Goal: Task Accomplishment & Management: Manage account settings

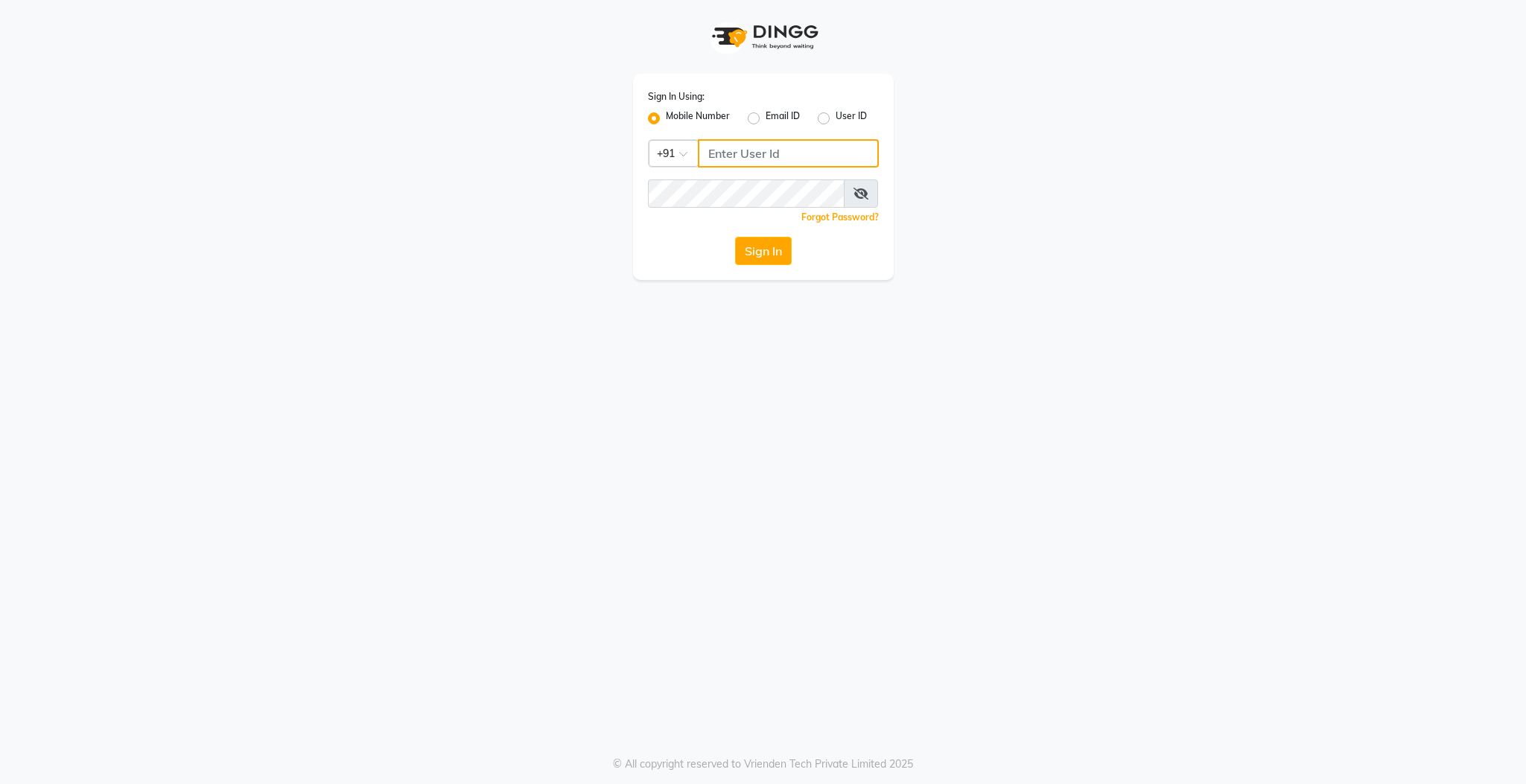
click at [760, 146] on input "Username" at bounding box center [788, 153] width 181 height 28
type input "9597910335"
click at [735, 237] on button "Sign In" at bounding box center [763, 250] width 57 height 28
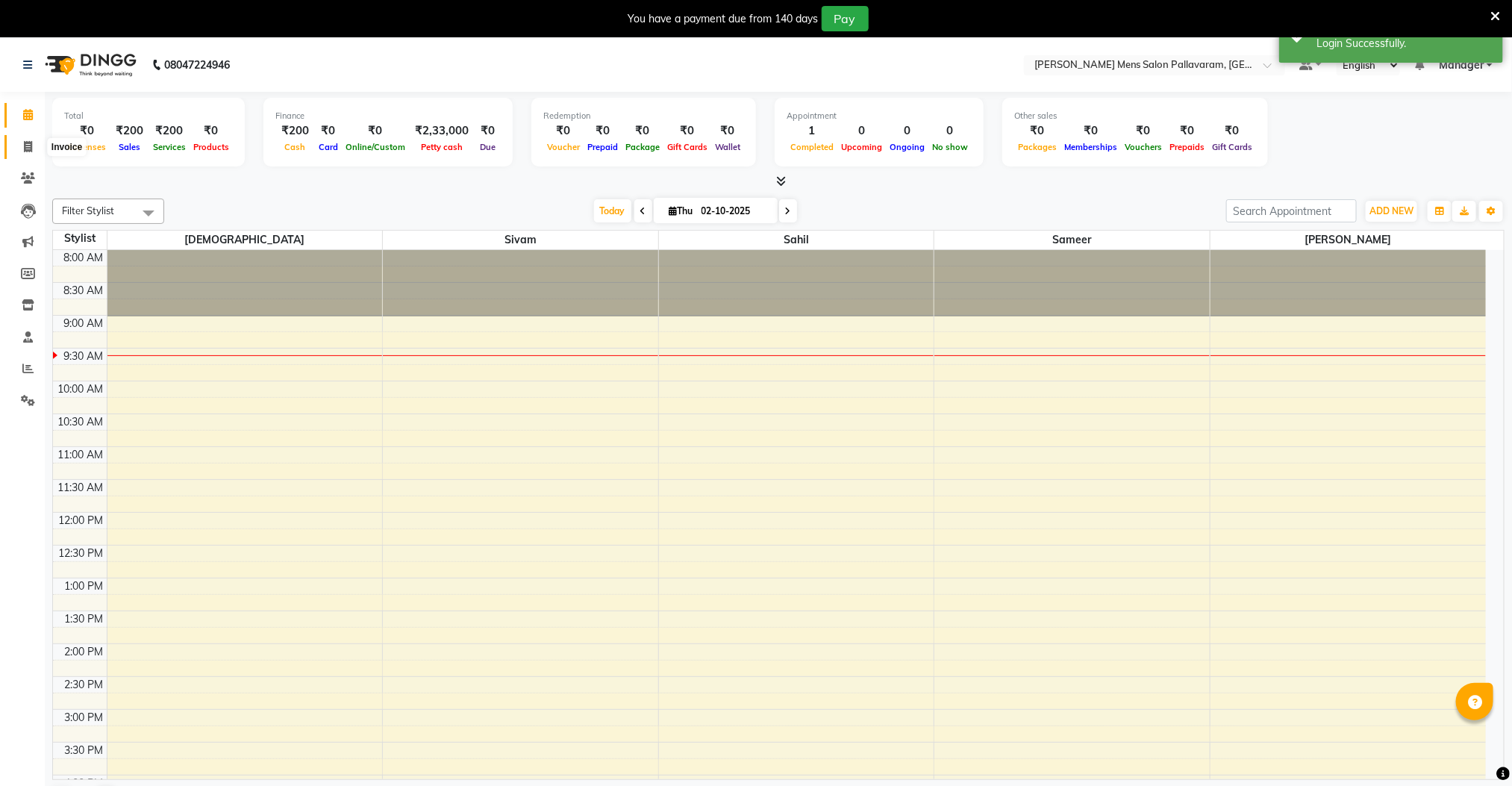
click at [24, 141] on icon at bounding box center [28, 146] width 8 height 11
select select "service"
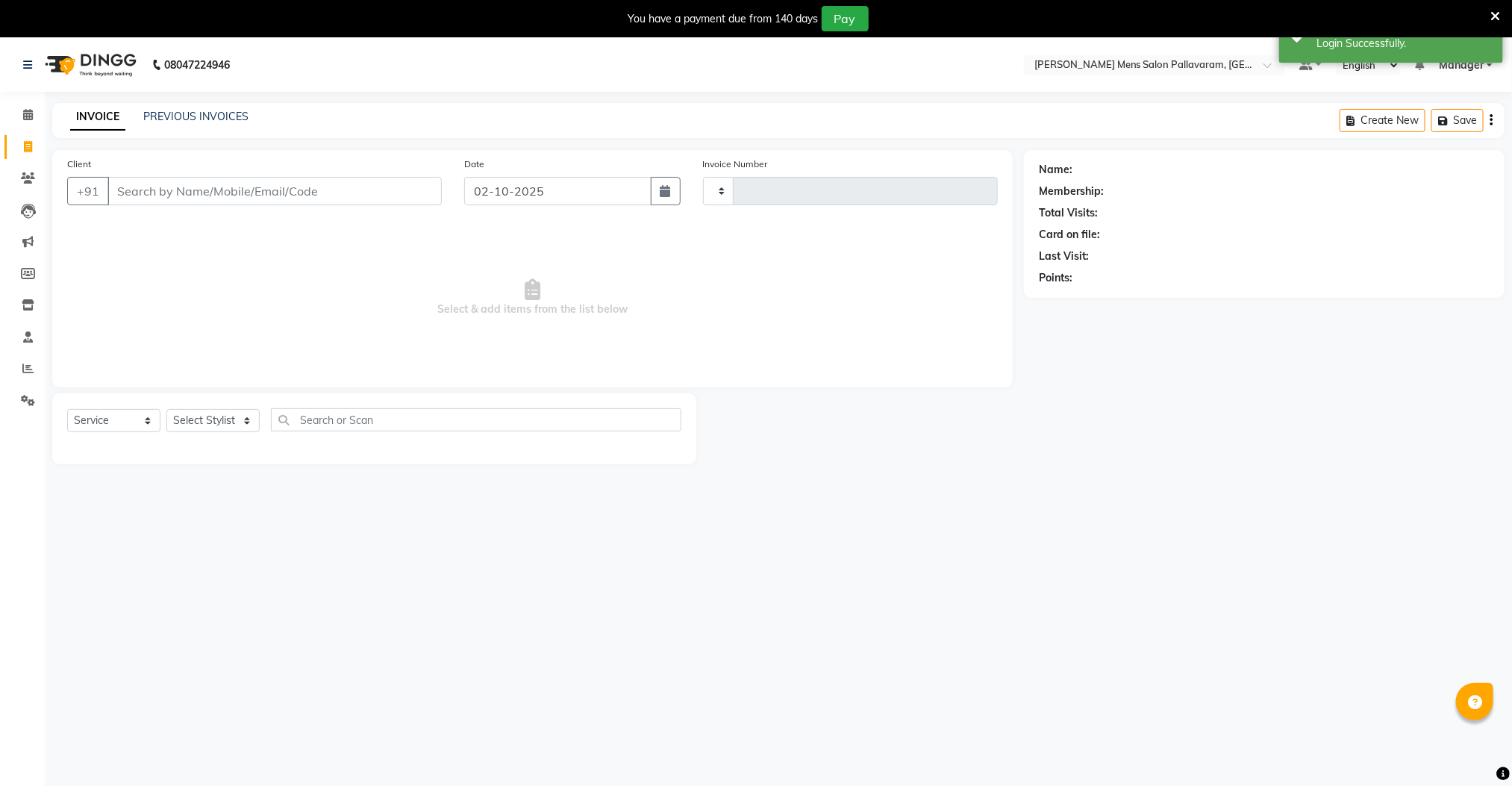
type input "3035"
select select "8211"
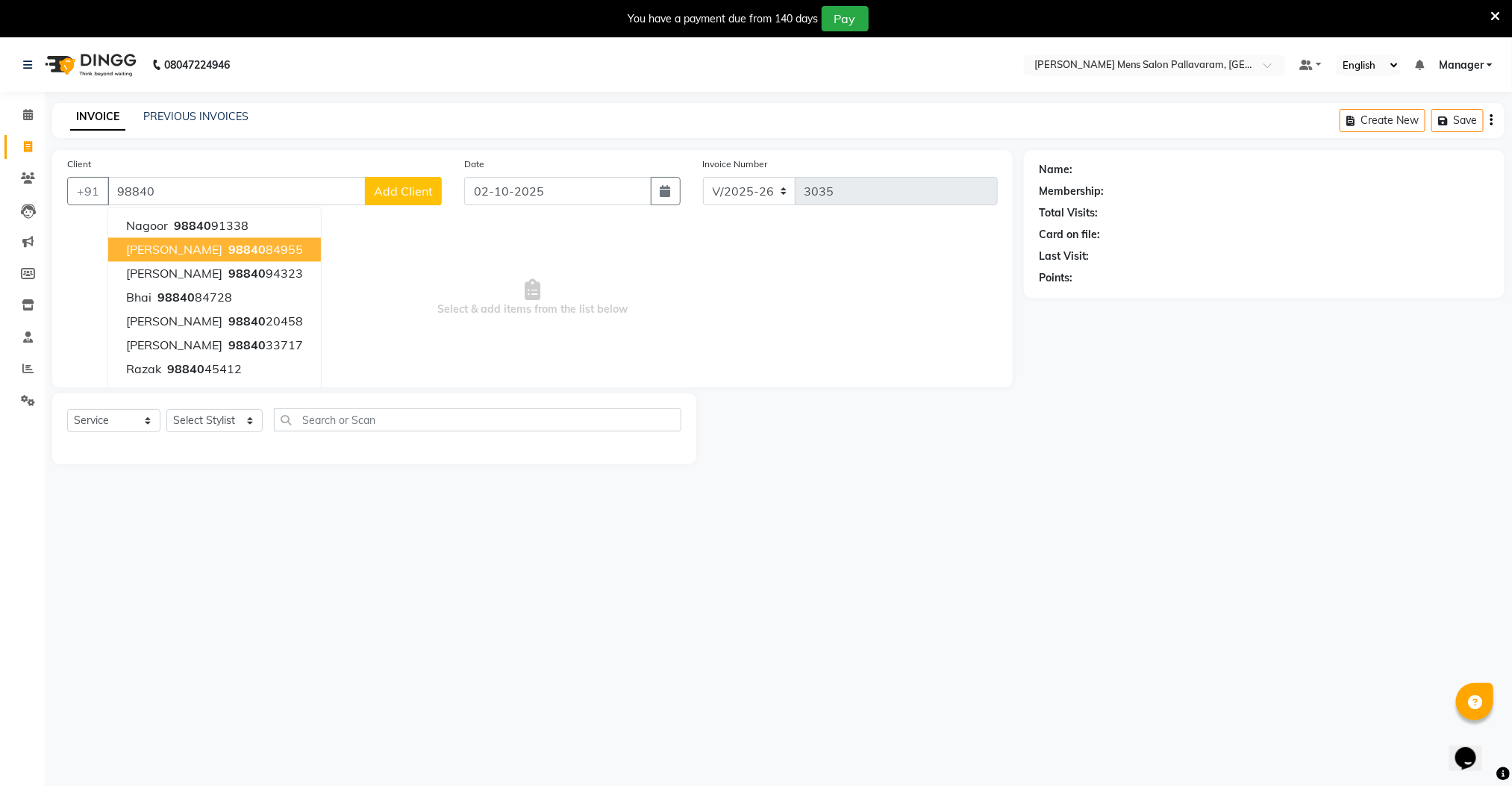
click at [228, 253] on span "98840" at bounding box center [247, 249] width 38 height 15
type input "9884084955"
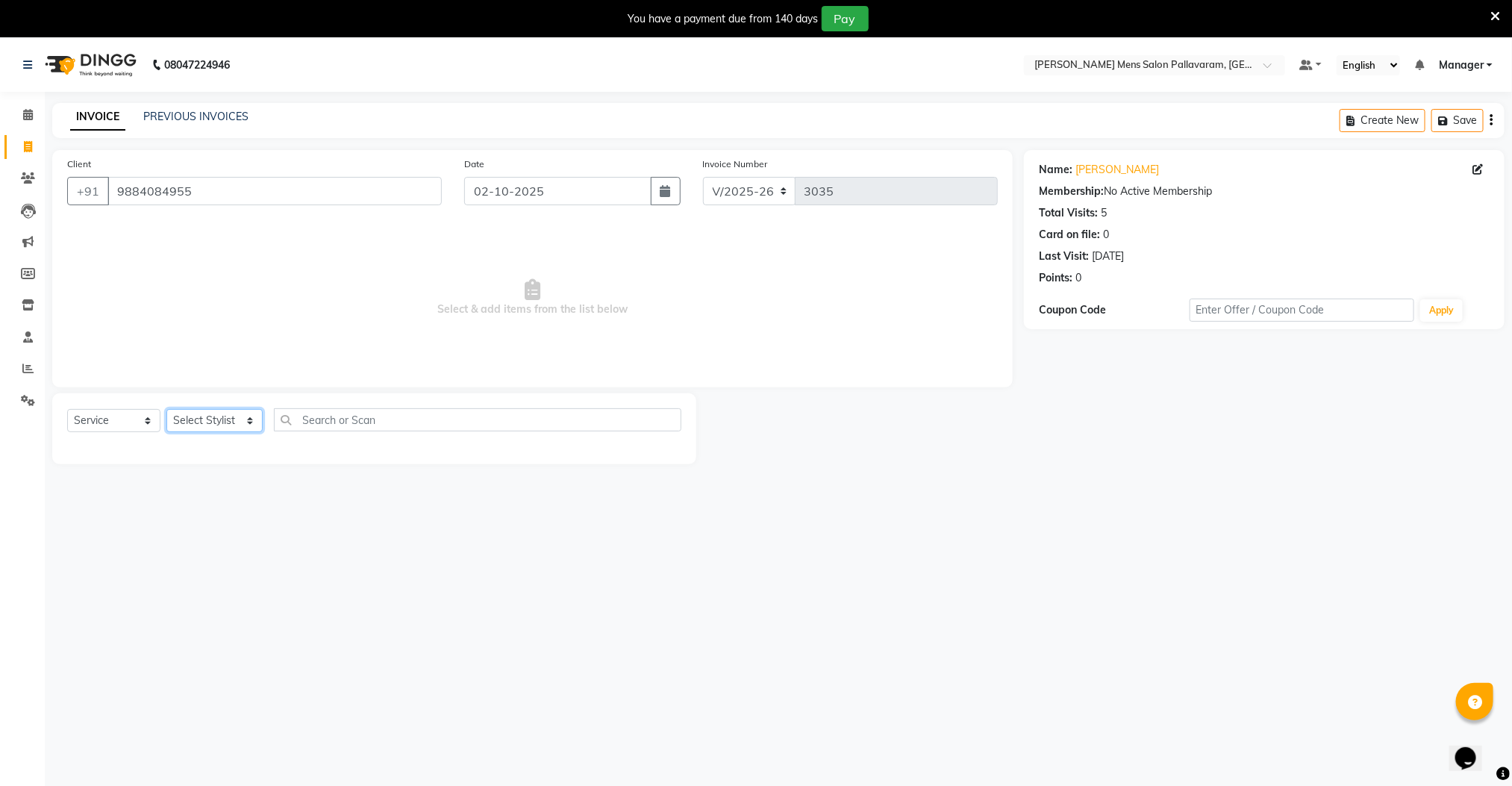
click at [217, 422] on select "Select Stylist Manager [PERSON_NAME] [PERSON_NAME] [PERSON_NAME]" at bounding box center [214, 420] width 96 height 23
select select "78843"
click at [166, 409] on select "Select Stylist Manager [PERSON_NAME] [PERSON_NAME] [PERSON_NAME]" at bounding box center [214, 420] width 96 height 23
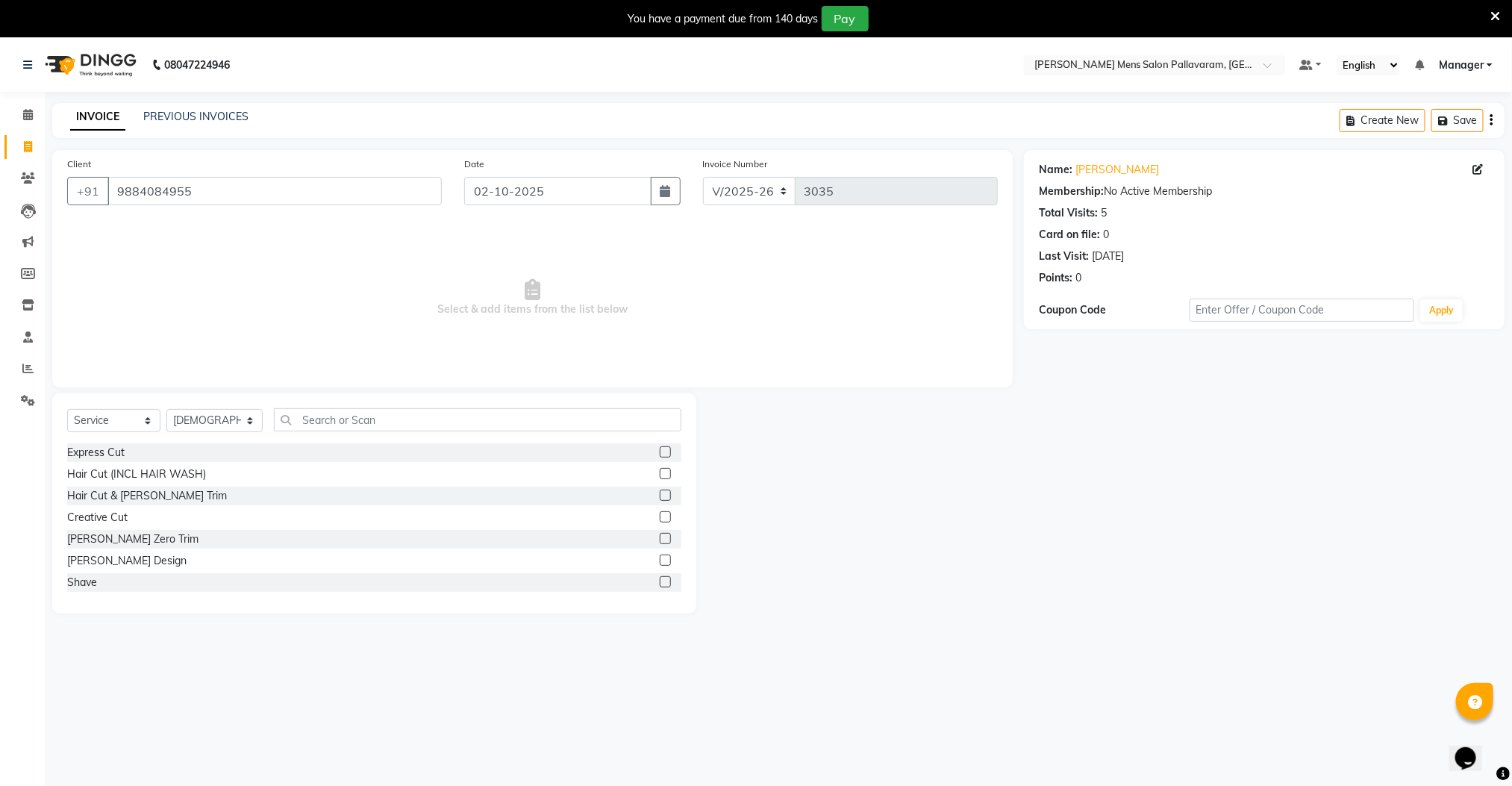
click at [660, 557] on label at bounding box center [665, 559] width 11 height 11
click at [660, 557] on input "checkbox" at bounding box center [665, 560] width 10 height 10
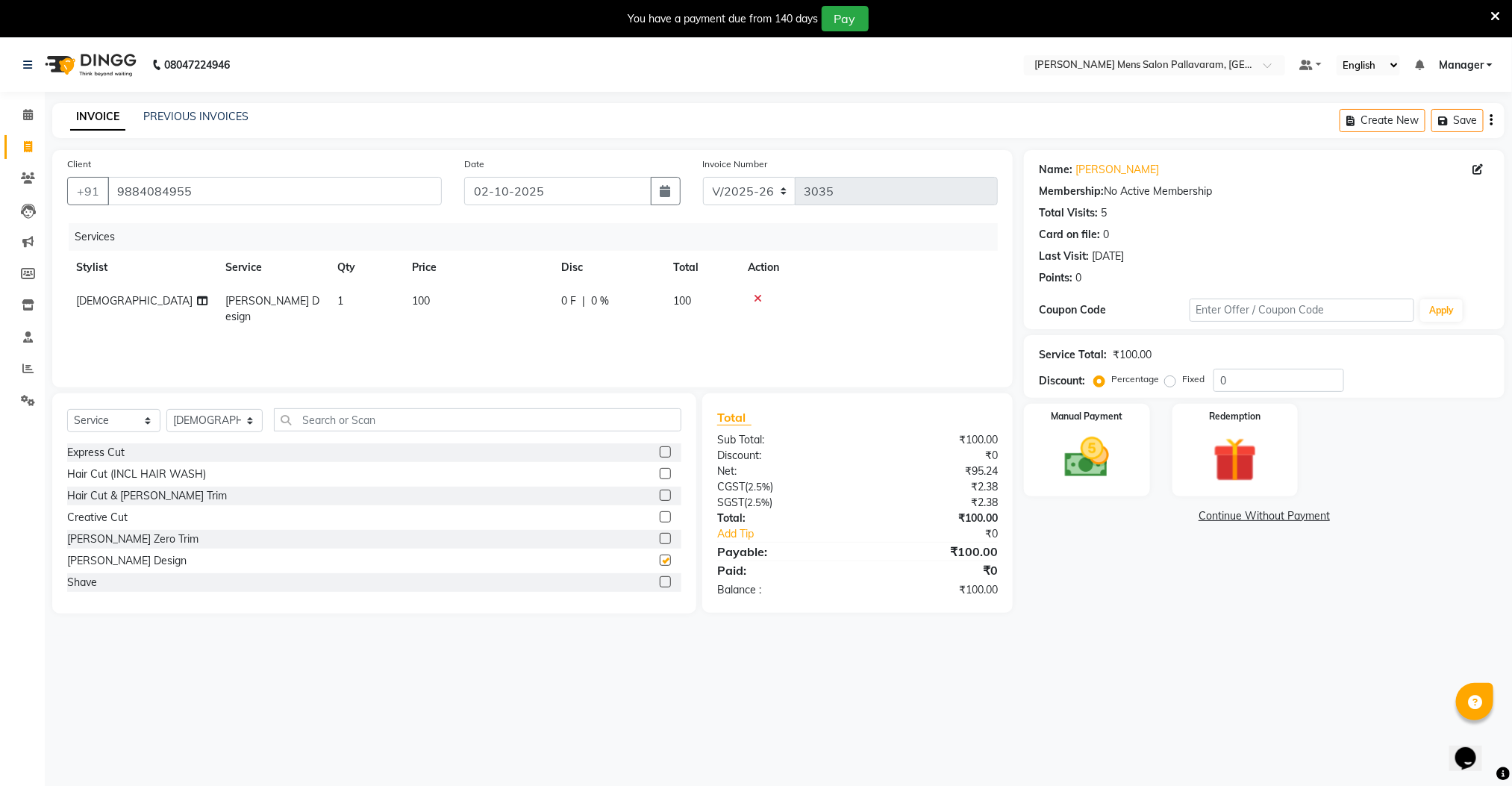
checkbox input "false"
click at [660, 450] on label at bounding box center [665, 452] width 11 height 11
click at [660, 450] on input "checkbox" at bounding box center [665, 452] width 10 height 10
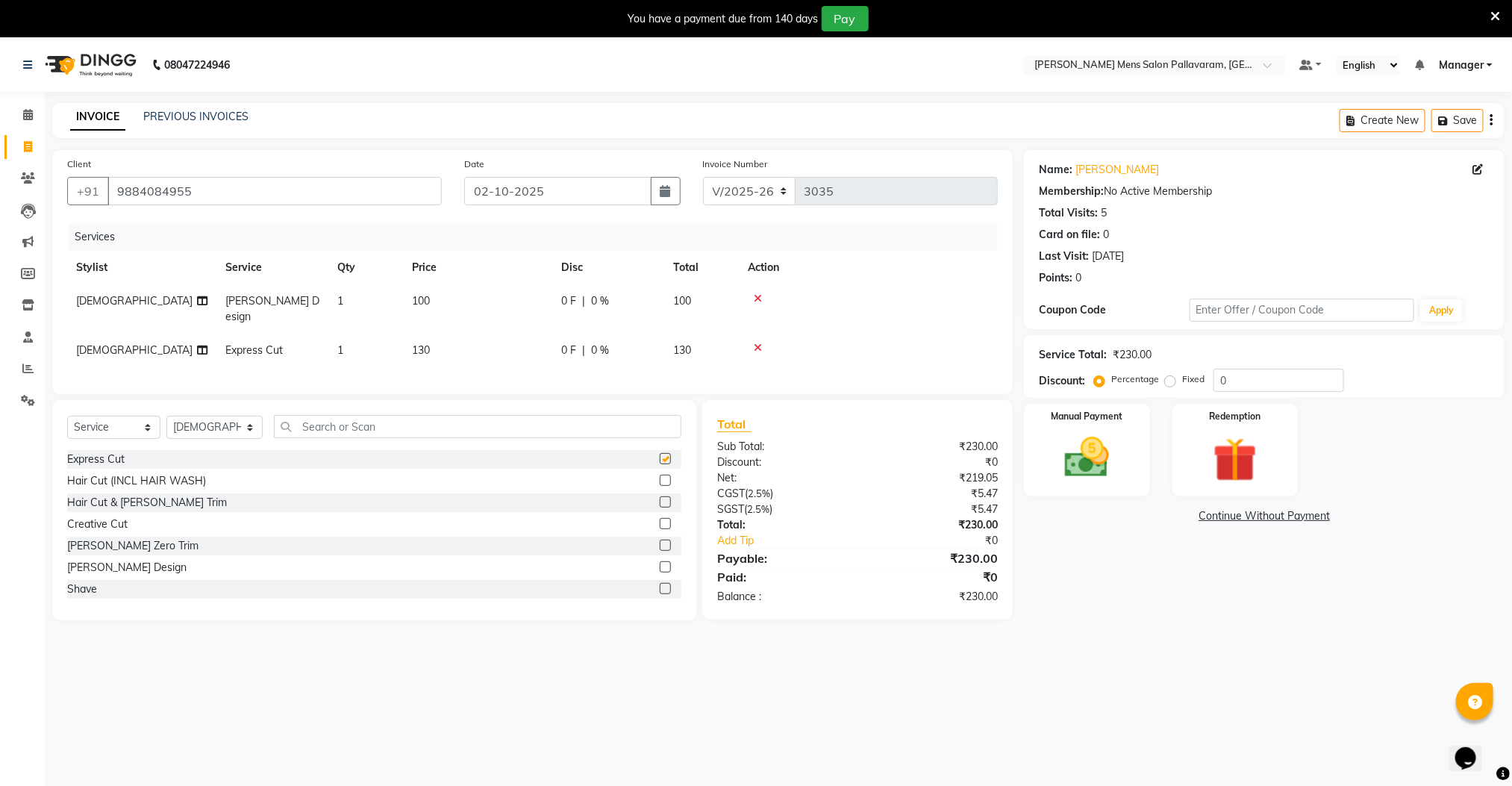
checkbox input "false"
click at [1075, 470] on img at bounding box center [1086, 458] width 74 height 53
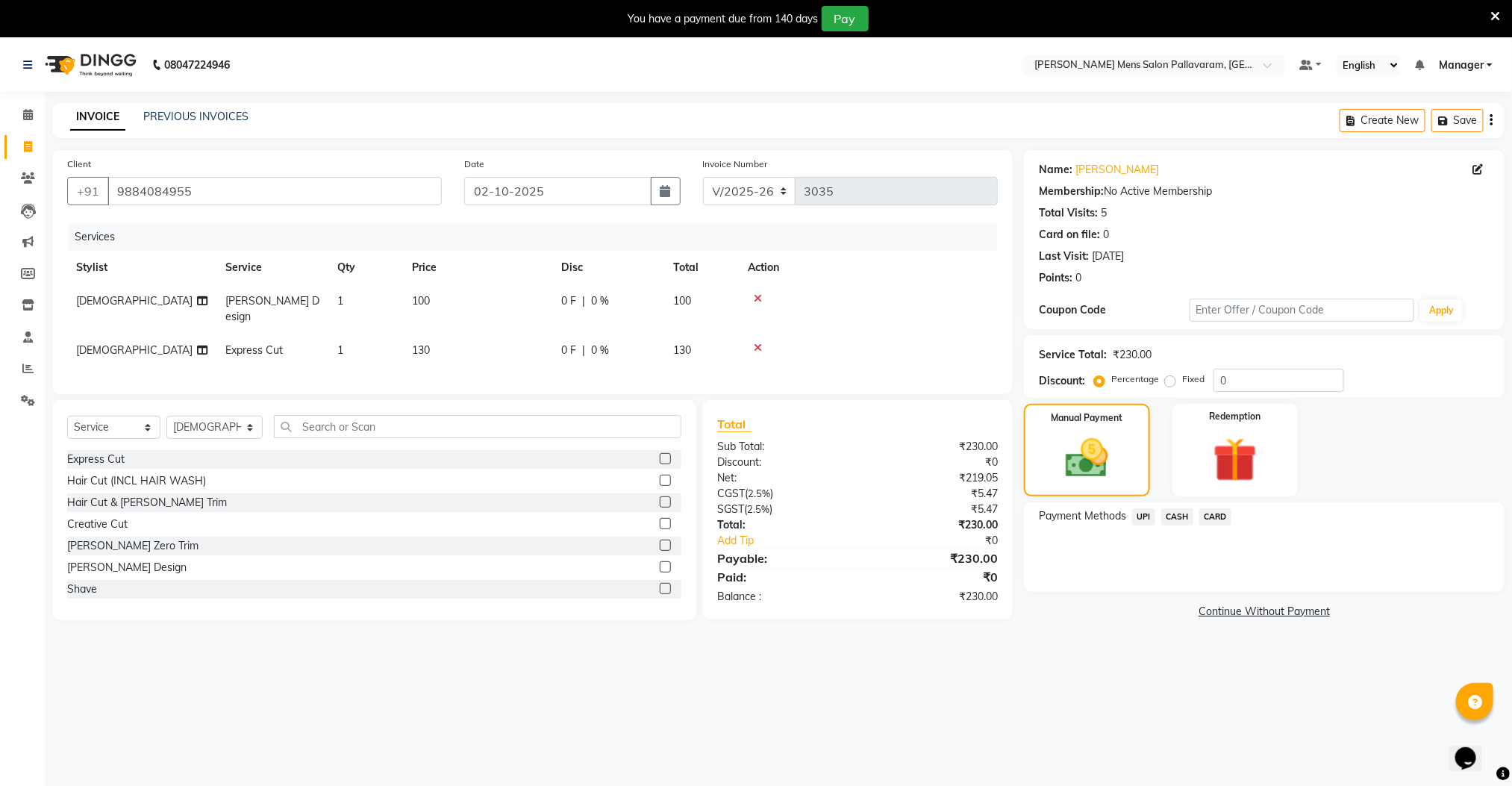
click at [1182, 513] on span "CASH" at bounding box center [1177, 517] width 32 height 17
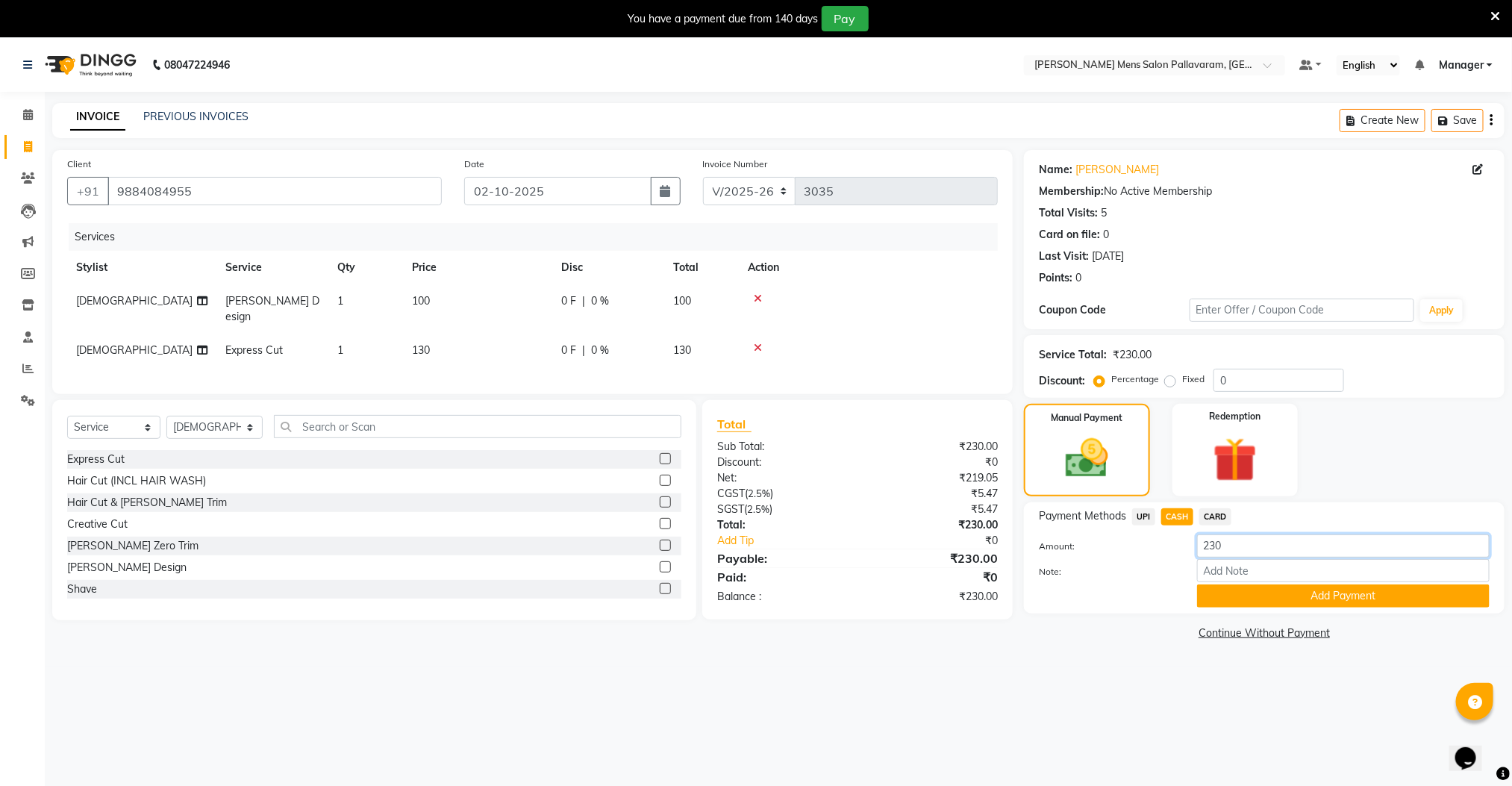
drag, startPoint x: 1243, startPoint y: 542, endPoint x: 1151, endPoint y: 551, distance: 92.4
click at [1151, 551] on div "Amount: 230" at bounding box center [1265, 546] width 473 height 25
type input "130"
click at [1225, 598] on button "Add Payment" at bounding box center [1344, 595] width 292 height 23
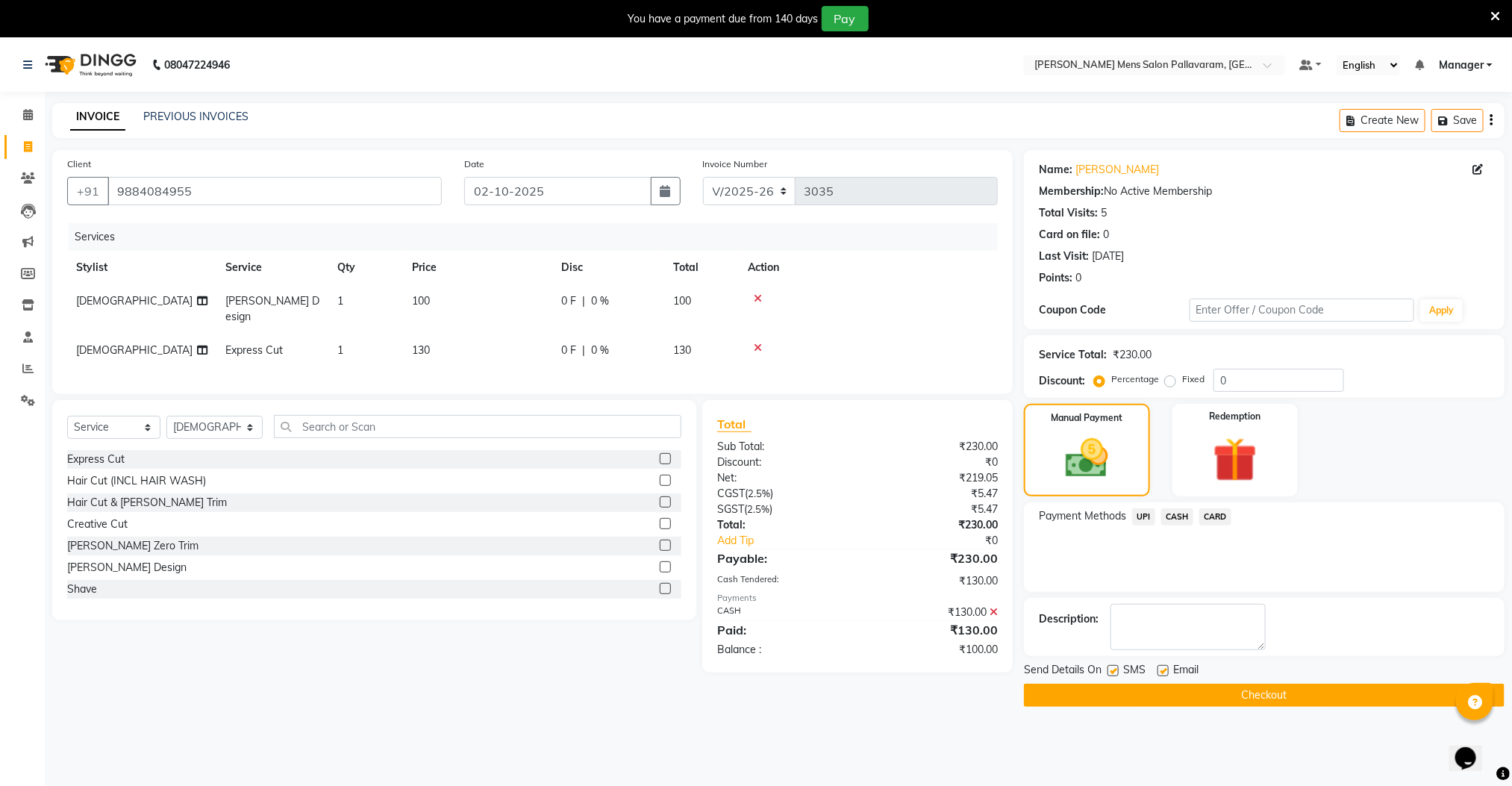
click at [1145, 520] on span "UPI" at bounding box center [1144, 517] width 23 height 17
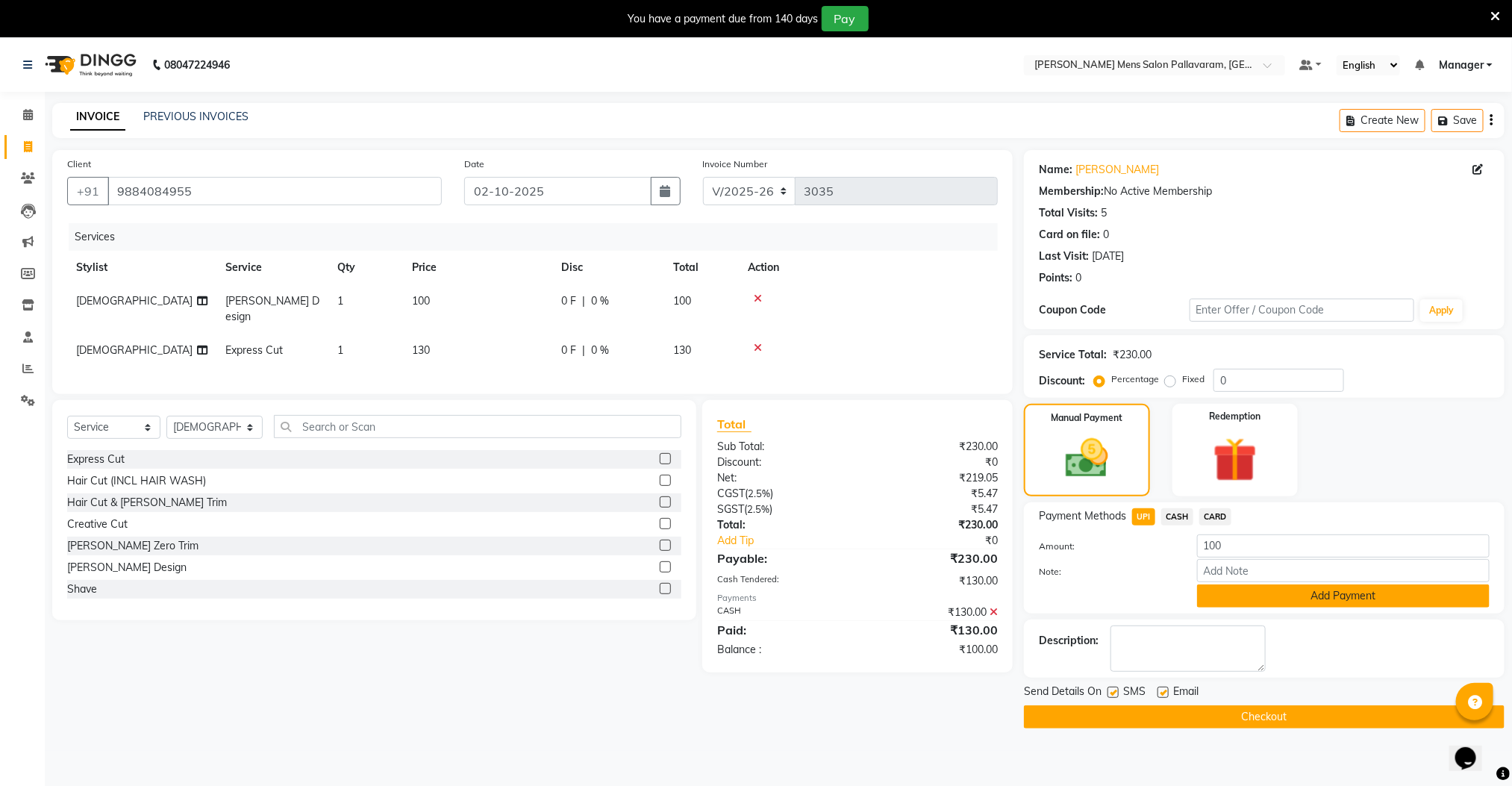
click at [1213, 596] on button "Add Payment" at bounding box center [1344, 595] width 292 height 23
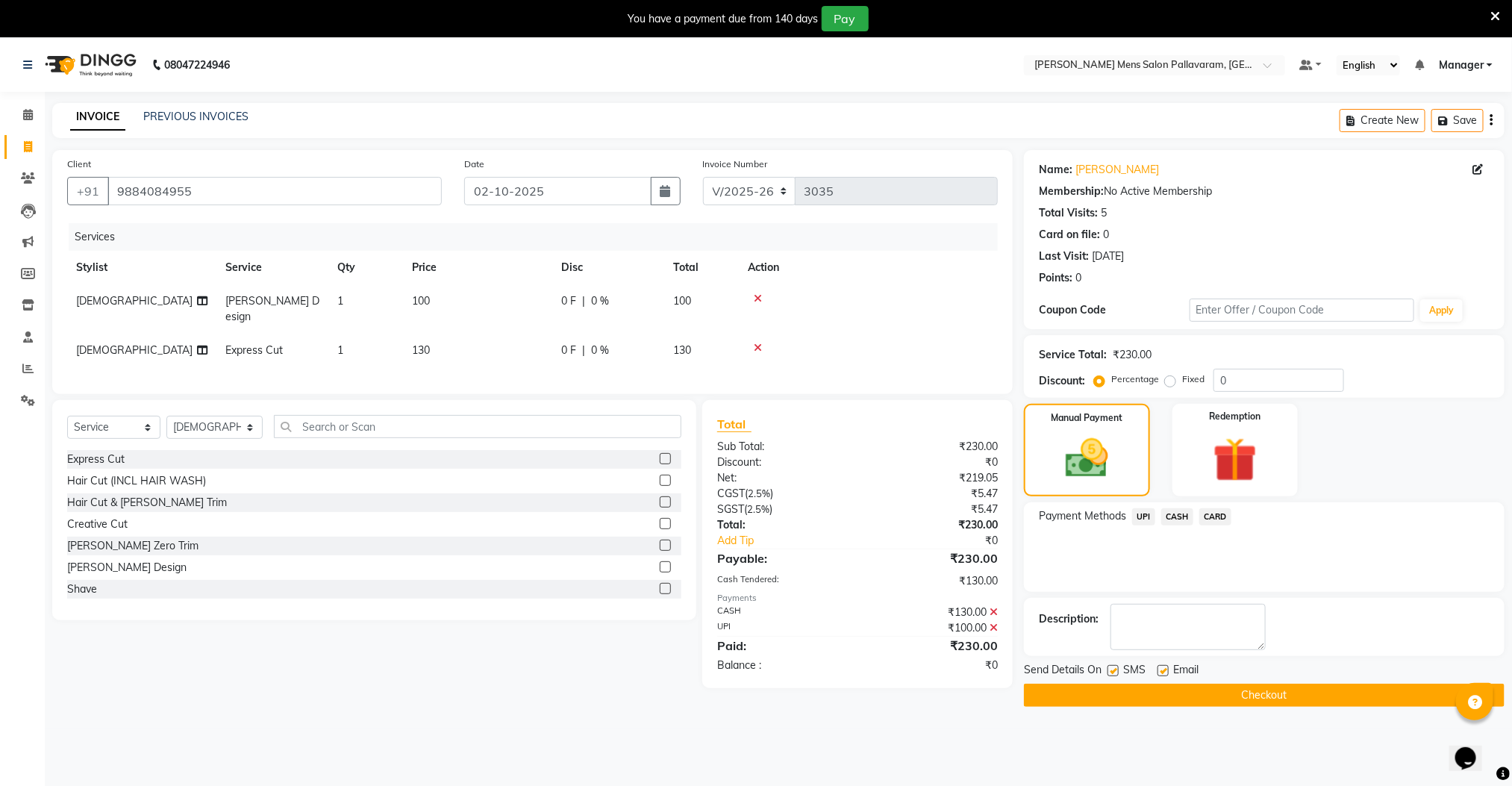
click at [1191, 703] on button "Checkout" at bounding box center [1265, 695] width 481 height 23
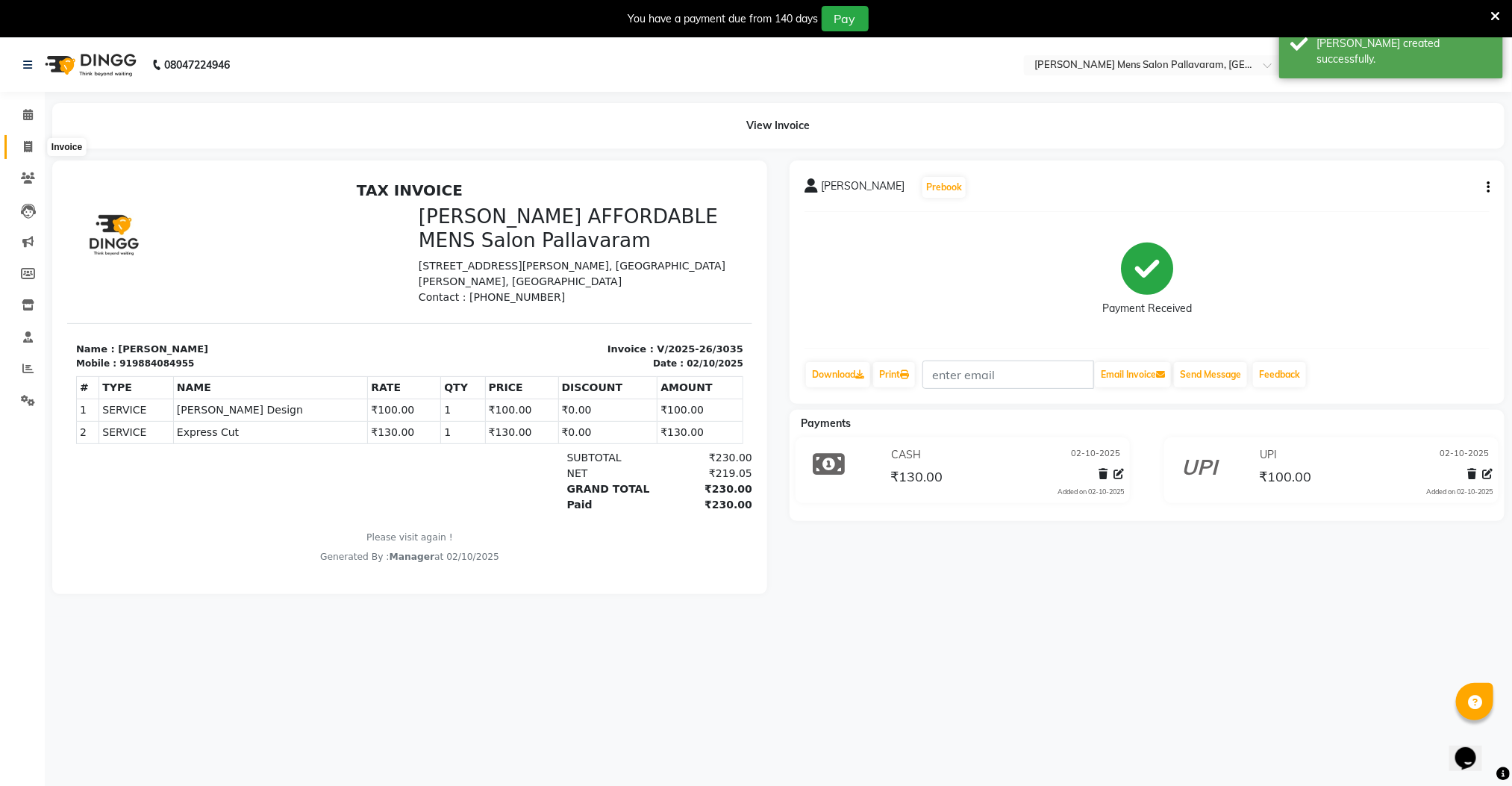
click at [20, 145] on span at bounding box center [28, 147] width 26 height 17
select select "service"
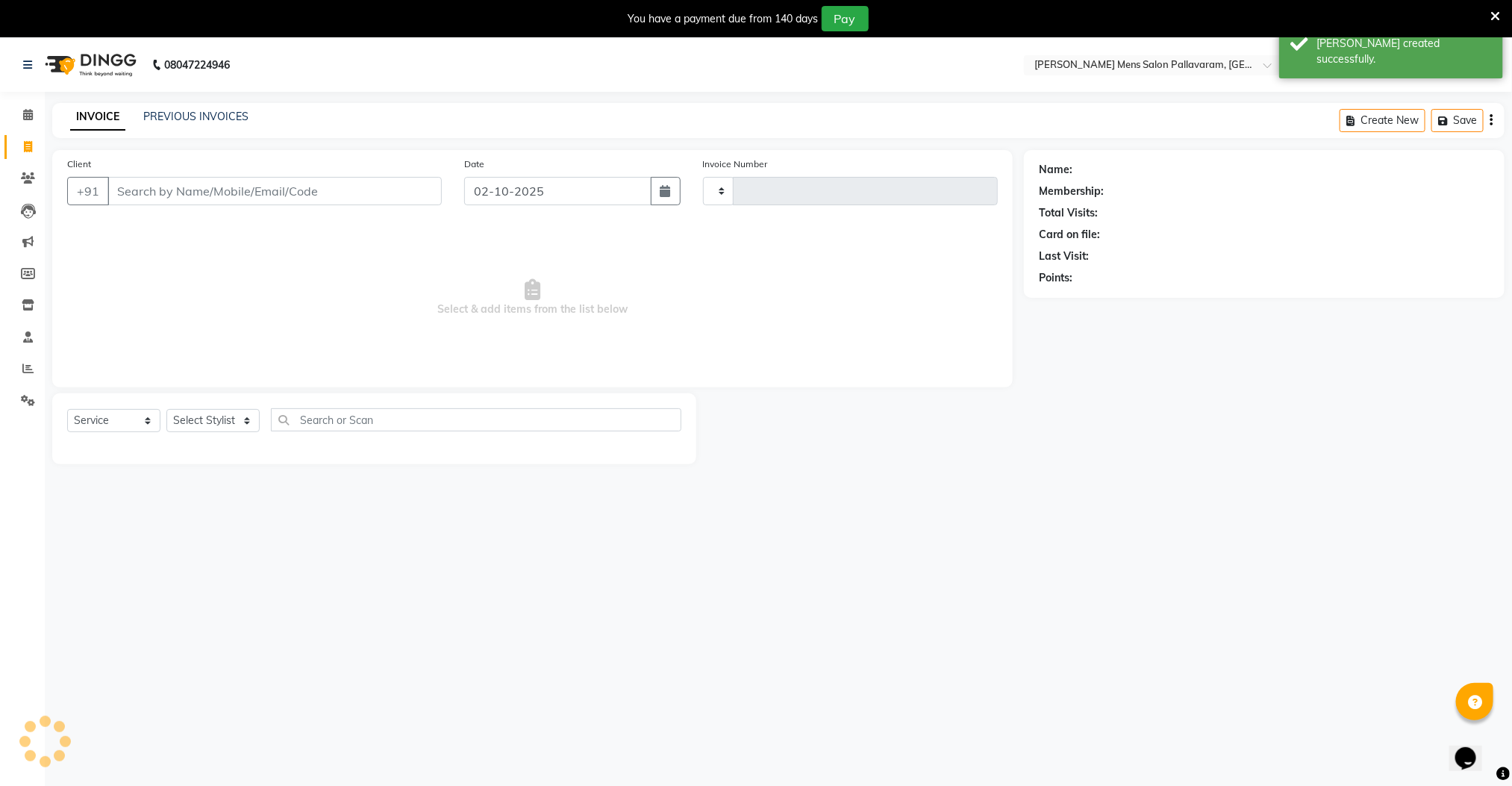
type input "3036"
select select "8211"
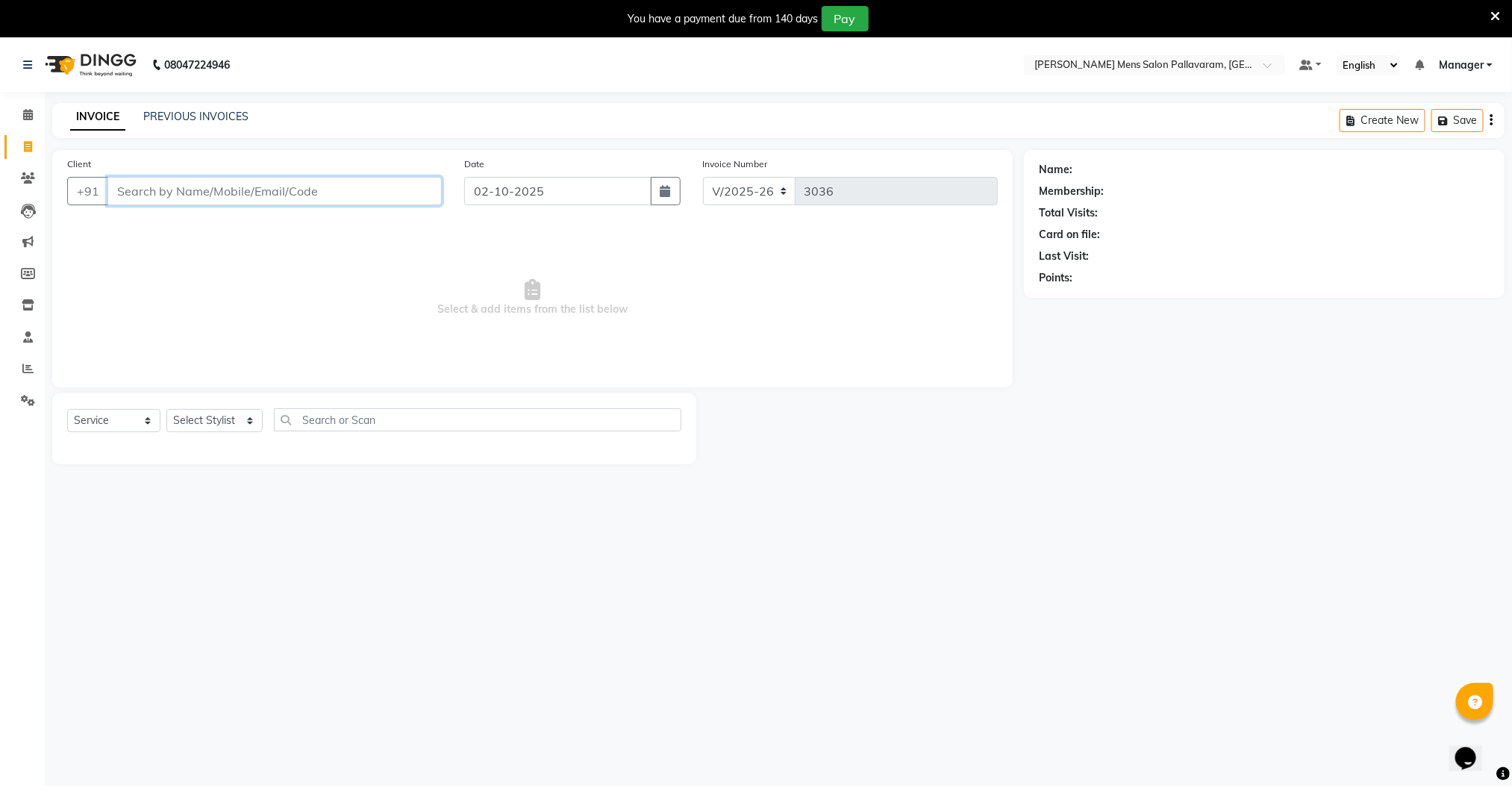
click at [280, 188] on input "Client" at bounding box center [274, 191] width 335 height 28
type input "9962644685"
click at [420, 188] on span "Add Client" at bounding box center [403, 191] width 59 height 15
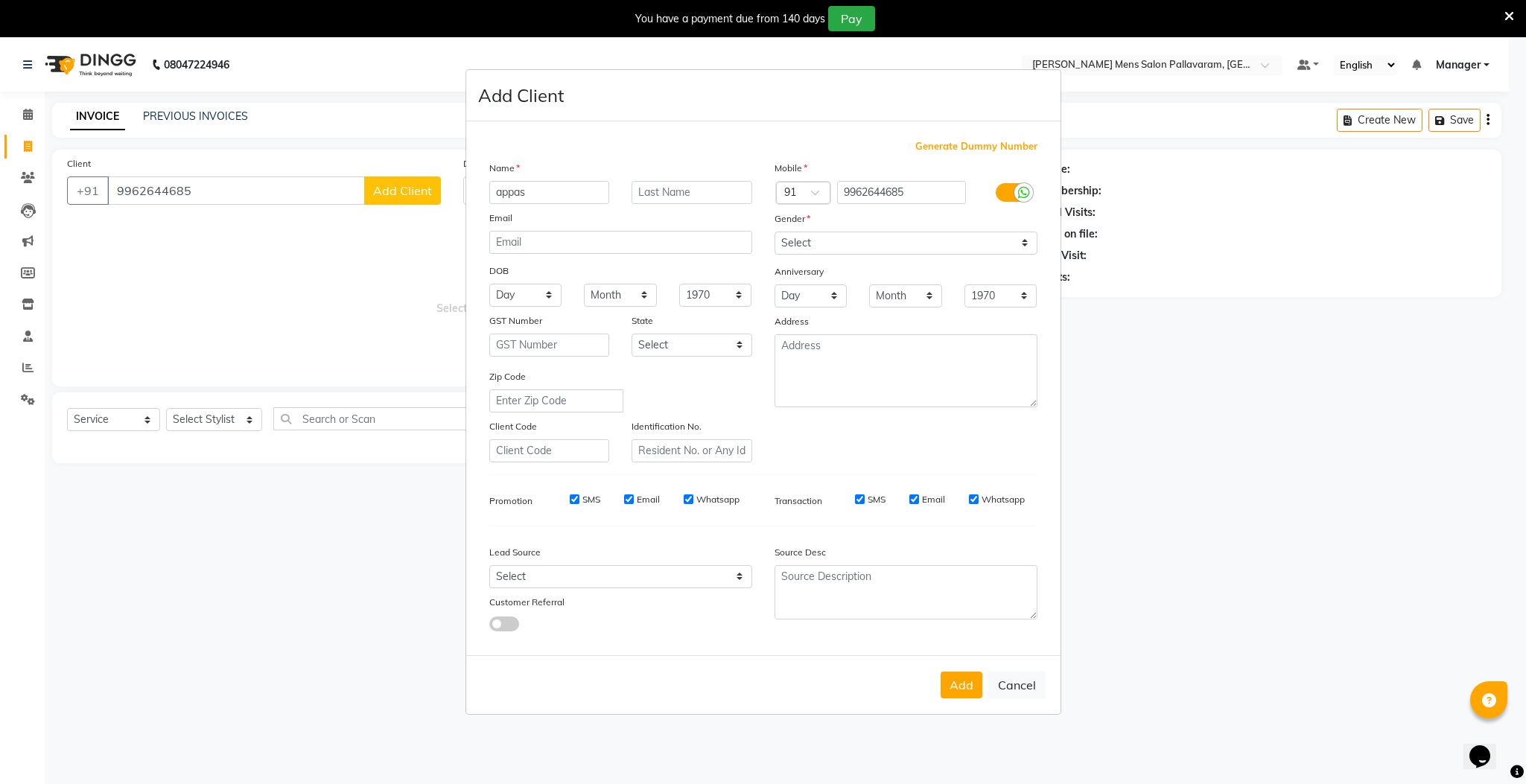
type input "appas"
drag, startPoint x: 845, startPoint y: 249, endPoint x: 831, endPoint y: 253, distance: 14.6
click at [845, 249] on select "Select [DEMOGRAPHIC_DATA] [DEMOGRAPHIC_DATA] Other Prefer Not To Say" at bounding box center [906, 243] width 263 height 23
select select "[DEMOGRAPHIC_DATA]"
click at [774, 232] on select "Select [DEMOGRAPHIC_DATA] [DEMOGRAPHIC_DATA] Other Prefer Not To Say" at bounding box center [906, 243] width 263 height 23
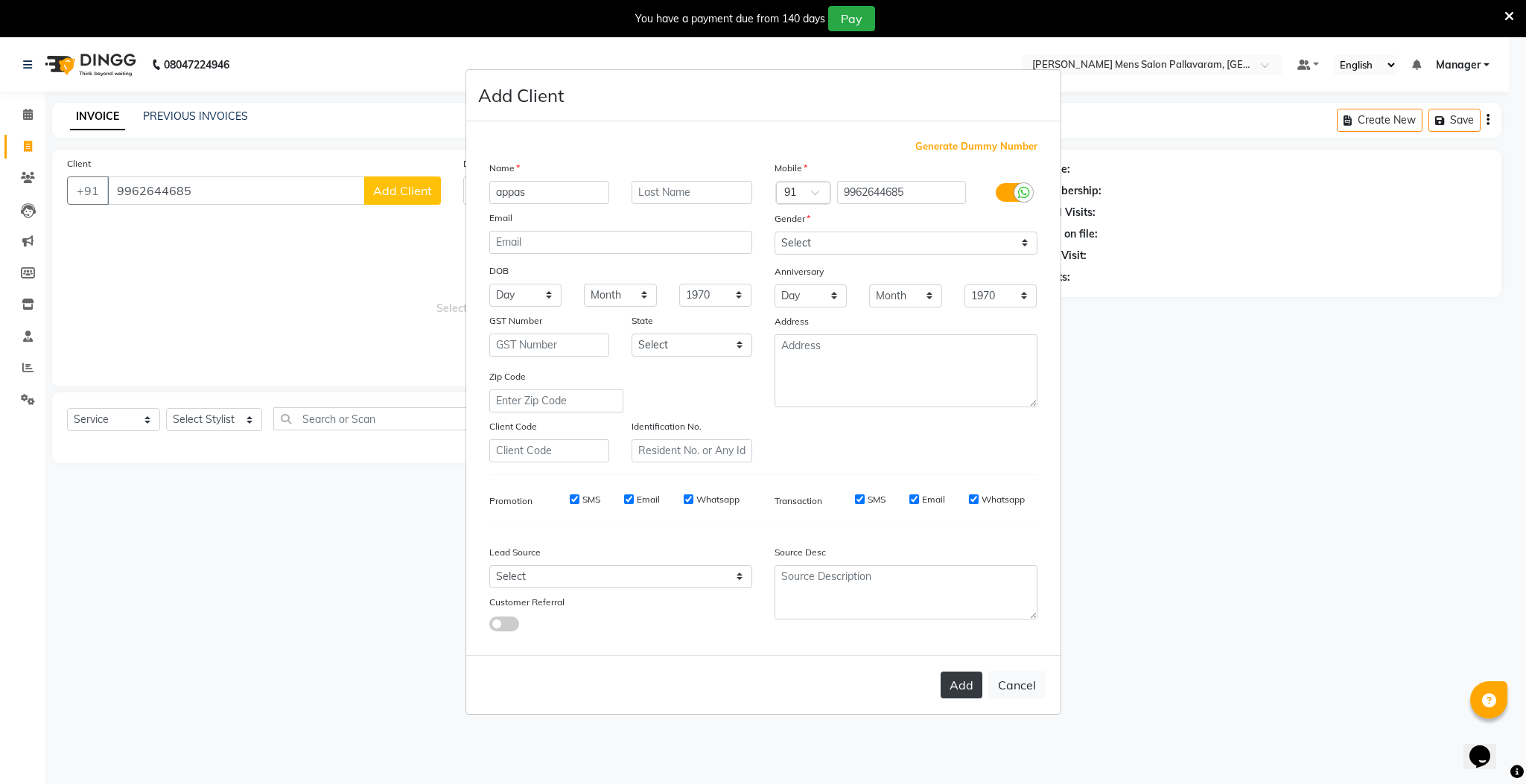
click at [948, 686] on button "Add" at bounding box center [961, 684] width 42 height 27
select select
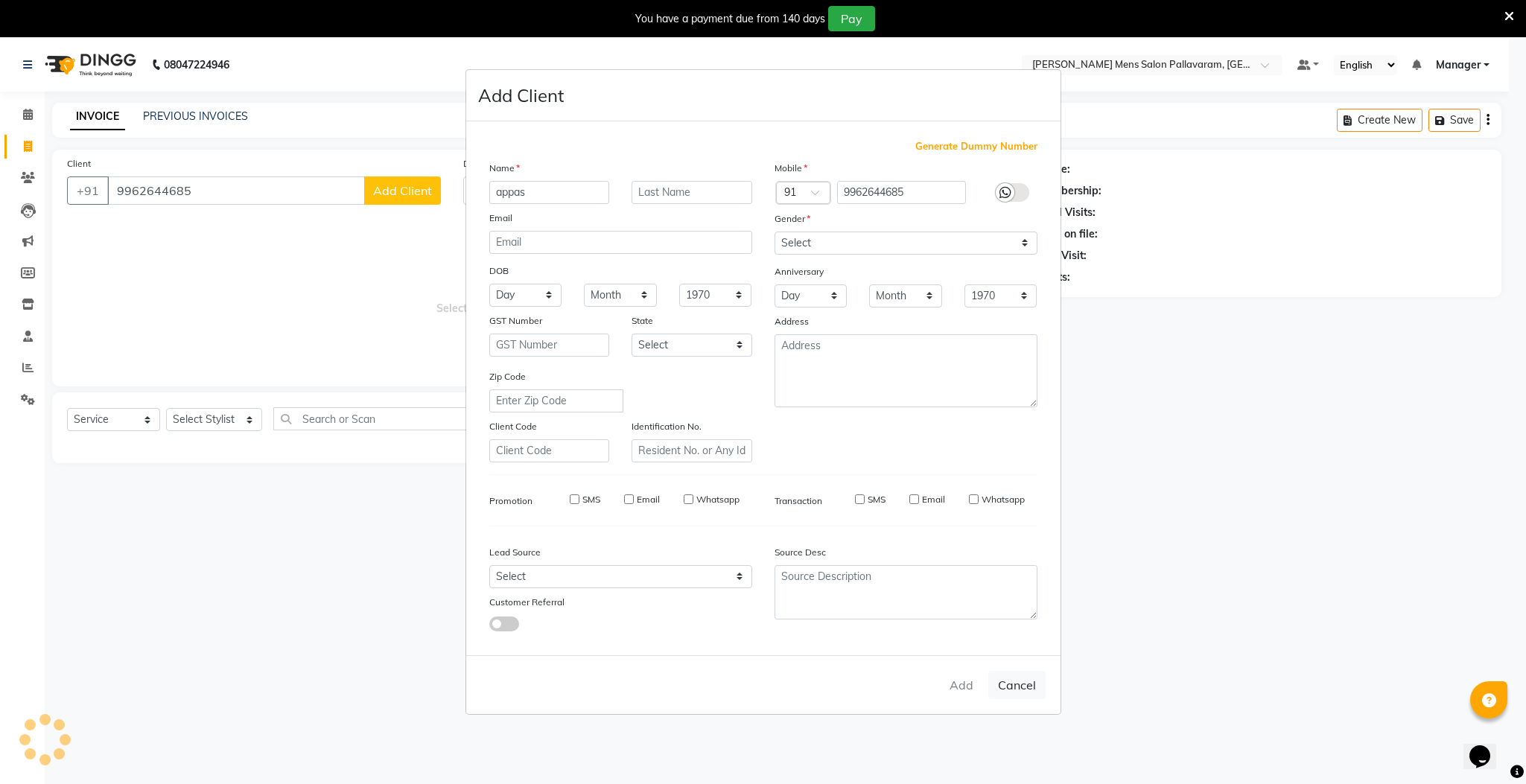
select select
checkbox input "false"
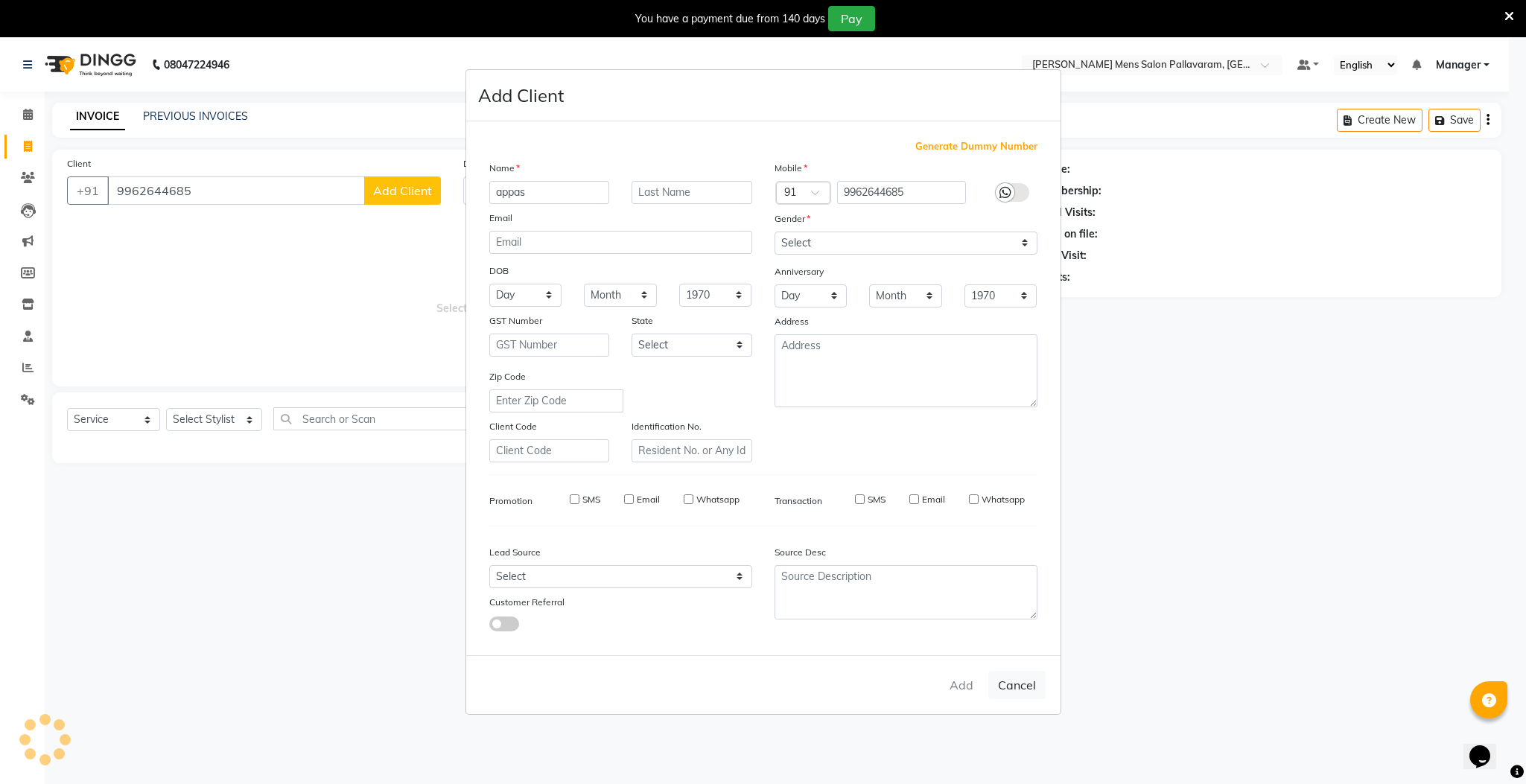
checkbox input "false"
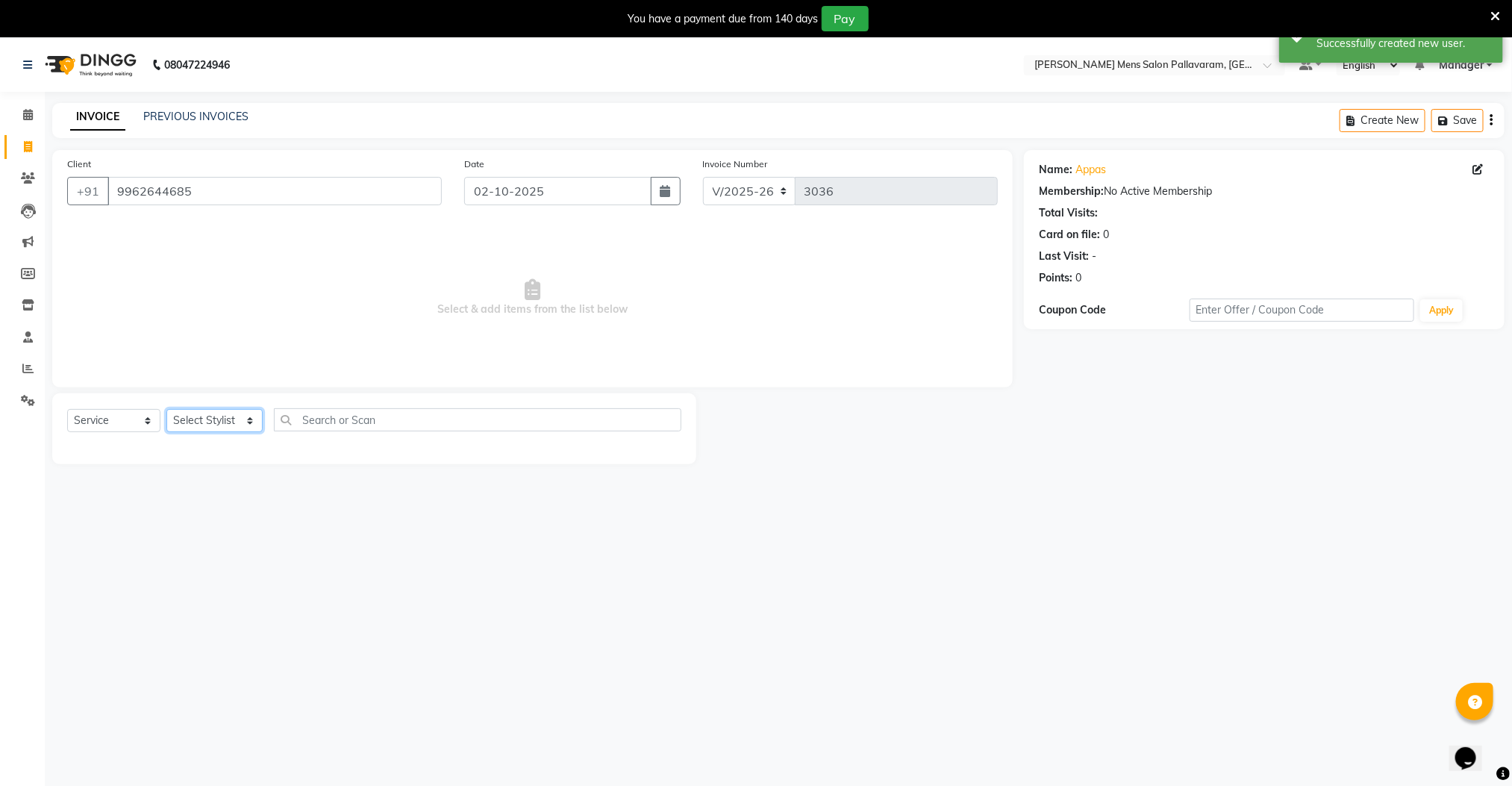
click at [209, 417] on select "Select Stylist Manager [PERSON_NAME] [PERSON_NAME] [PERSON_NAME]" at bounding box center [214, 420] width 96 height 23
select select "89182"
click at [166, 409] on select "Select Stylist Manager [PERSON_NAME] [PERSON_NAME] [PERSON_NAME]" at bounding box center [214, 420] width 96 height 23
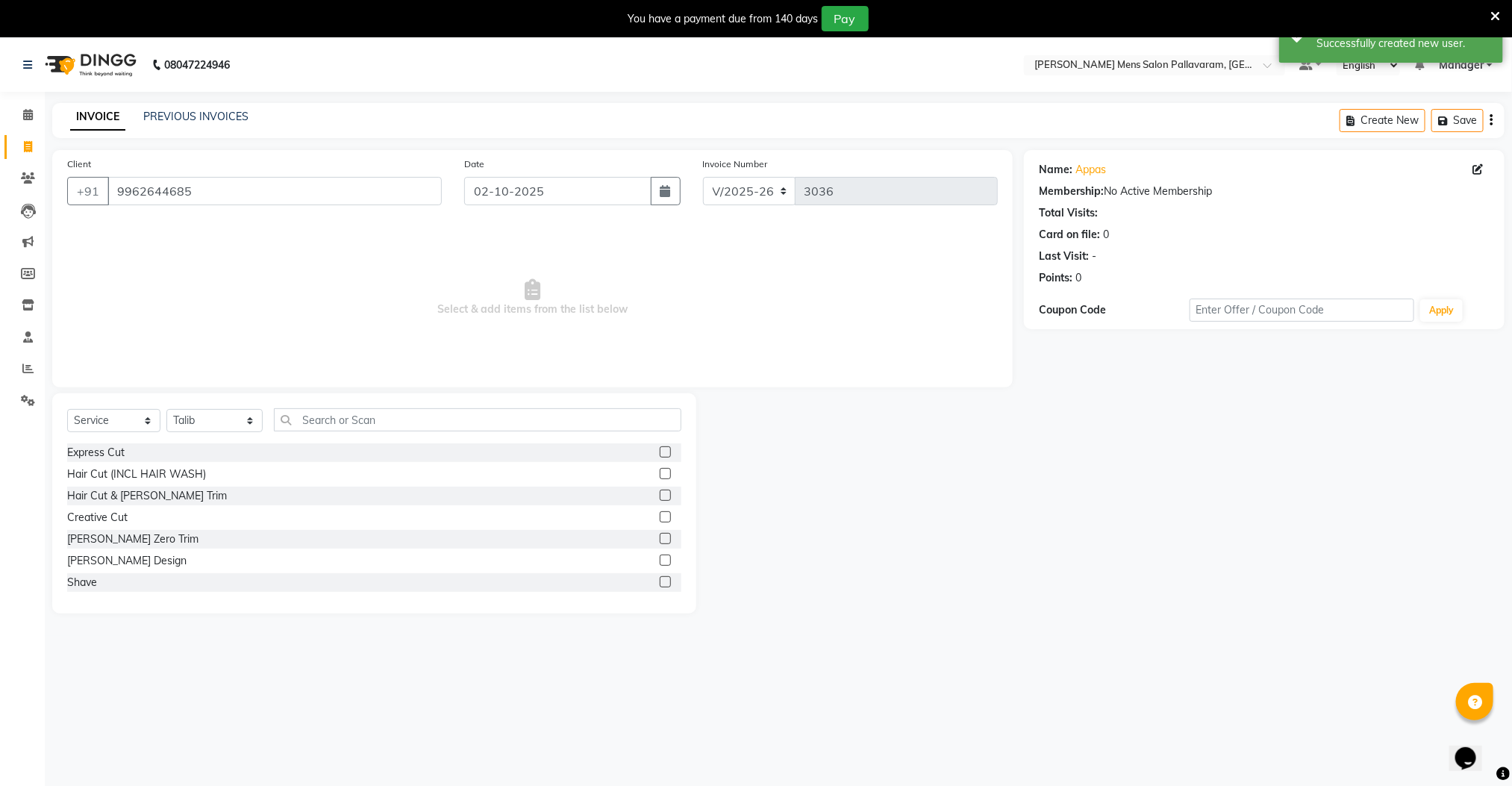
click at [660, 499] on label at bounding box center [665, 495] width 11 height 11
click at [660, 499] on input "checkbox" at bounding box center [665, 496] width 10 height 10
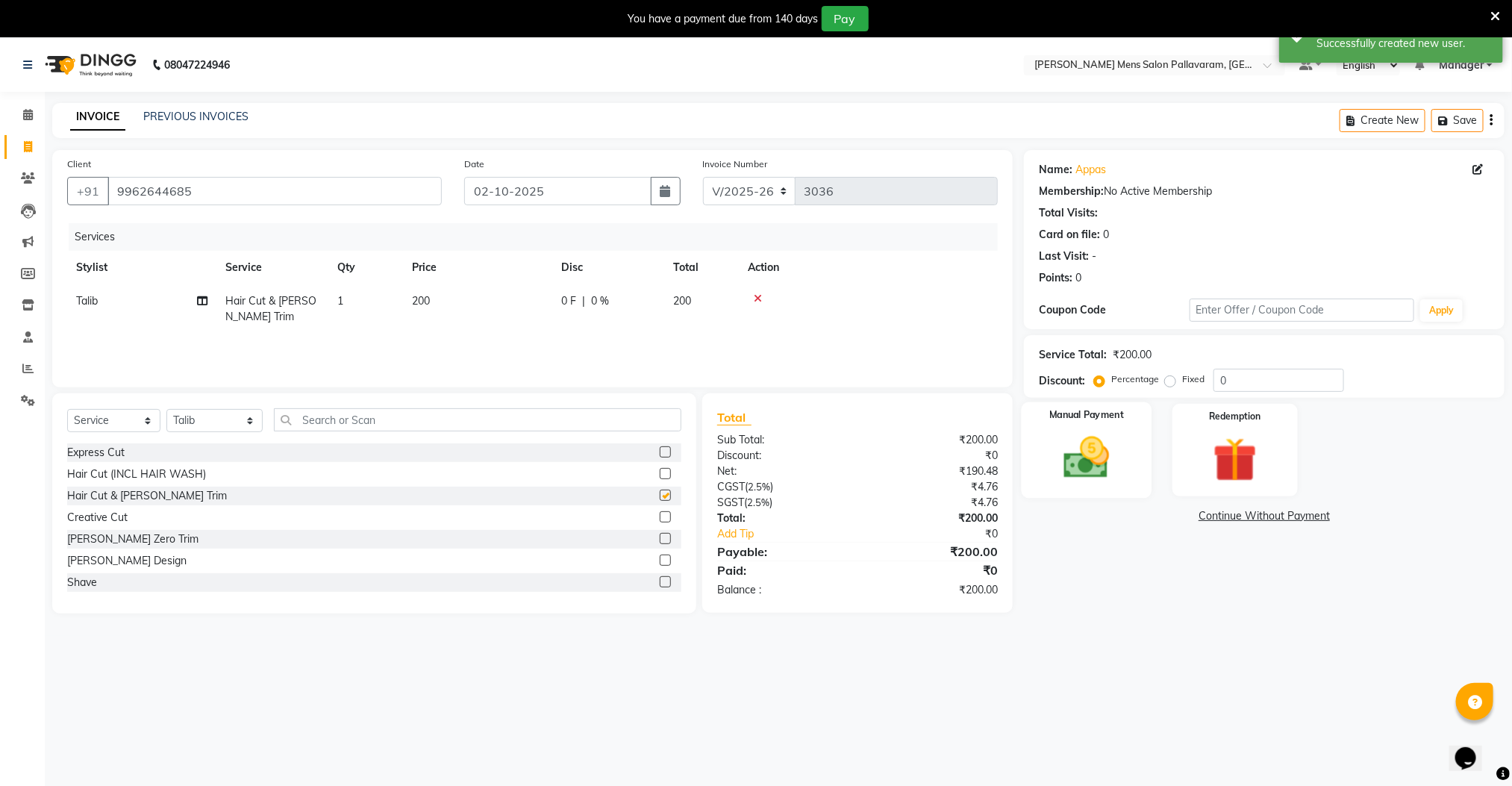
checkbox input "false"
click at [1096, 468] on img at bounding box center [1086, 458] width 74 height 53
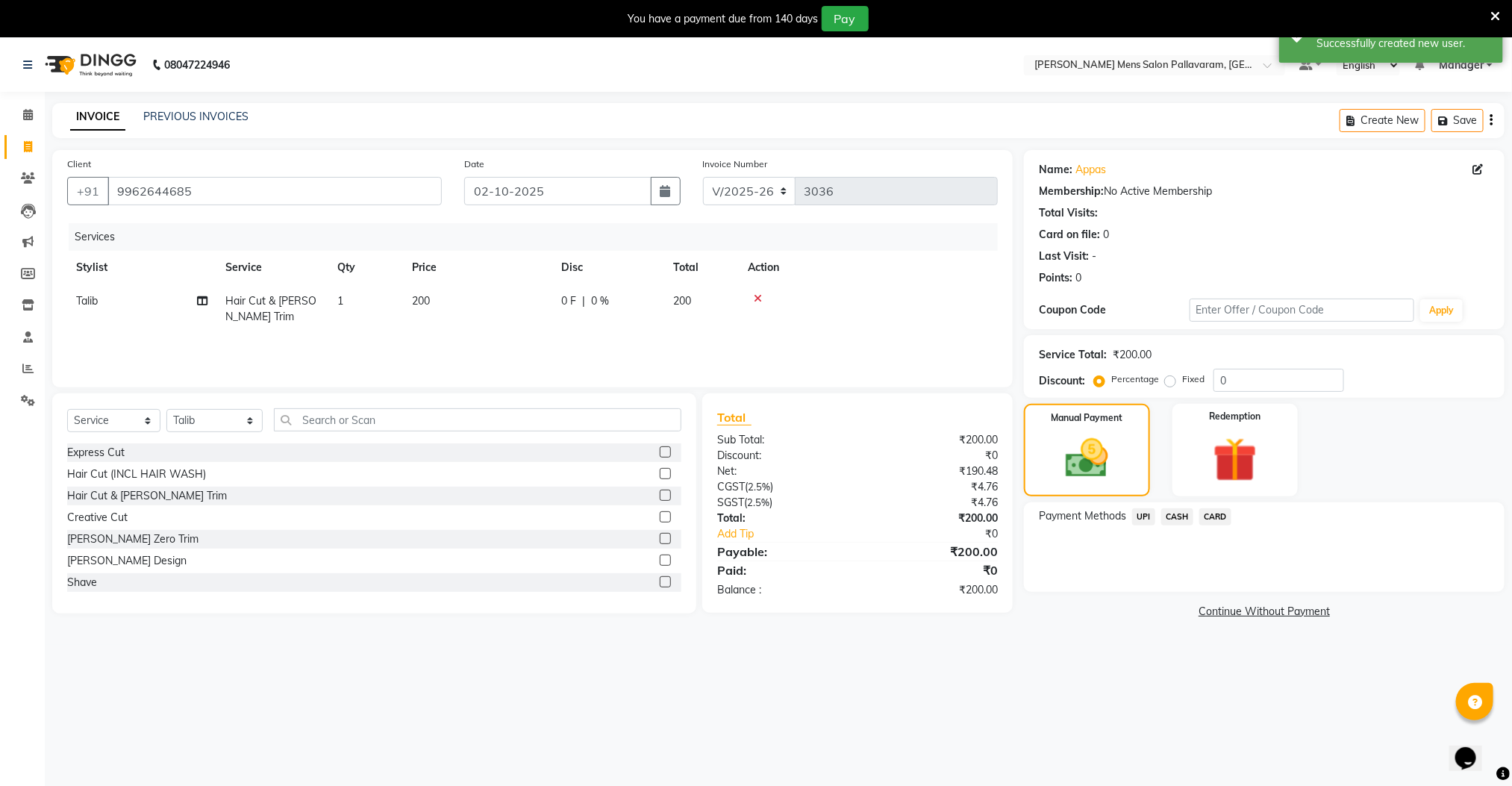
click at [1145, 514] on span "UPI" at bounding box center [1144, 517] width 23 height 17
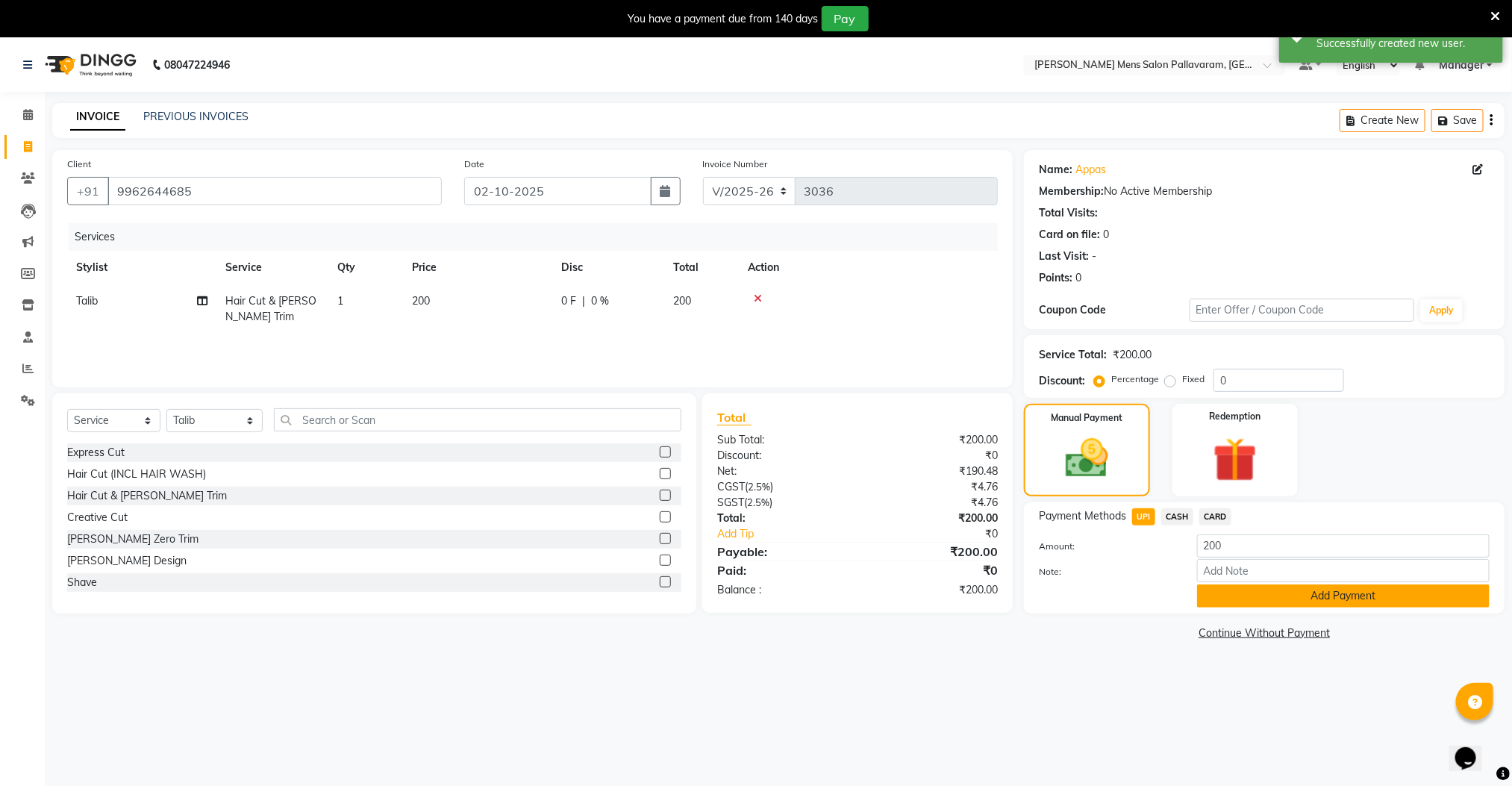
click at [1239, 596] on button "Add Payment" at bounding box center [1344, 595] width 292 height 23
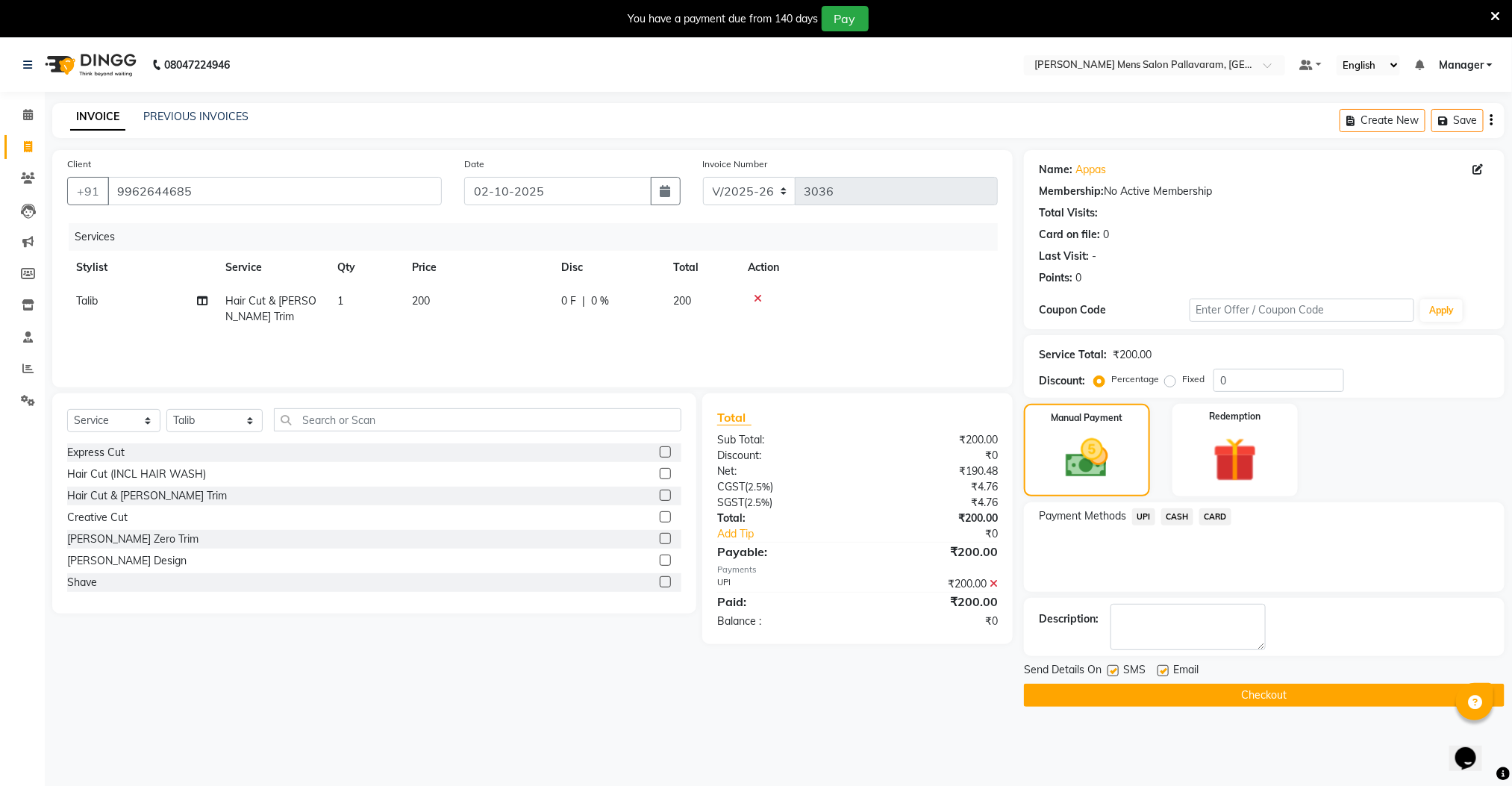
click at [1207, 695] on button "Checkout" at bounding box center [1265, 695] width 481 height 23
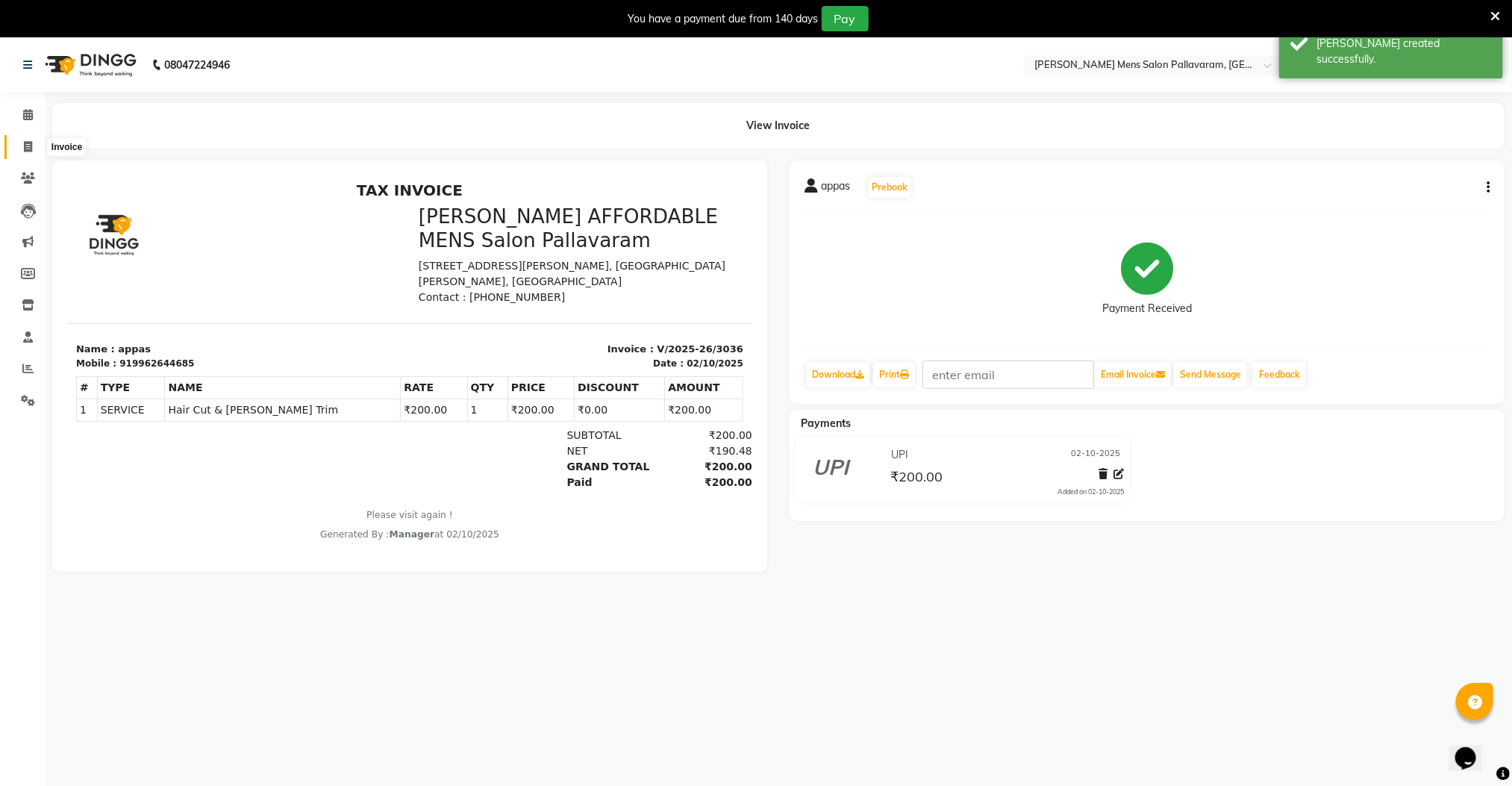
click at [27, 144] on icon at bounding box center [28, 146] width 8 height 11
select select "service"
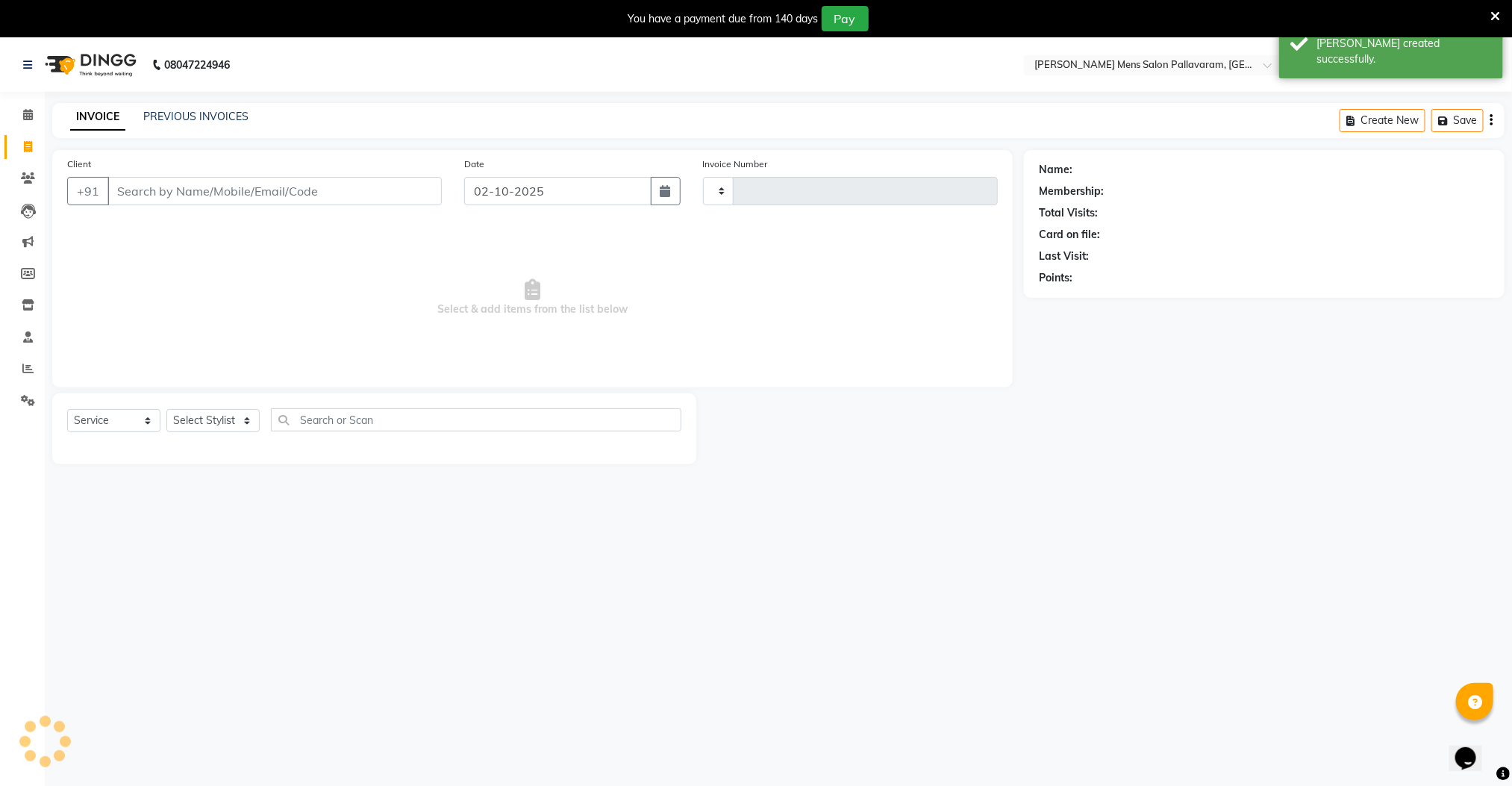
type input "3037"
select select "8211"
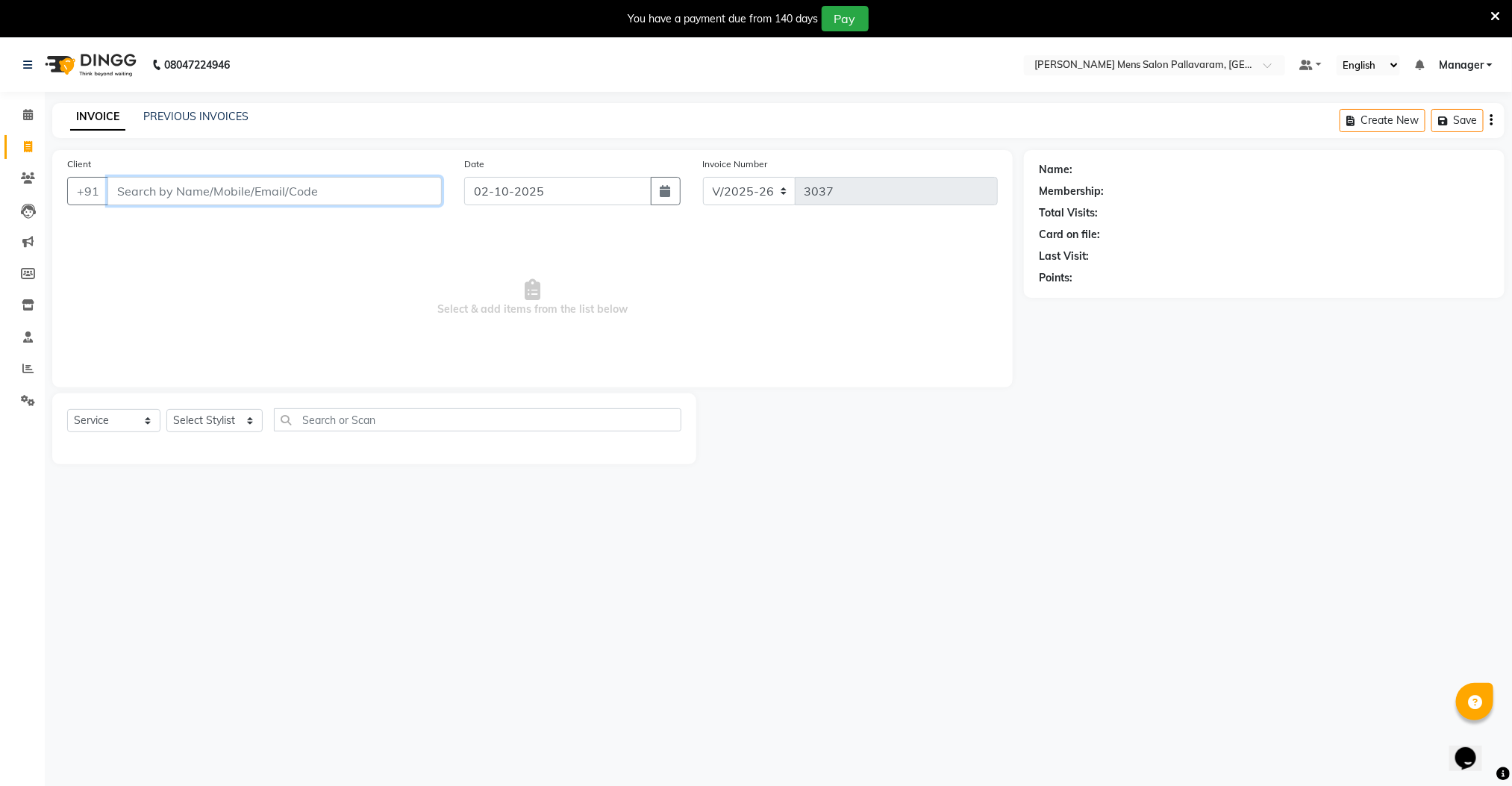
click at [274, 188] on input "Client" at bounding box center [274, 191] width 335 height 28
type input "9789603411"
click at [431, 194] on span "Add Client" at bounding box center [403, 191] width 59 height 15
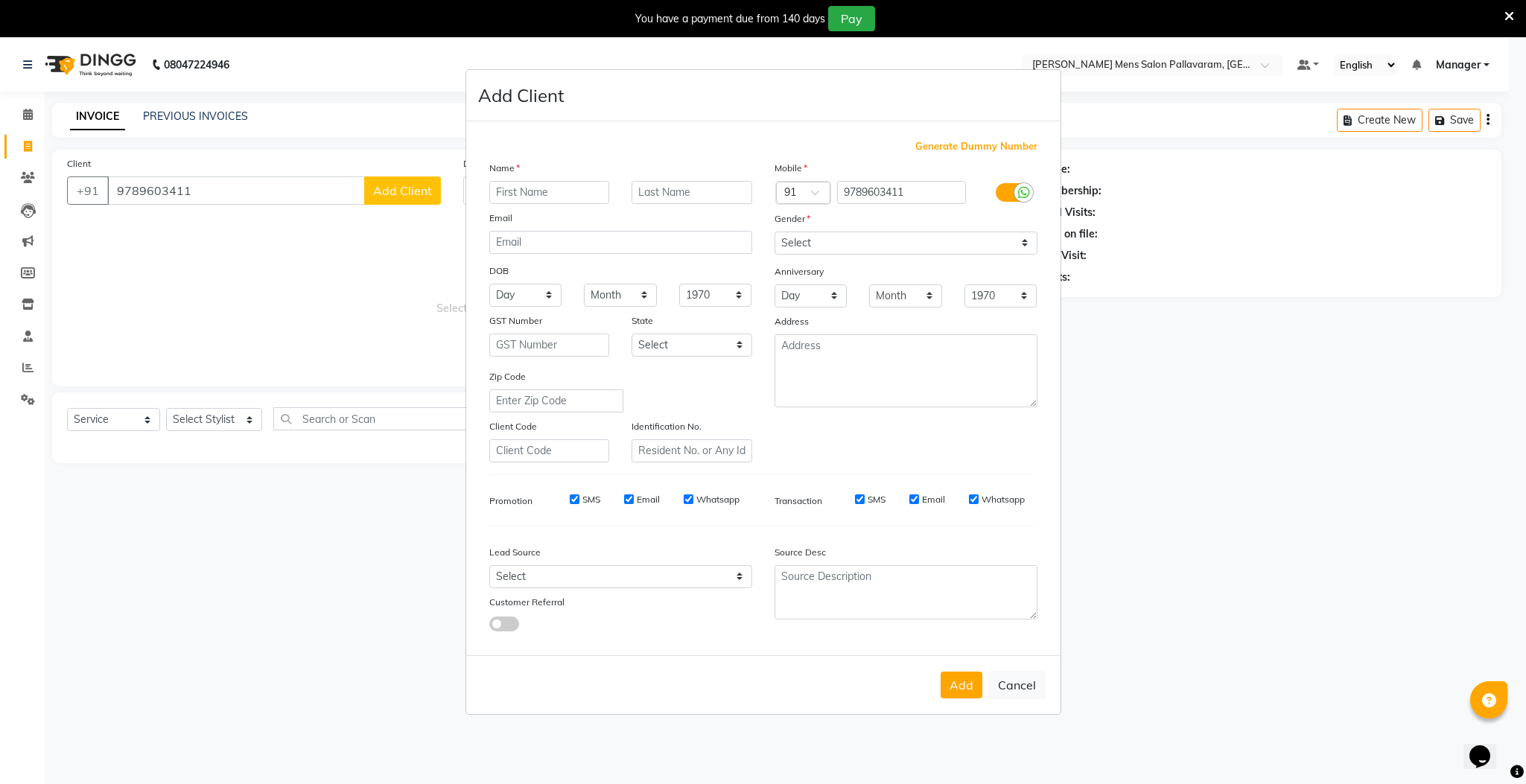
click at [544, 194] on input "text" at bounding box center [550, 192] width 121 height 23
type input "[PERSON_NAME]"
click at [812, 244] on select "Select [DEMOGRAPHIC_DATA] [DEMOGRAPHIC_DATA] Other Prefer Not To Say" at bounding box center [906, 243] width 263 height 23
select select "[DEMOGRAPHIC_DATA]"
click at [774, 232] on select "Select [DEMOGRAPHIC_DATA] [DEMOGRAPHIC_DATA] Other Prefer Not To Say" at bounding box center [906, 243] width 263 height 23
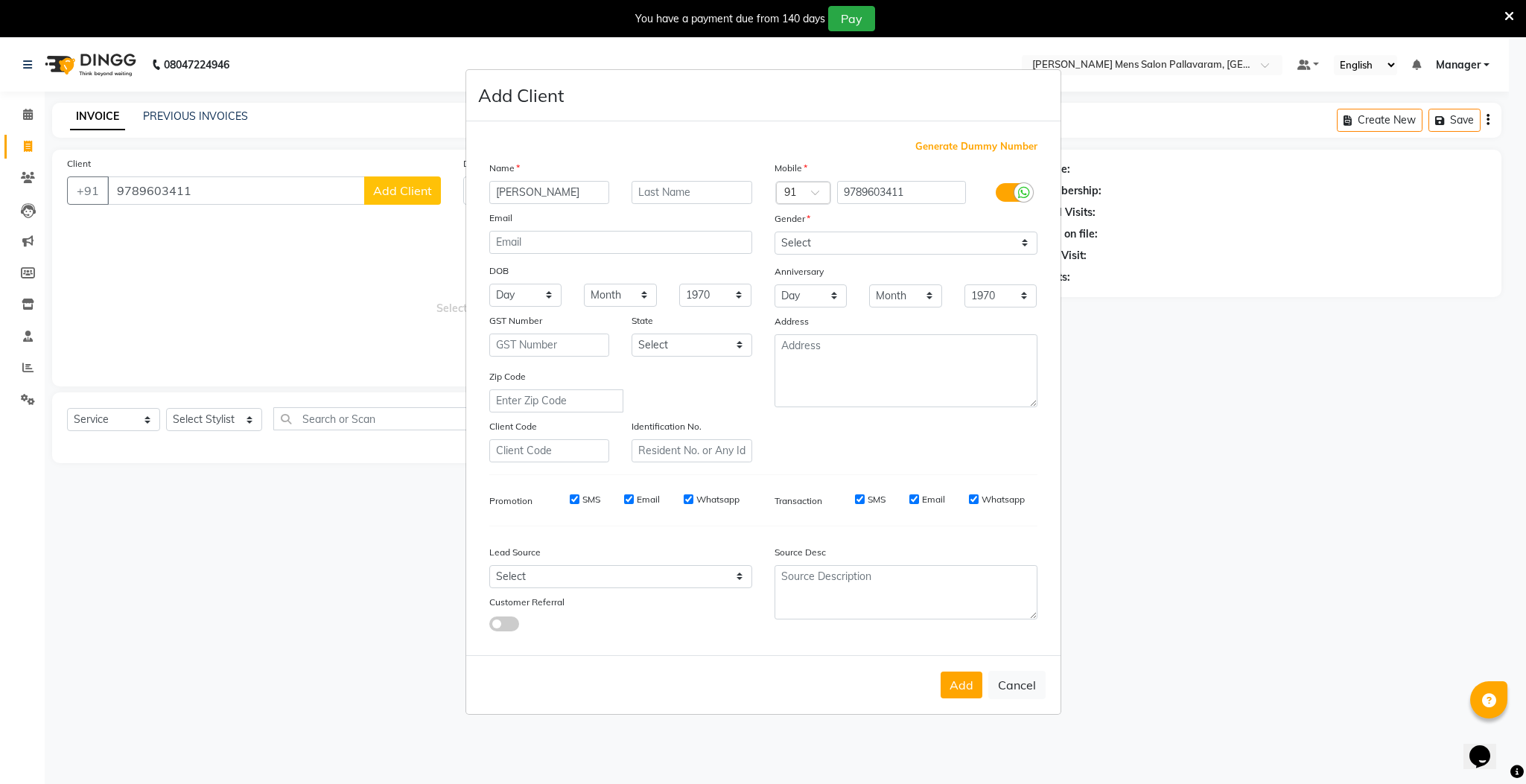
click at [966, 684] on button "Add" at bounding box center [961, 684] width 42 height 27
select select
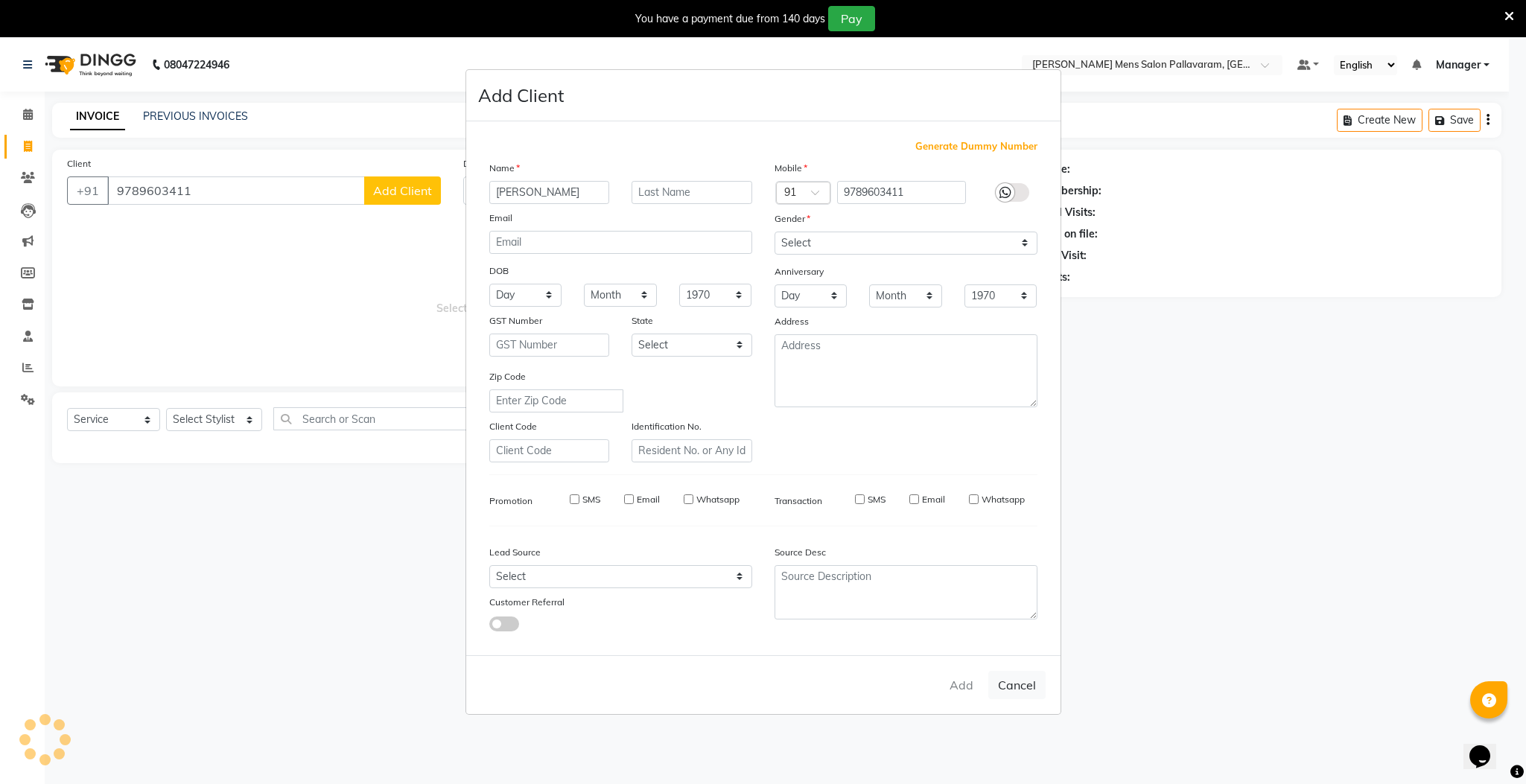
select select
checkbox input "false"
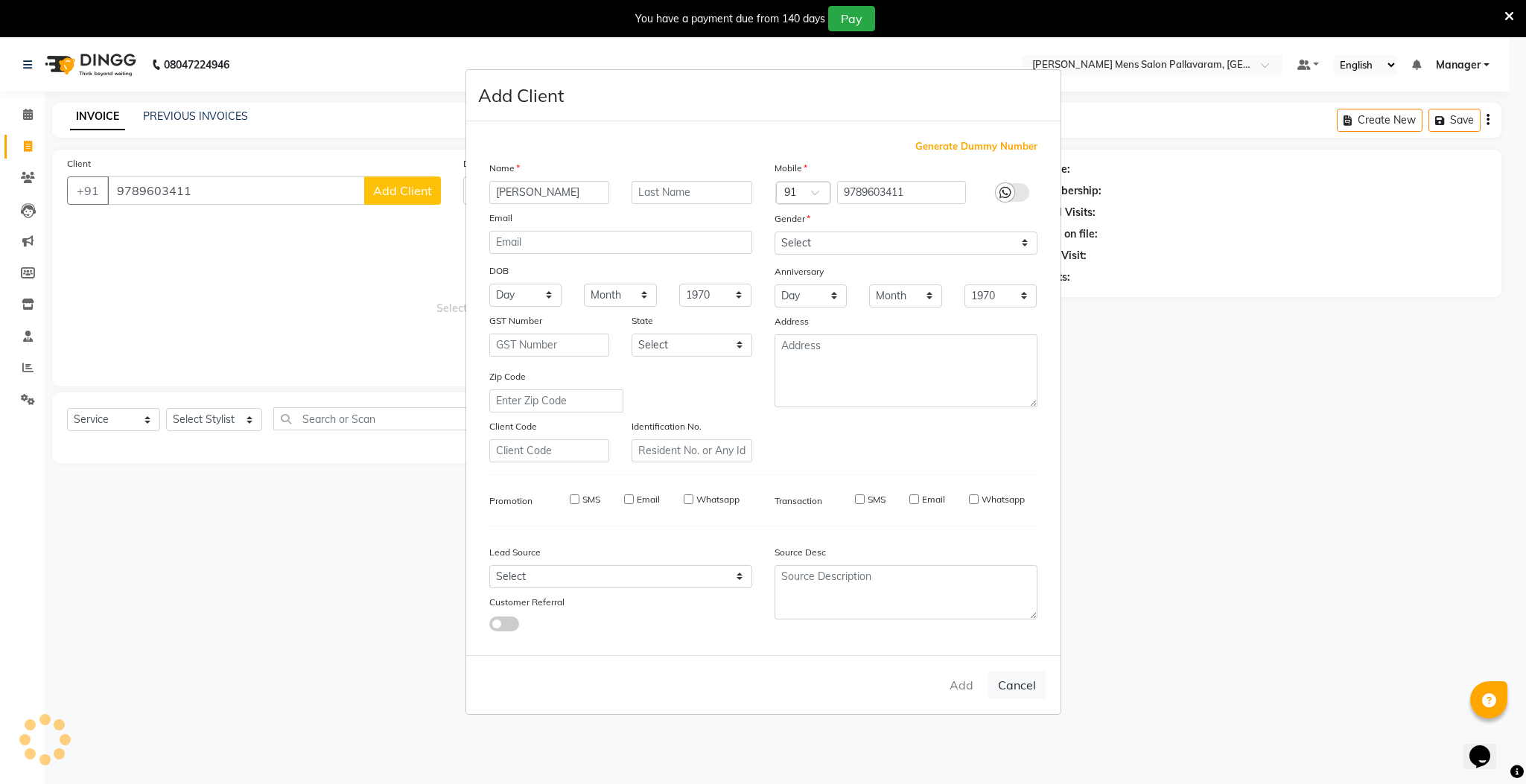
checkbox input "false"
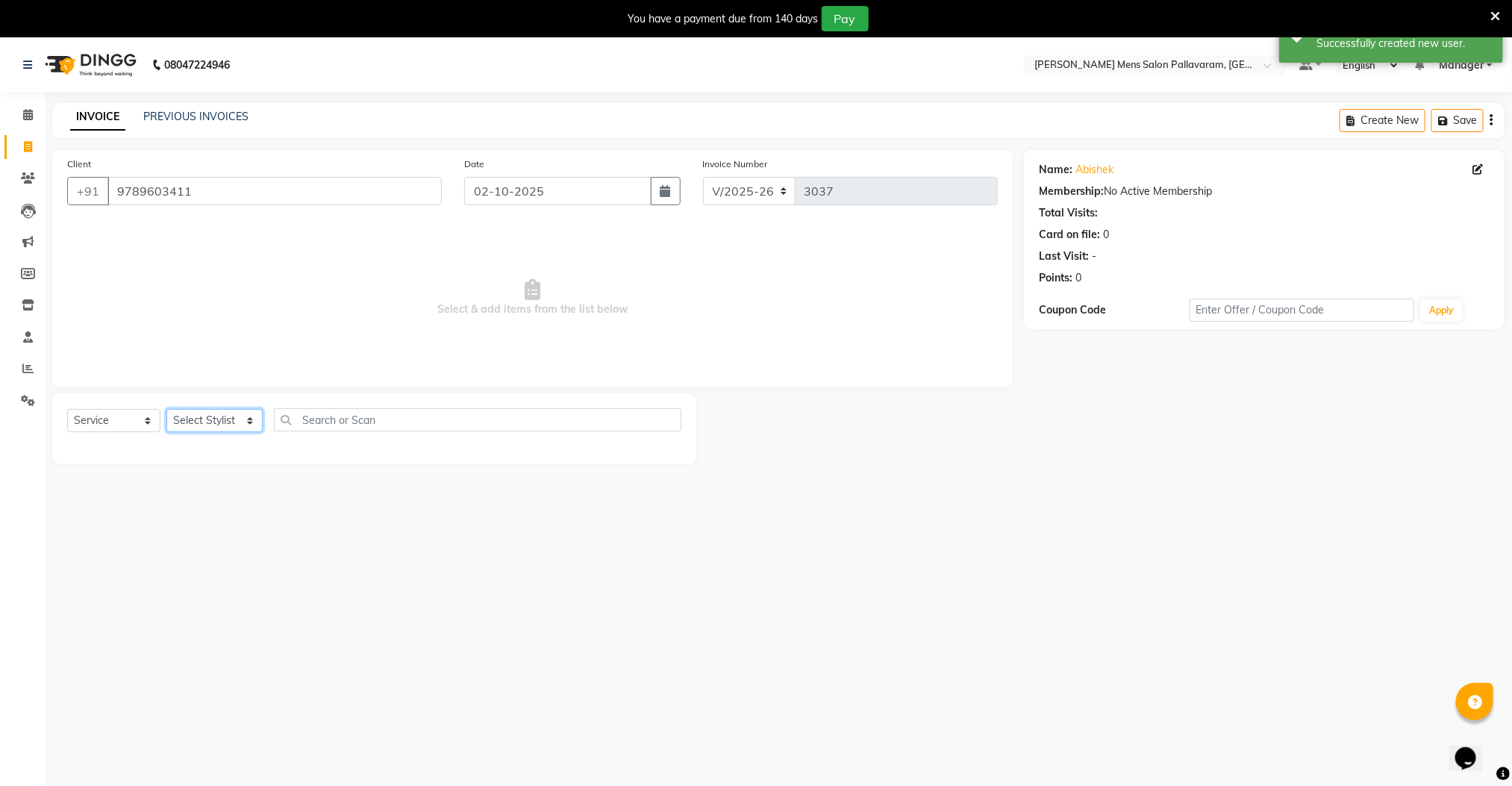
click at [230, 414] on select "Select Stylist Manager [PERSON_NAME] [PERSON_NAME] [PERSON_NAME]" at bounding box center [214, 420] width 96 height 23
drag, startPoint x: 207, startPoint y: 680, endPoint x: 206, endPoint y: 667, distance: 13.0
click at [206, 676] on div "08047224946 Select Location × [PERSON_NAME] Mens Salon Pallavaram, Pallavaram D…" at bounding box center [756, 431] width 1512 height 786
click at [207, 667] on div "08047224946 Select Location × [PERSON_NAME] Mens Salon Pallavaram, Pallavaram D…" at bounding box center [756, 431] width 1512 height 786
click at [224, 430] on select "Select Stylist Manager [PERSON_NAME] [PERSON_NAME] [PERSON_NAME]" at bounding box center [214, 420] width 96 height 23
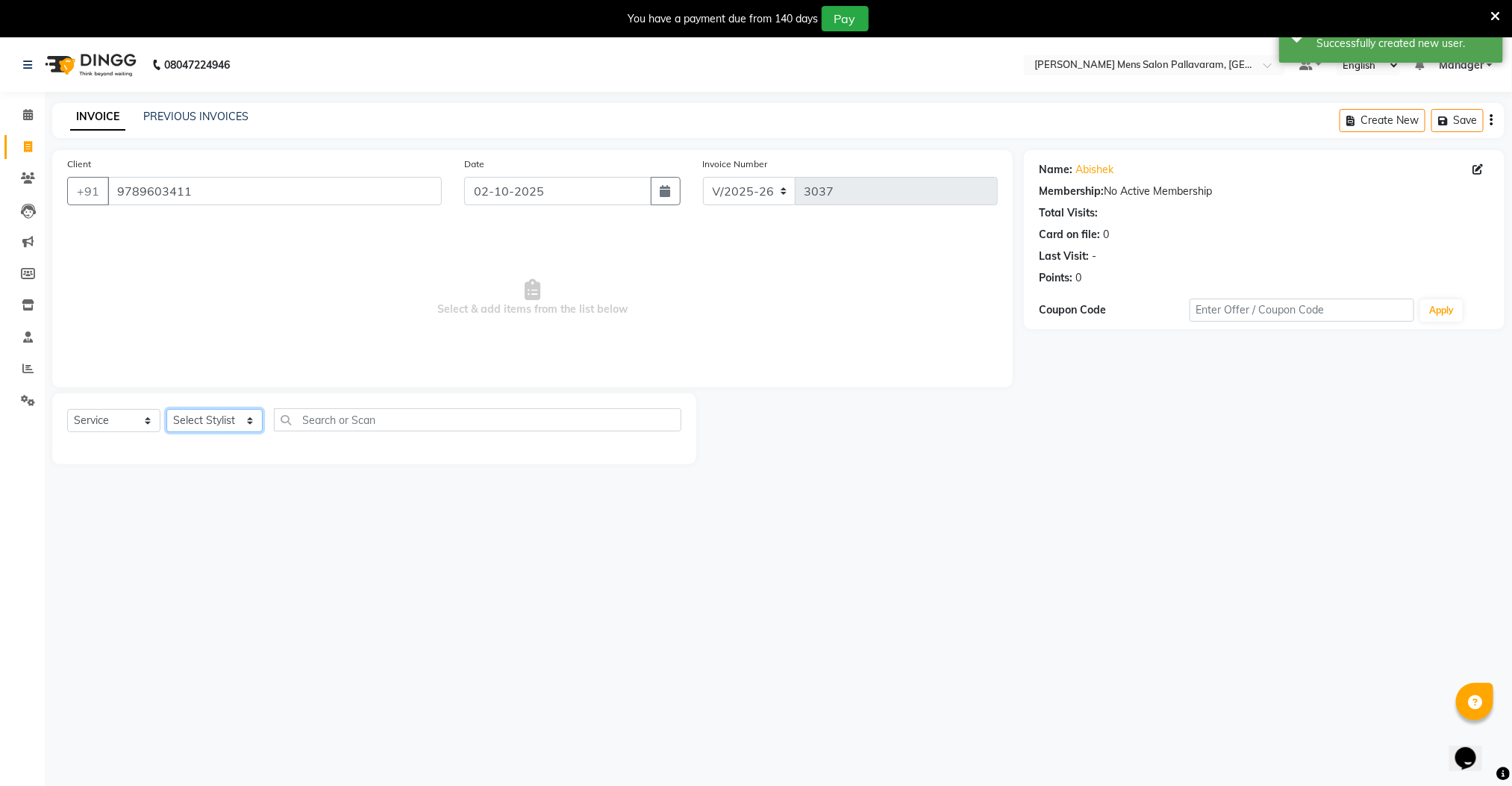
click at [224, 430] on select "Select Stylist Manager [PERSON_NAME] [PERSON_NAME] [PERSON_NAME]" at bounding box center [214, 420] width 96 height 23
click at [209, 408] on div "Select Service Product Membership Package Voucher Prepaid Gift Card Select Styl…" at bounding box center [374, 426] width 614 height 35
click at [211, 424] on select "Select Stylist Manager [PERSON_NAME] [PERSON_NAME] [PERSON_NAME]" at bounding box center [214, 420] width 96 height 23
select select "89182"
click at [166, 409] on select "Select Stylist Manager [PERSON_NAME] [PERSON_NAME] [PERSON_NAME]" at bounding box center [214, 420] width 96 height 23
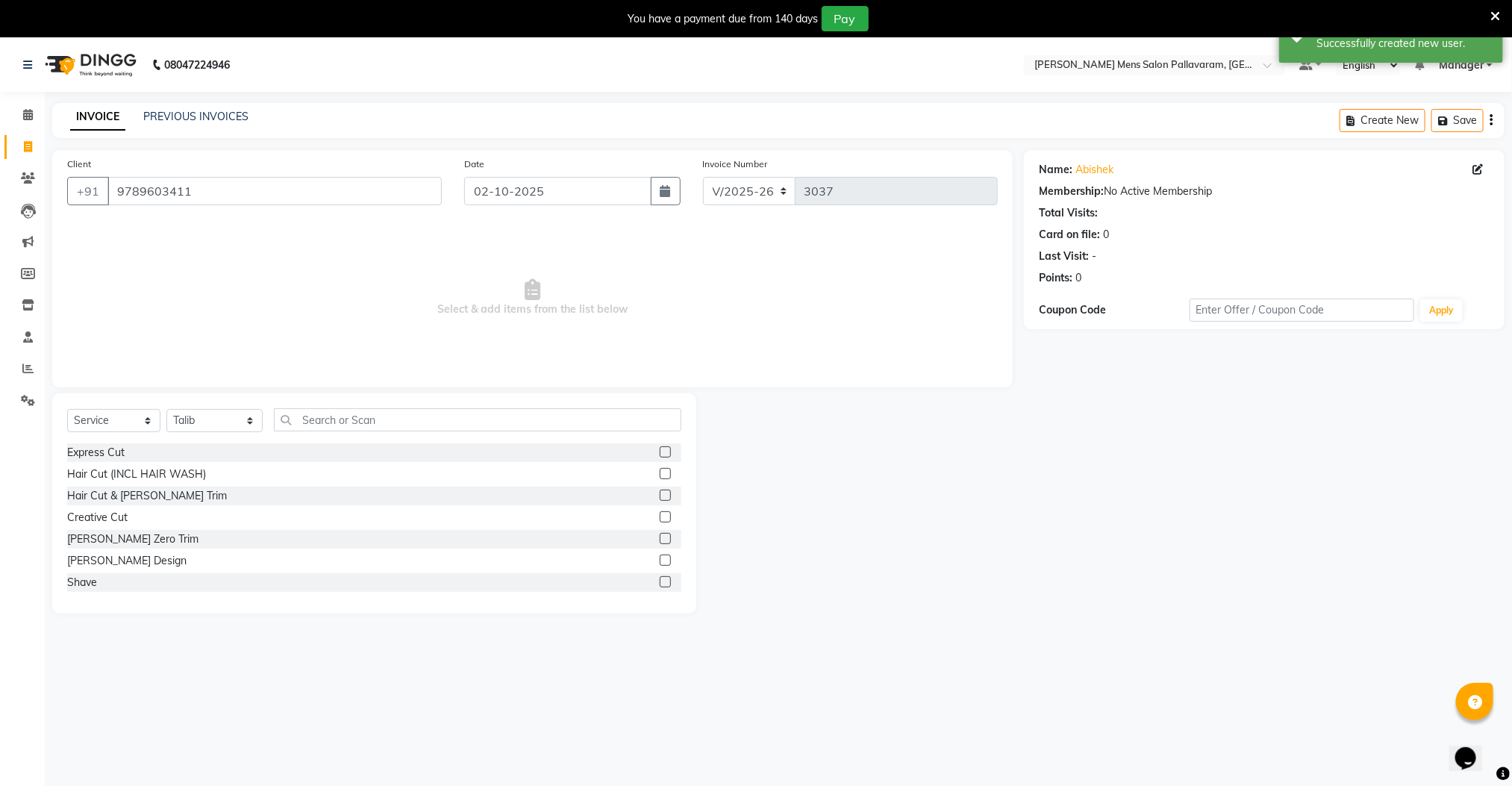
click at [660, 497] on label at bounding box center [665, 495] width 11 height 11
click at [660, 497] on input "checkbox" at bounding box center [665, 496] width 10 height 10
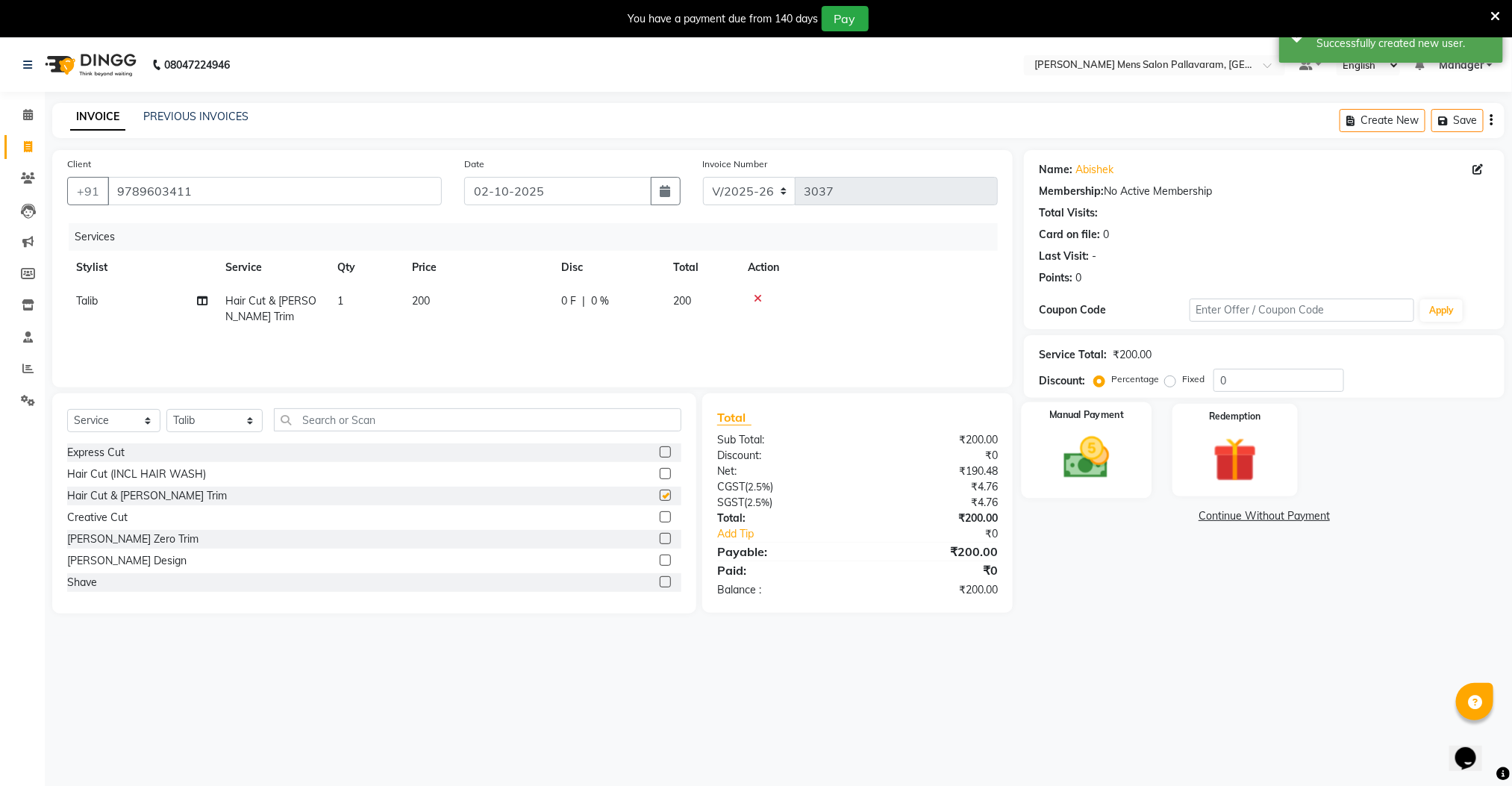
checkbox input "false"
click at [1070, 455] on img at bounding box center [1086, 458] width 74 height 53
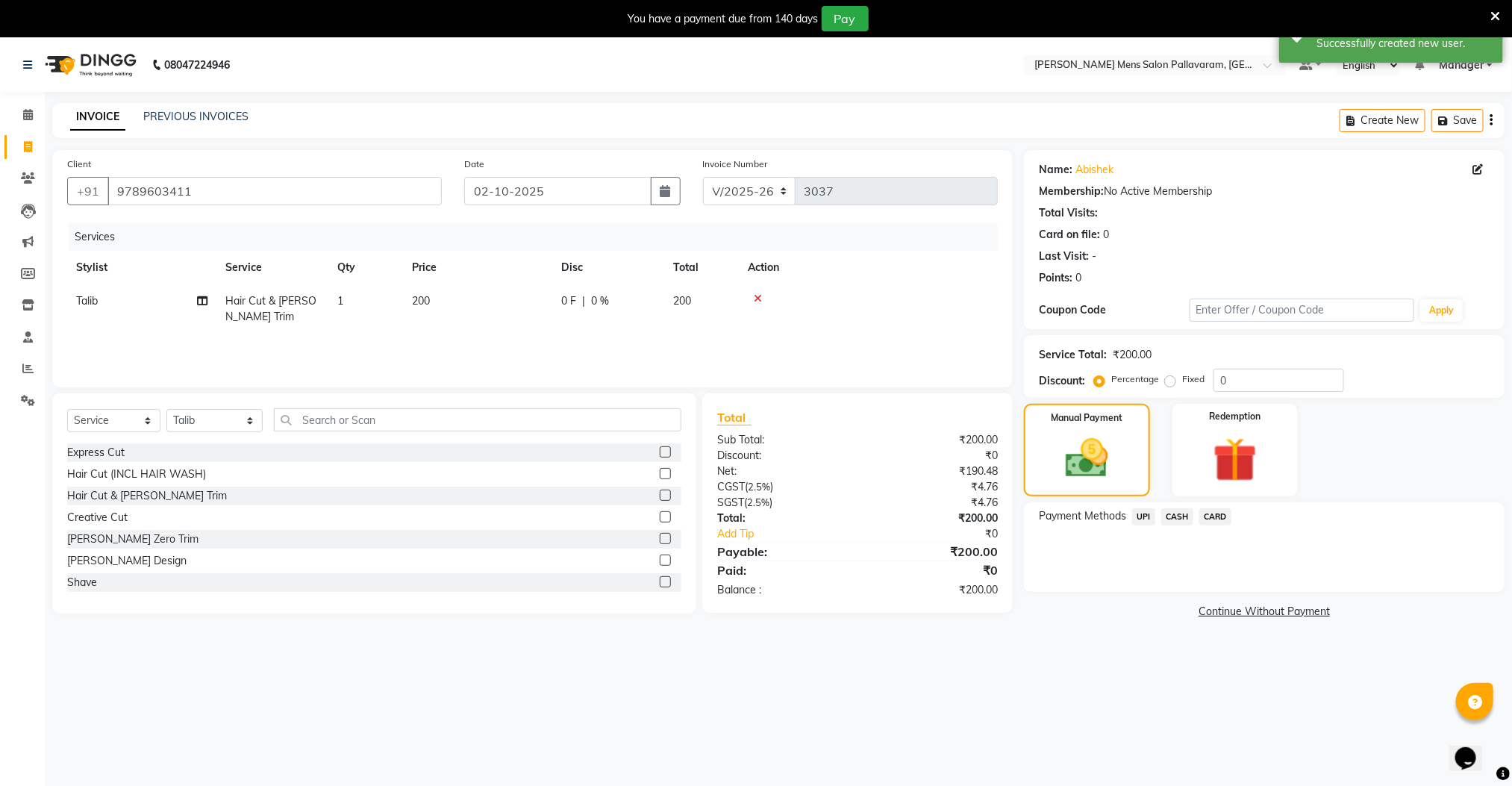
click at [1148, 517] on span "UPI" at bounding box center [1144, 517] width 23 height 17
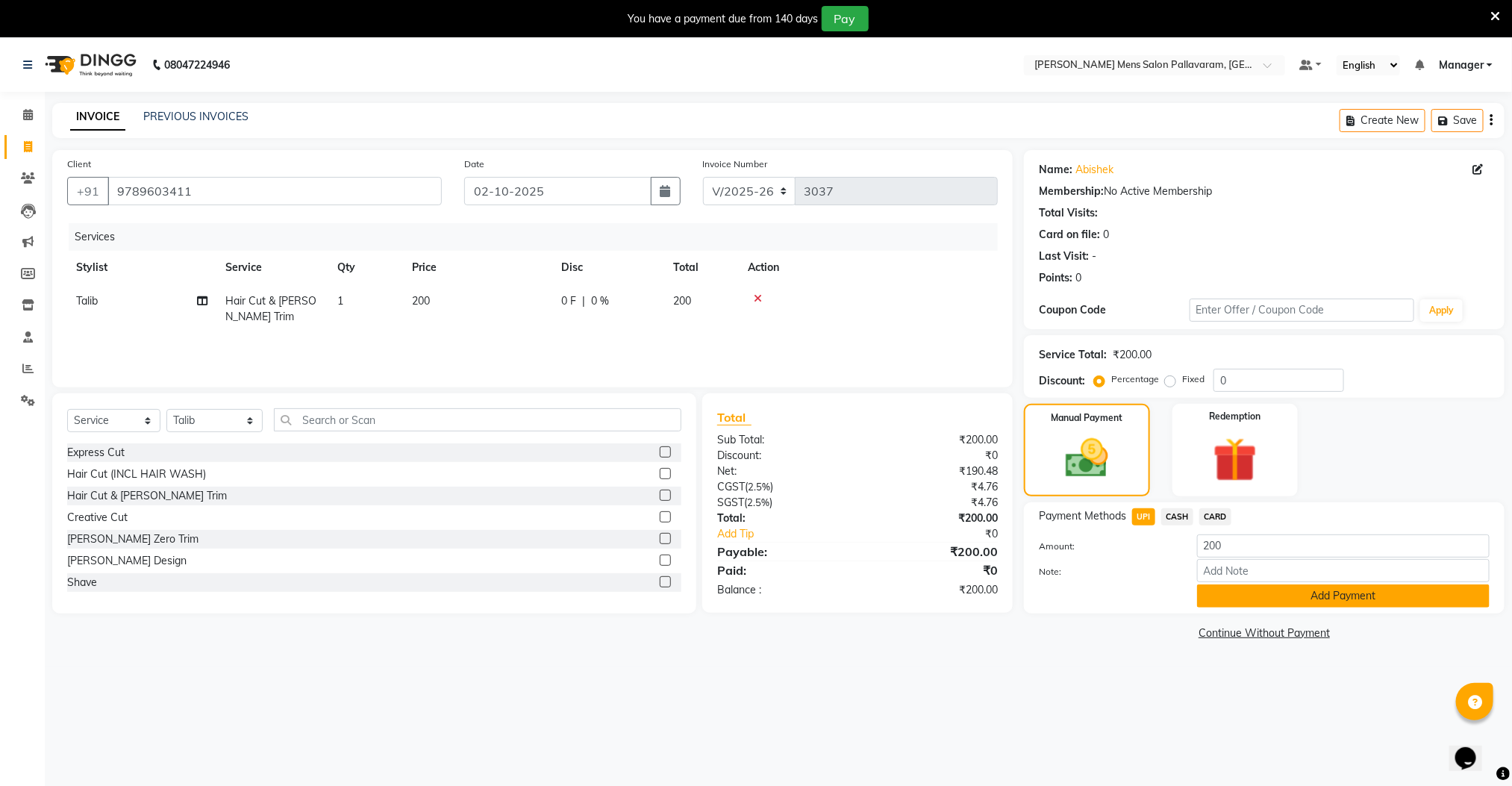
click at [1213, 595] on button "Add Payment" at bounding box center [1344, 595] width 292 height 23
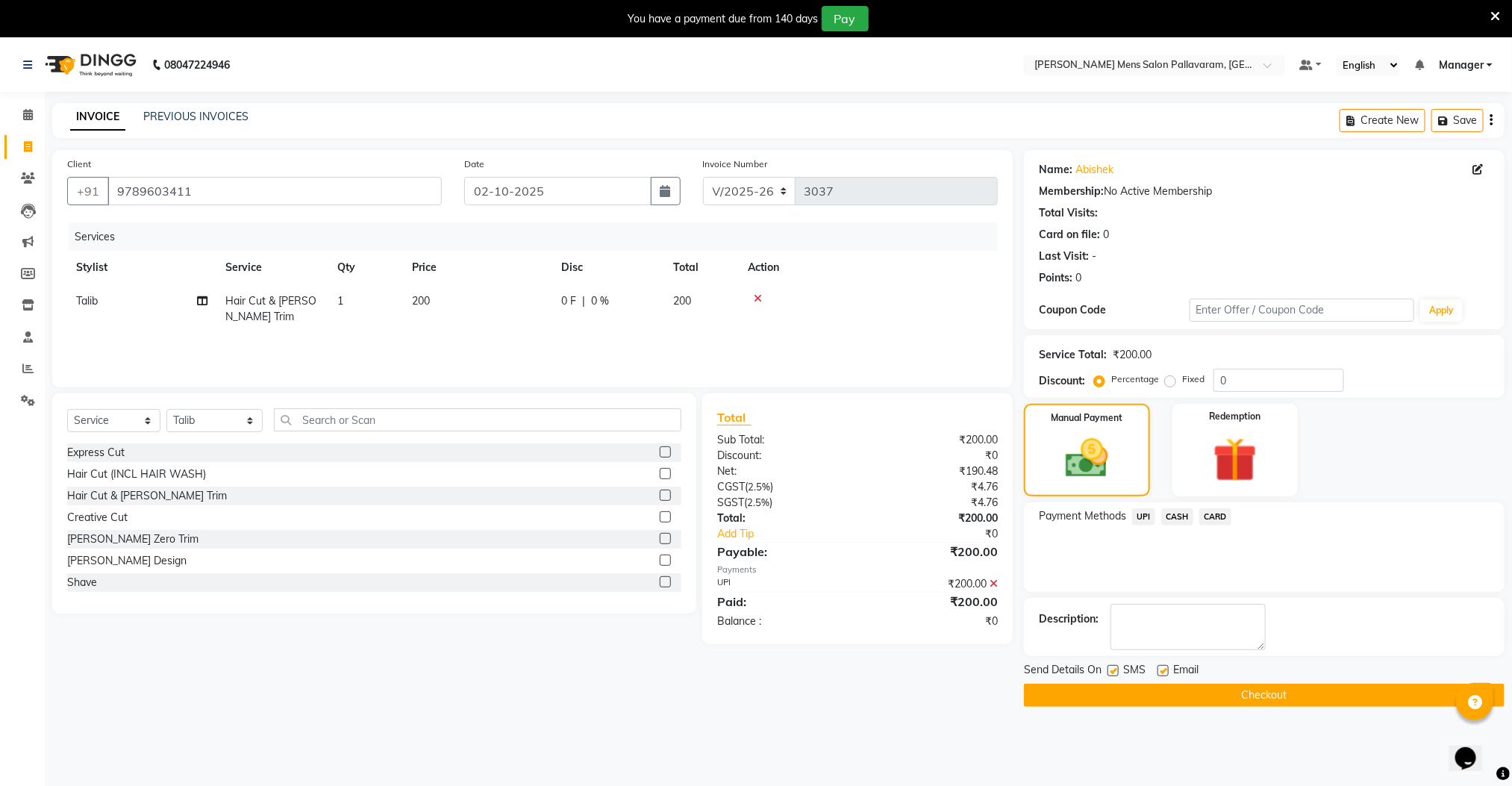
drag, startPoint x: 1223, startPoint y: 700, endPoint x: 1218, endPoint y: 686, distance: 14.9
click at [1223, 699] on button "Checkout" at bounding box center [1265, 695] width 481 height 23
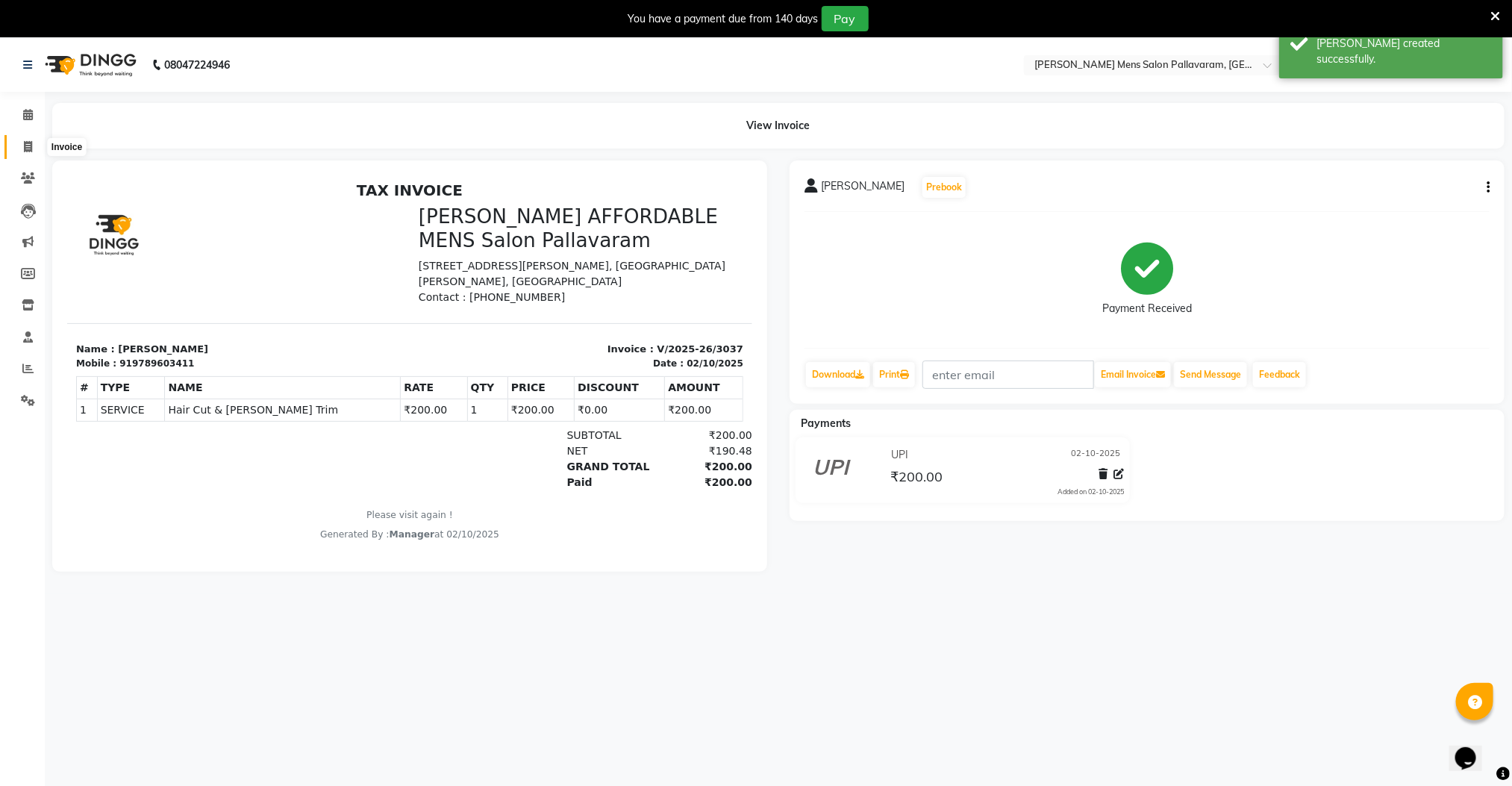
click at [24, 148] on icon at bounding box center [28, 146] width 8 height 11
select select "8211"
select select "service"
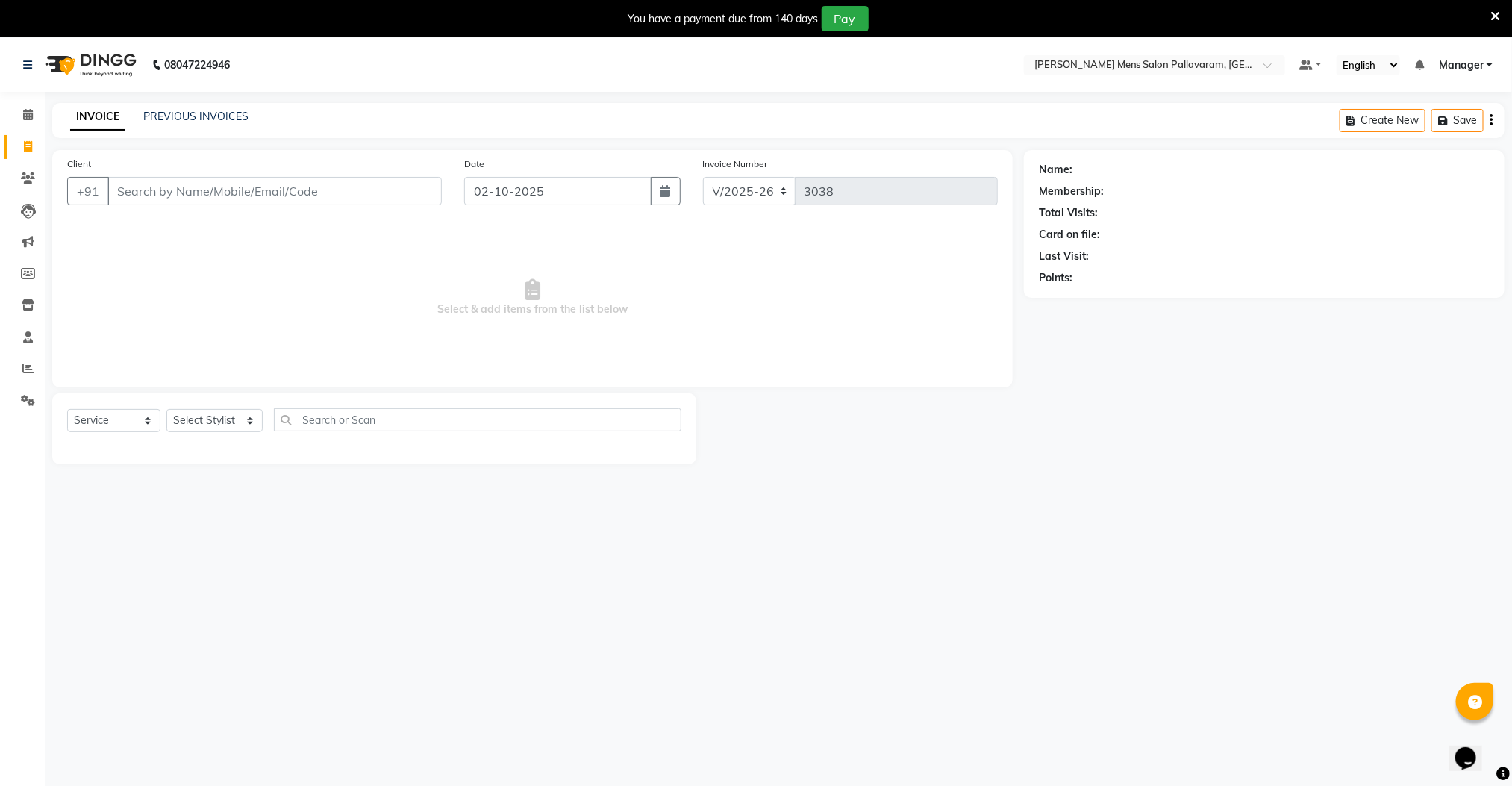
click at [180, 195] on input "Client" at bounding box center [274, 191] width 335 height 28
click at [201, 197] on input "Client" at bounding box center [274, 191] width 335 height 28
click at [191, 227] on span "629076" at bounding box center [184, 226] width 44 height 15
type input "6290762095"
click at [222, 415] on select "Select Stylist Manager [PERSON_NAME] [PERSON_NAME] [PERSON_NAME]" at bounding box center [214, 420] width 96 height 23
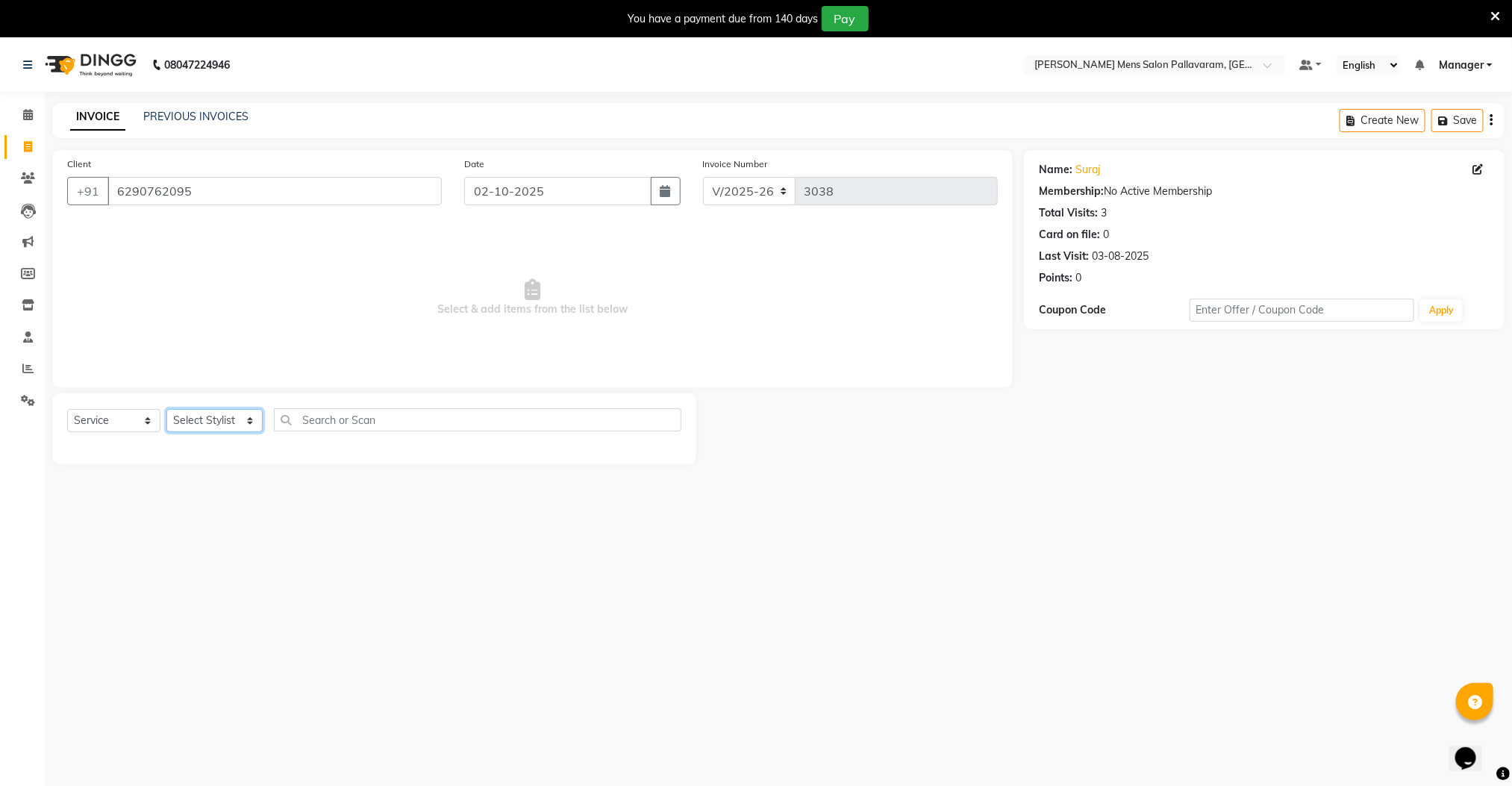
select select "78843"
click at [166, 409] on select "Select Stylist Manager [PERSON_NAME] [PERSON_NAME] [PERSON_NAME]" at bounding box center [214, 420] width 96 height 23
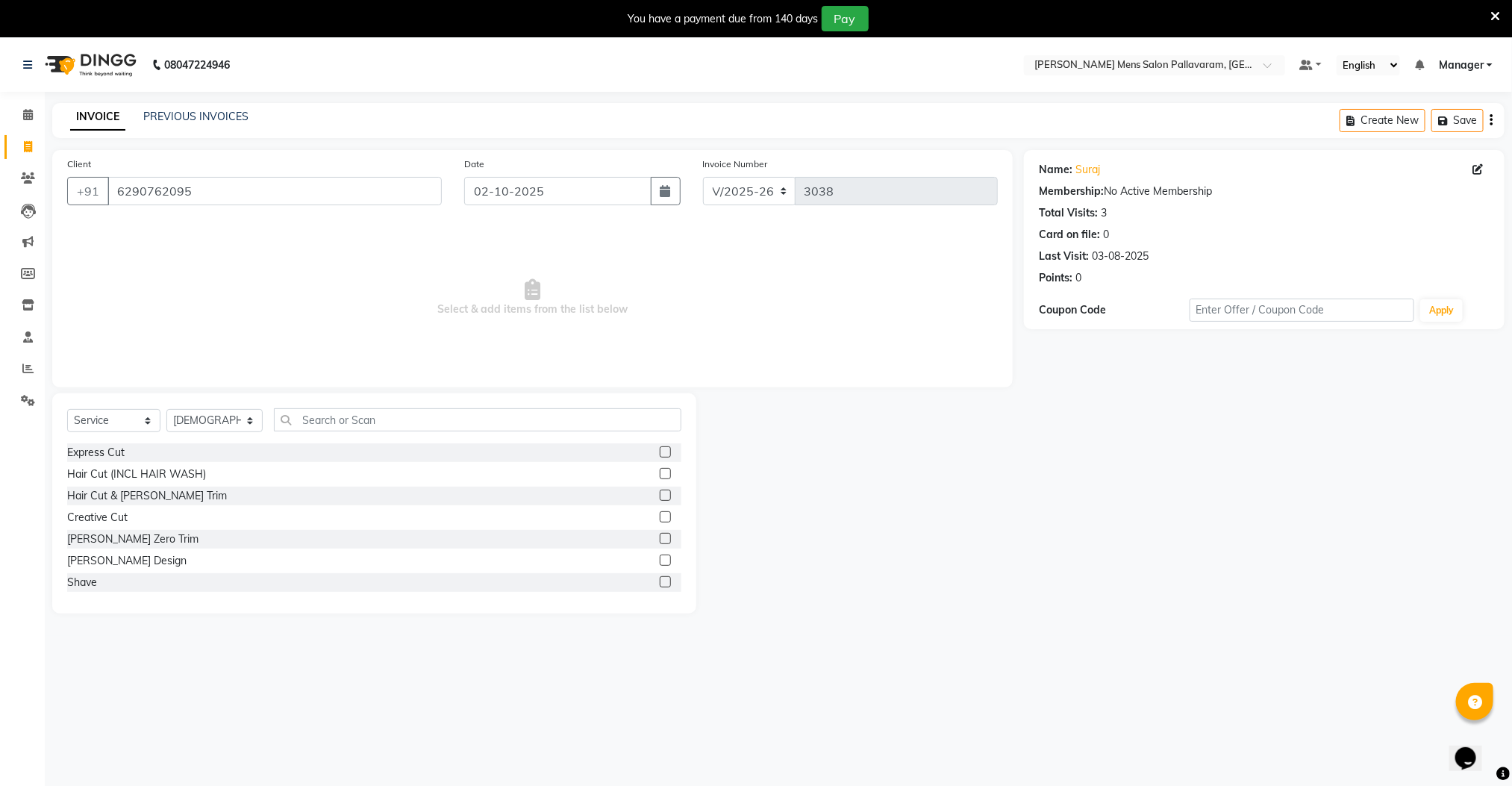
drag, startPoint x: 650, startPoint y: 516, endPoint x: 651, endPoint y: 540, distance: 24.0
click at [660, 516] on label at bounding box center [665, 517] width 11 height 11
click at [660, 516] on input "checkbox" at bounding box center [665, 517] width 10 height 10
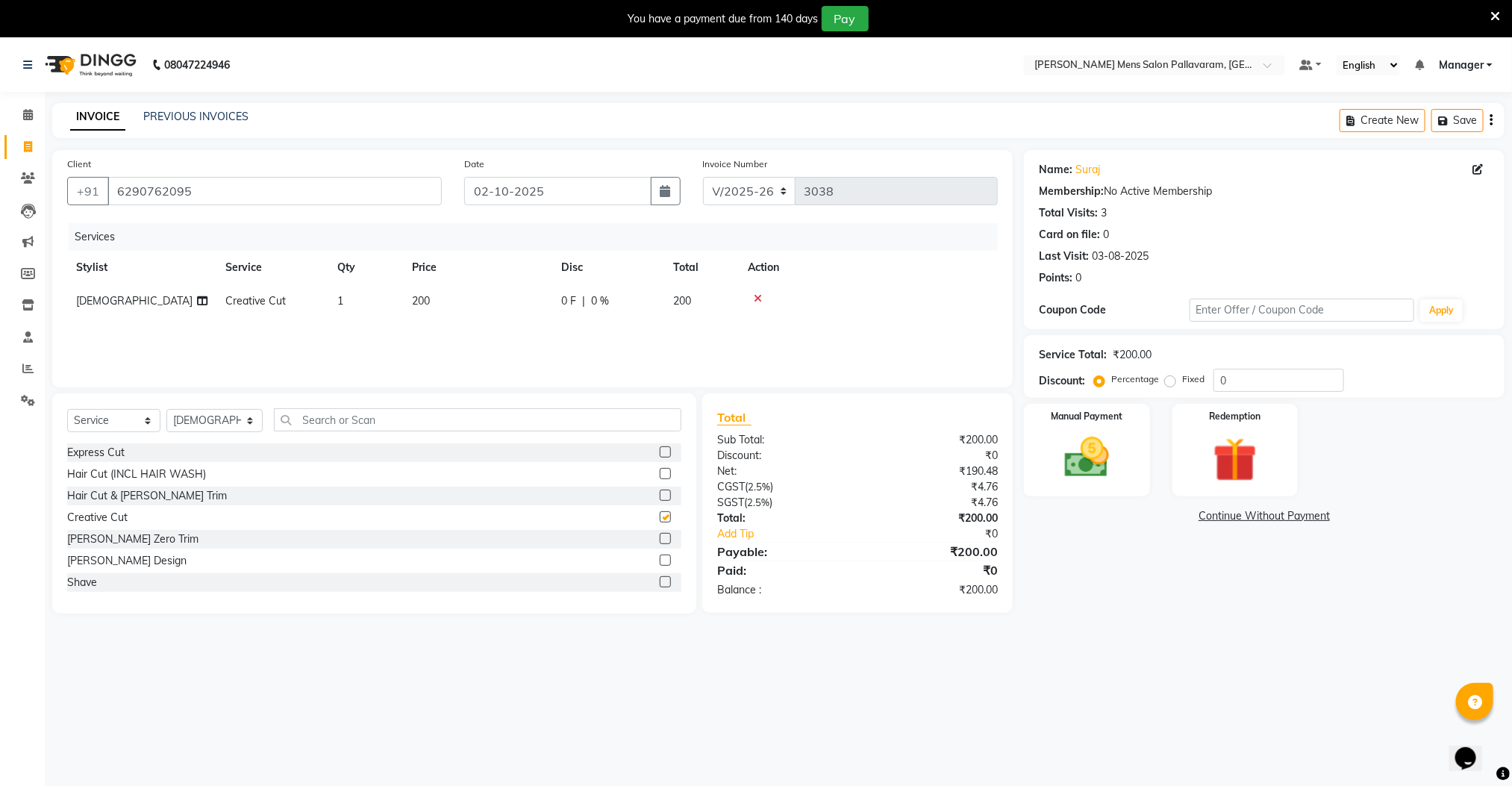
checkbox input "false"
drag, startPoint x: 645, startPoint y: 559, endPoint x: 647, endPoint y: 547, distance: 12.2
click at [660, 559] on label at bounding box center [665, 559] width 11 height 11
click at [660, 559] on input "checkbox" at bounding box center [665, 560] width 10 height 10
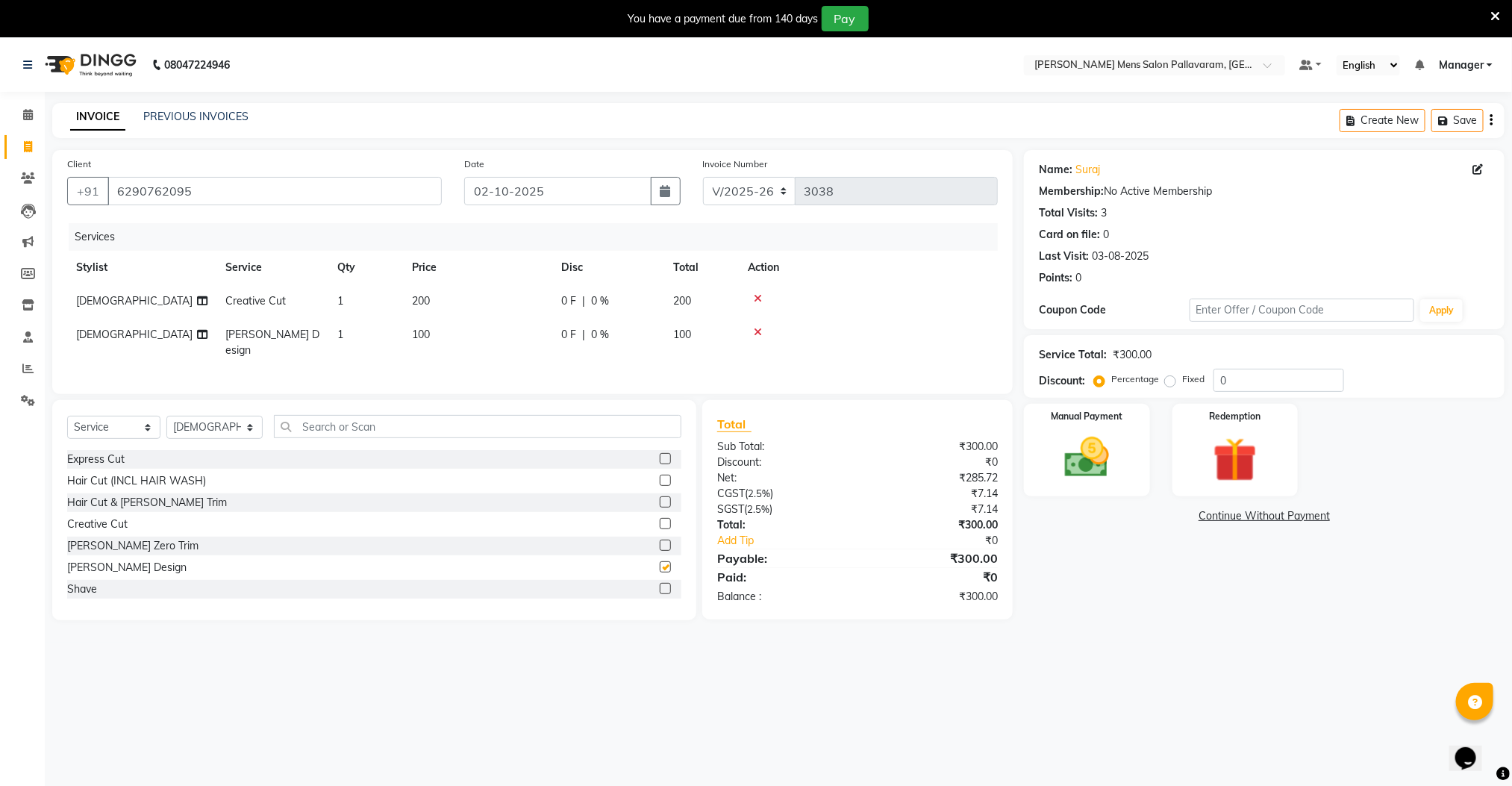
checkbox input "false"
click at [660, 453] on label at bounding box center [665, 458] width 11 height 11
click at [660, 455] on input "checkbox" at bounding box center [665, 459] width 10 height 10
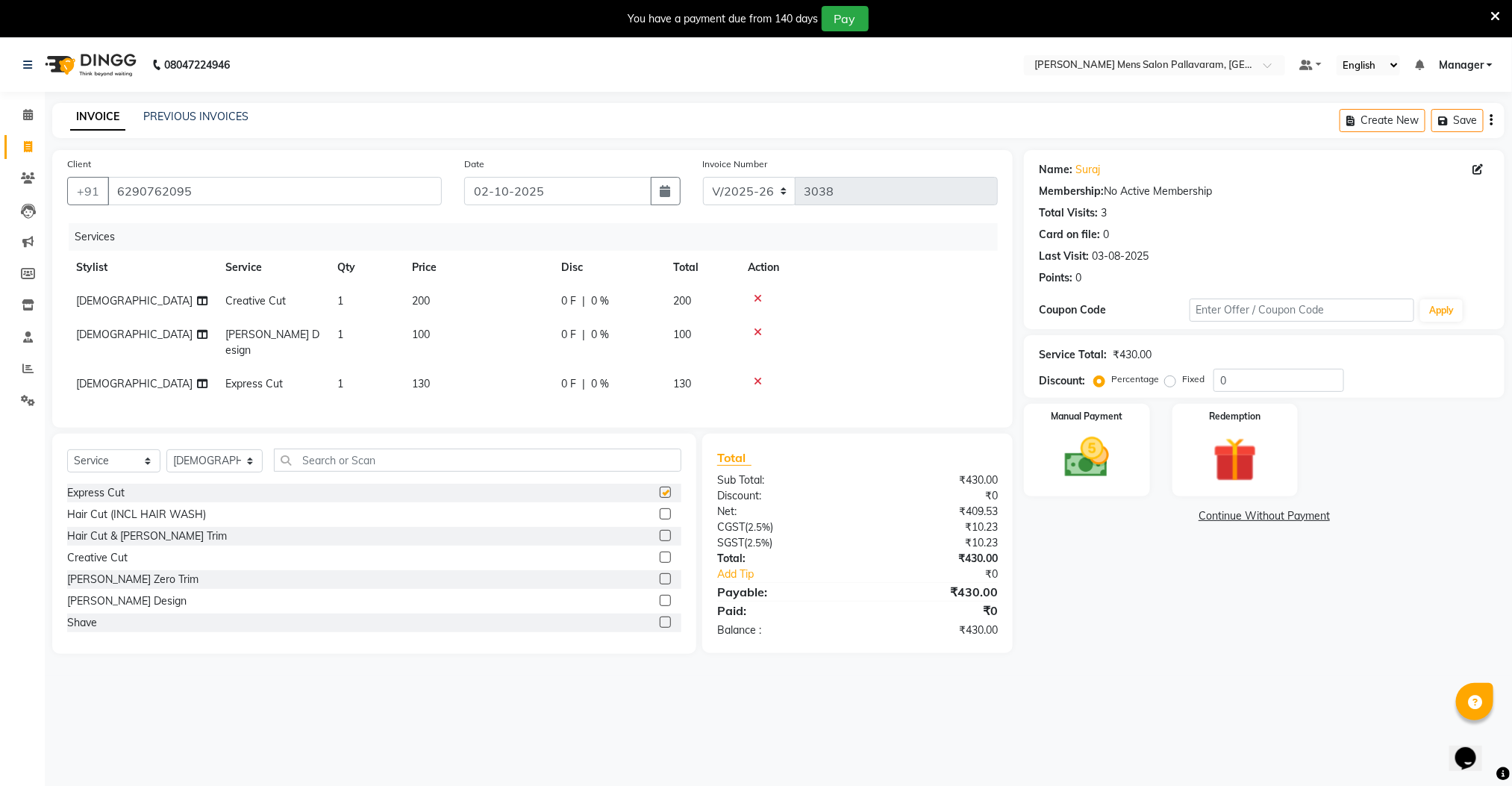
checkbox input "false"
click at [1069, 463] on img at bounding box center [1086, 458] width 74 height 53
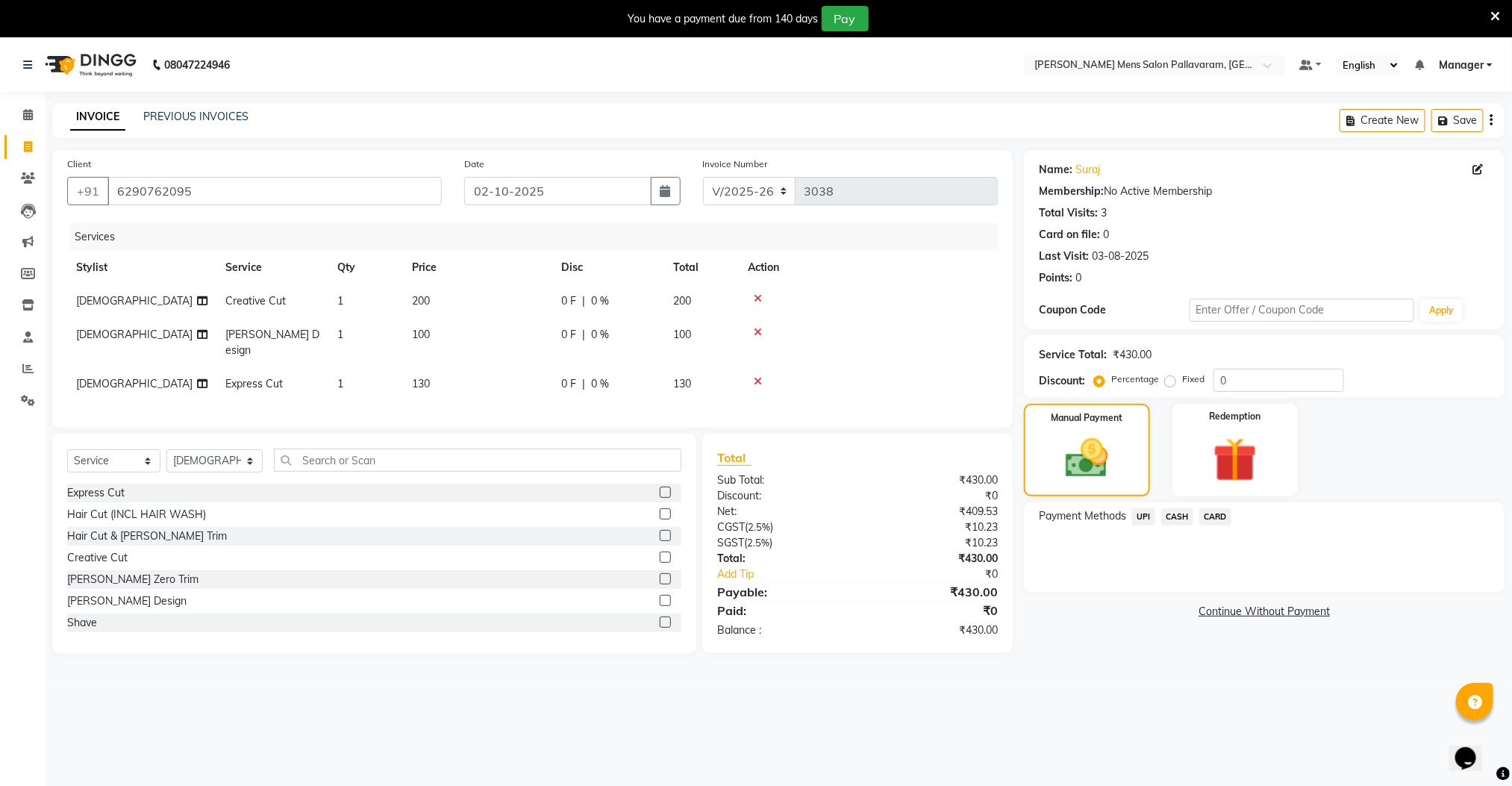
click at [1145, 518] on span "UPI" at bounding box center [1144, 517] width 23 height 17
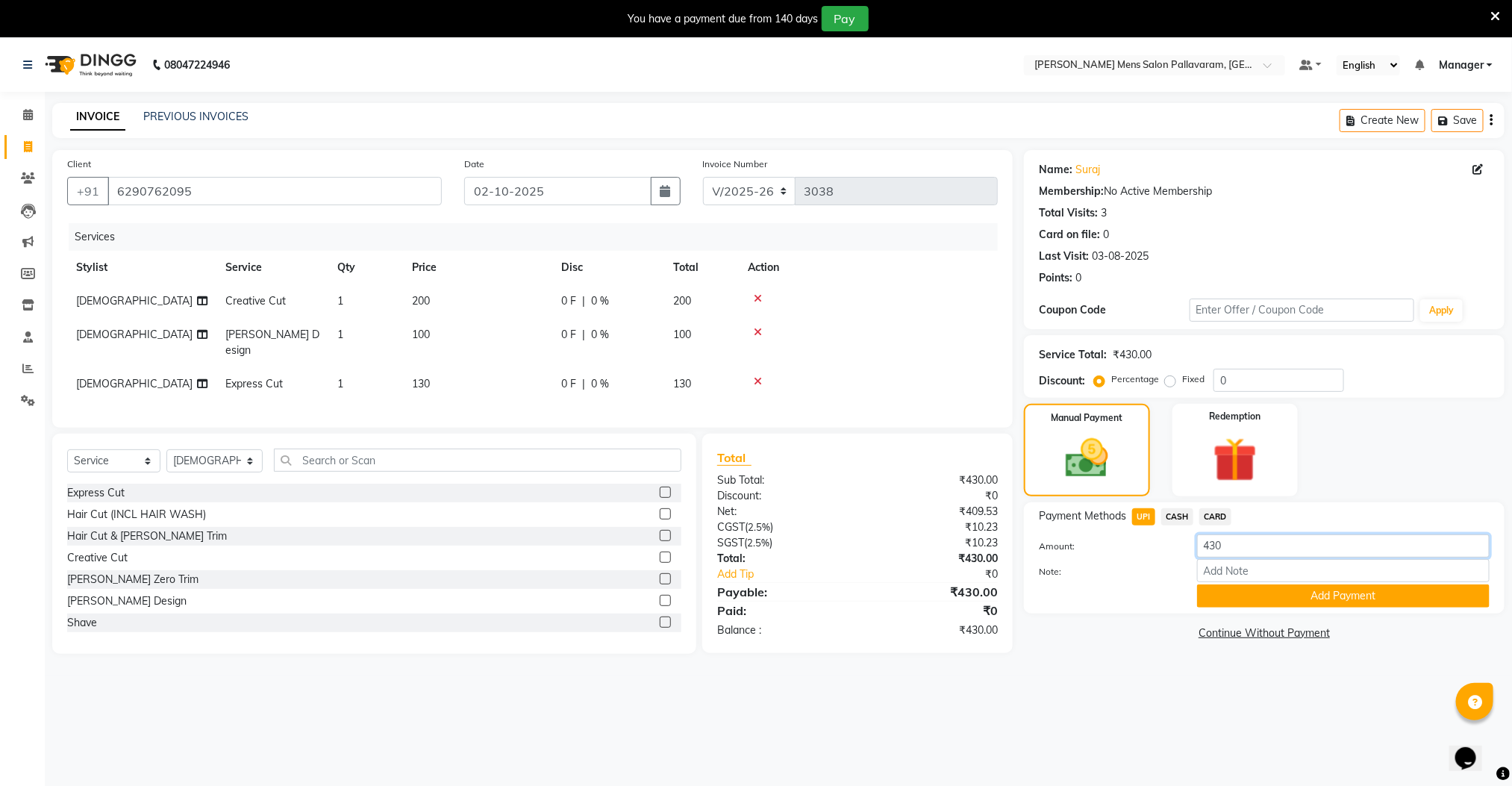
drag, startPoint x: 1239, startPoint y: 544, endPoint x: 1176, endPoint y: 546, distance: 63.0
click at [1176, 546] on div "Amount: 430" at bounding box center [1265, 546] width 473 height 25
type input "130"
click at [1297, 602] on button "Add Payment" at bounding box center [1344, 595] width 292 height 23
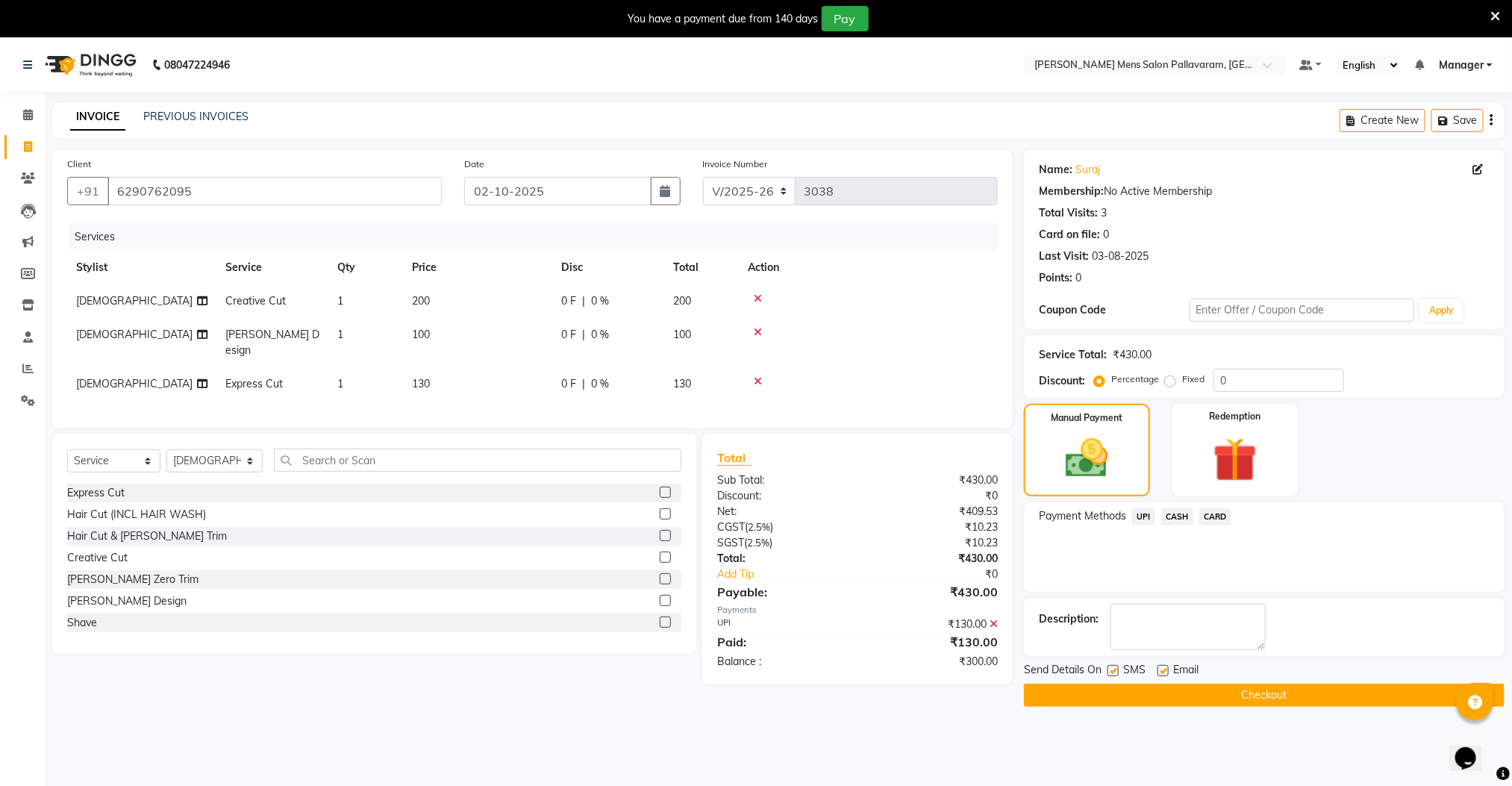
click at [1169, 516] on span "CASH" at bounding box center [1177, 517] width 32 height 17
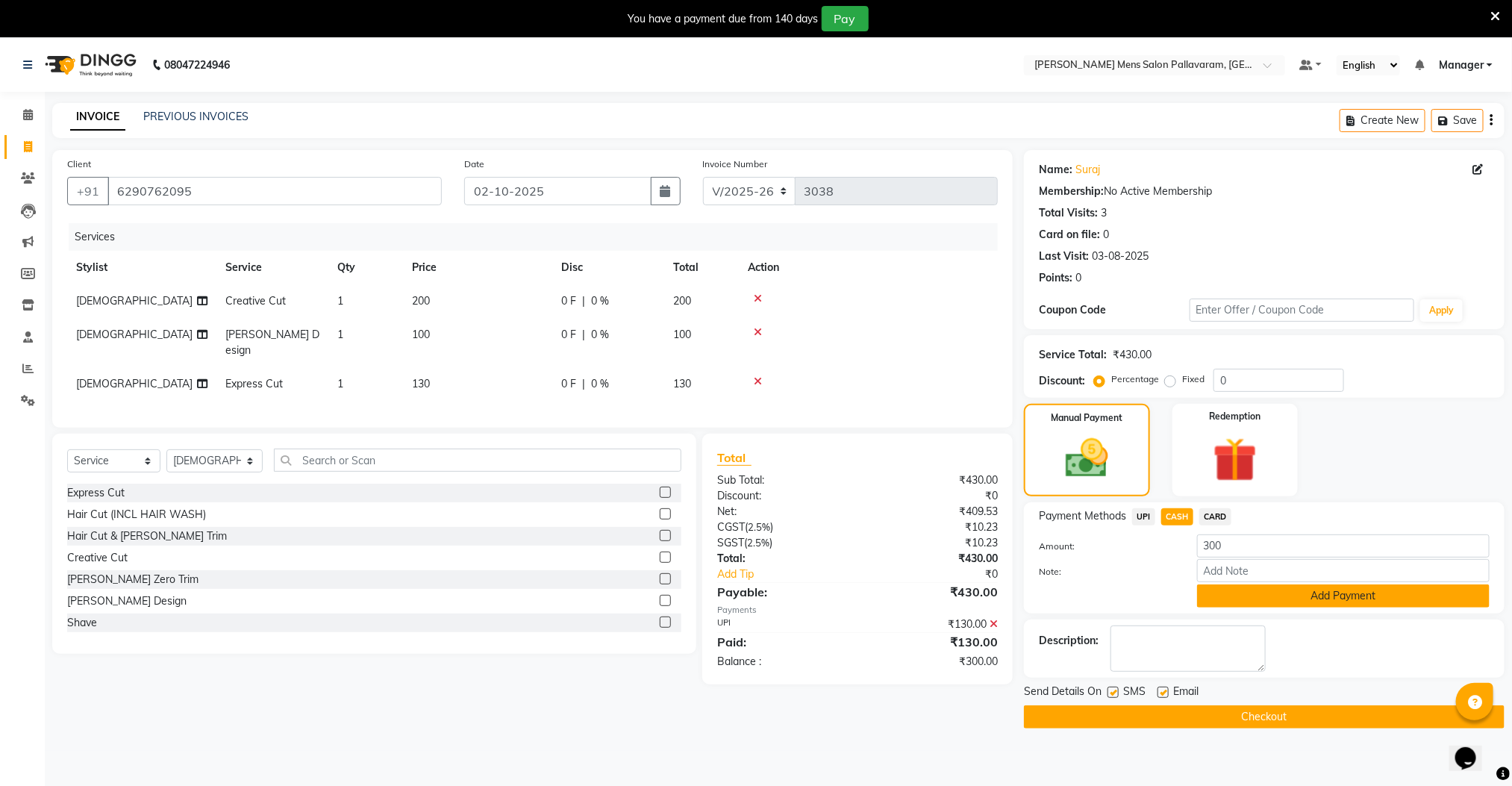
click at [1236, 598] on button "Add Payment" at bounding box center [1344, 595] width 292 height 23
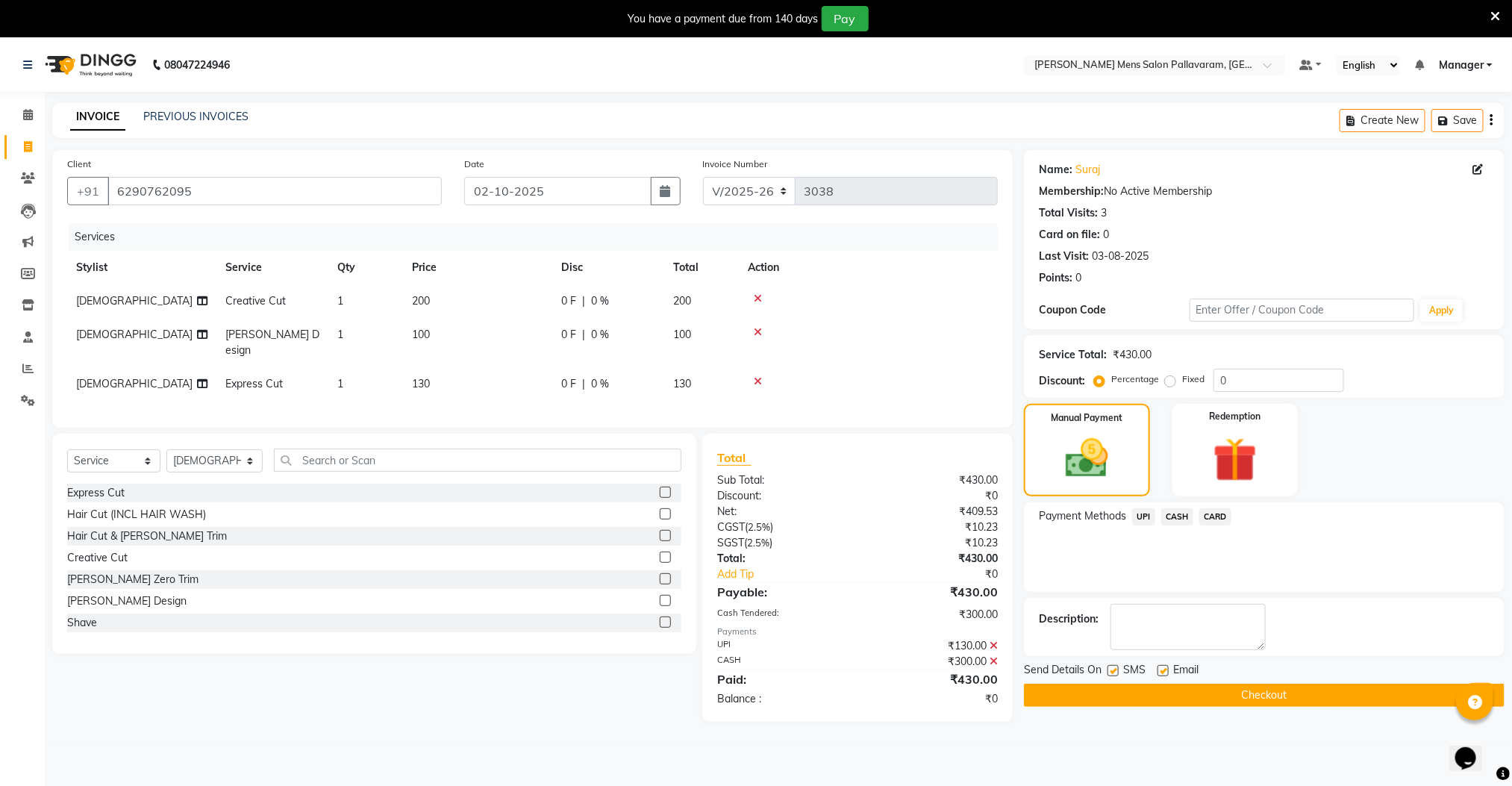
click at [1236, 700] on button "Checkout" at bounding box center [1265, 695] width 481 height 23
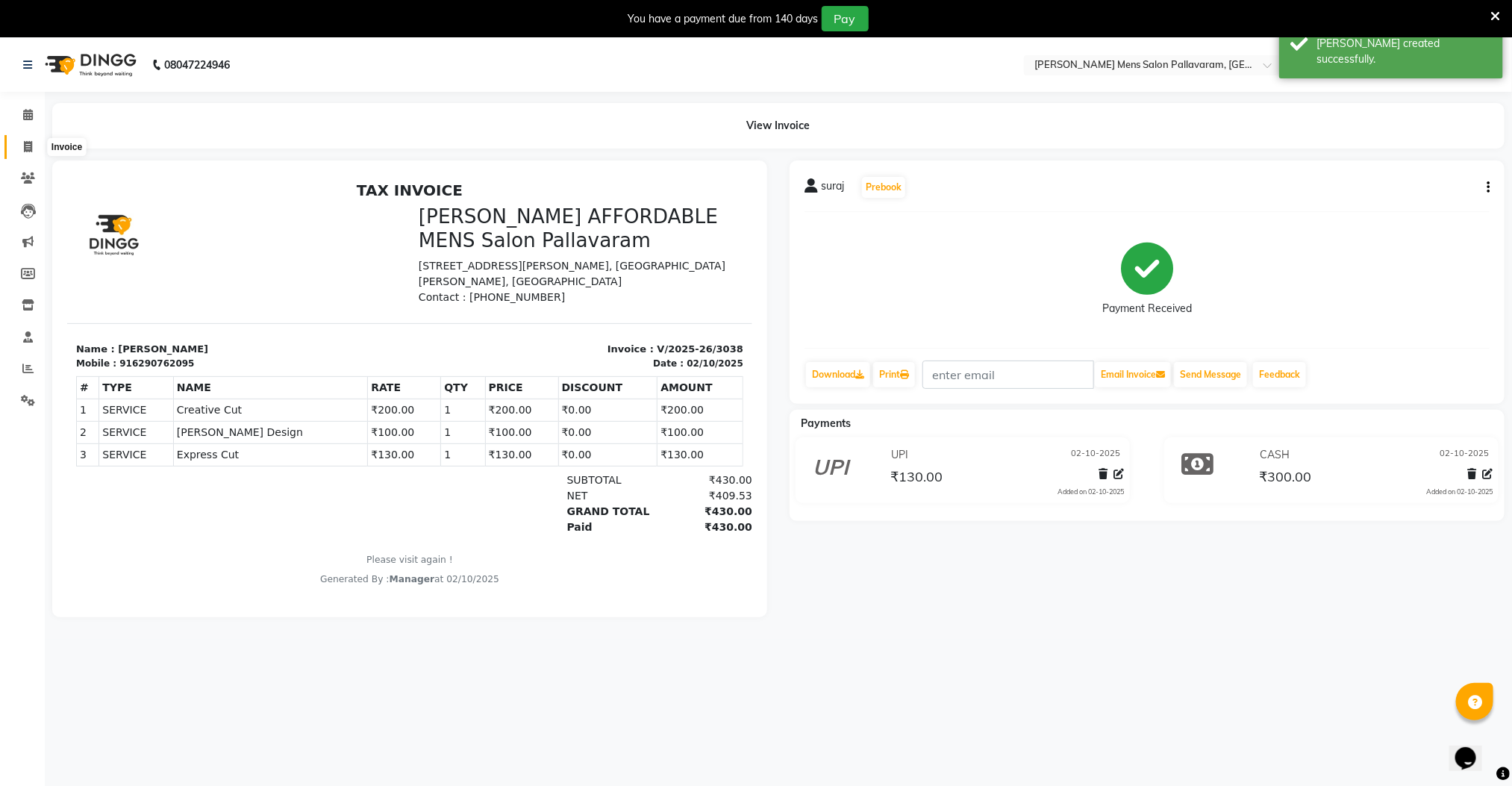
click at [25, 146] on icon at bounding box center [28, 146] width 8 height 11
select select "8211"
select select "service"
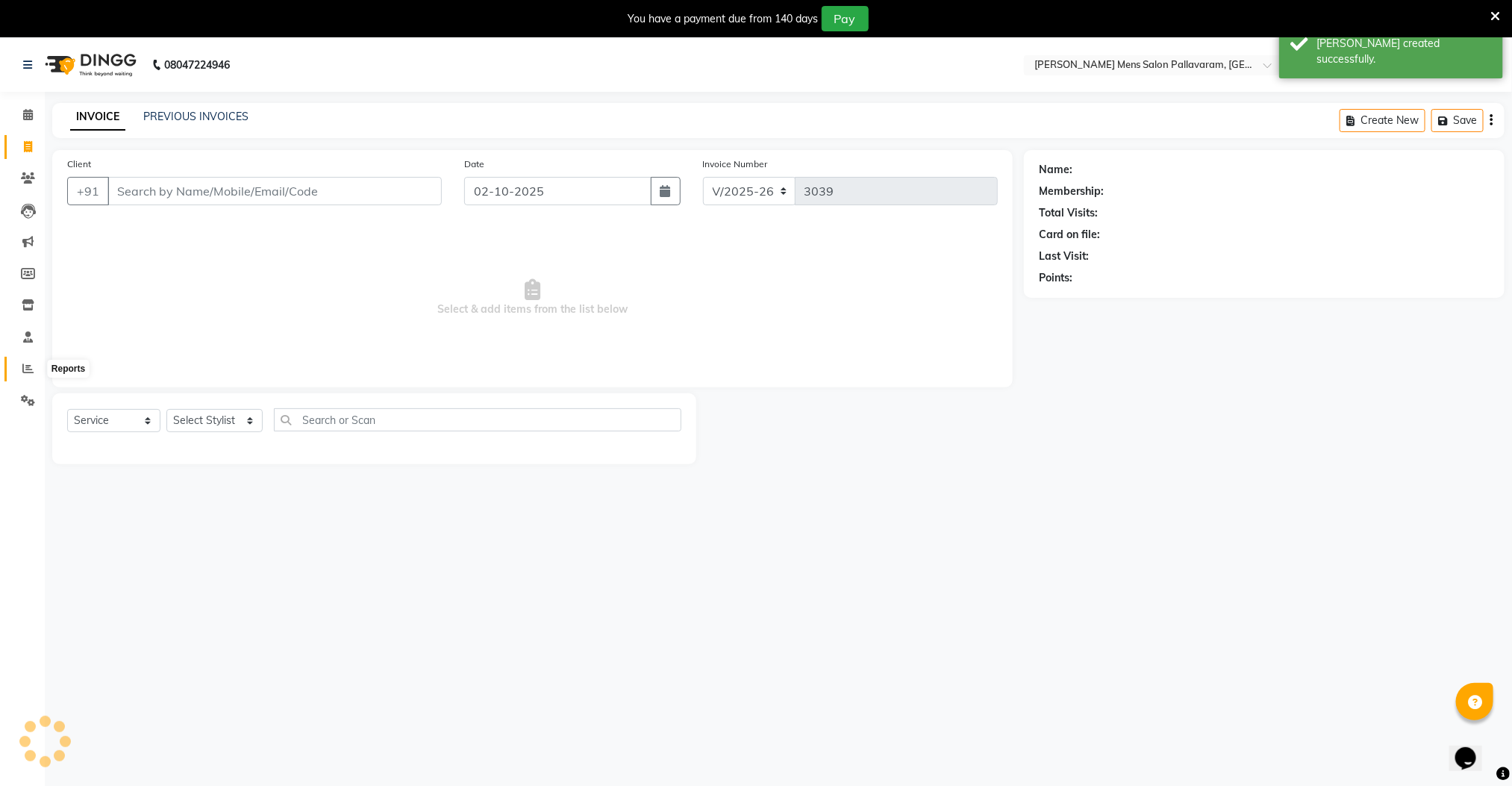
click at [30, 368] on icon at bounding box center [28, 368] width 11 height 11
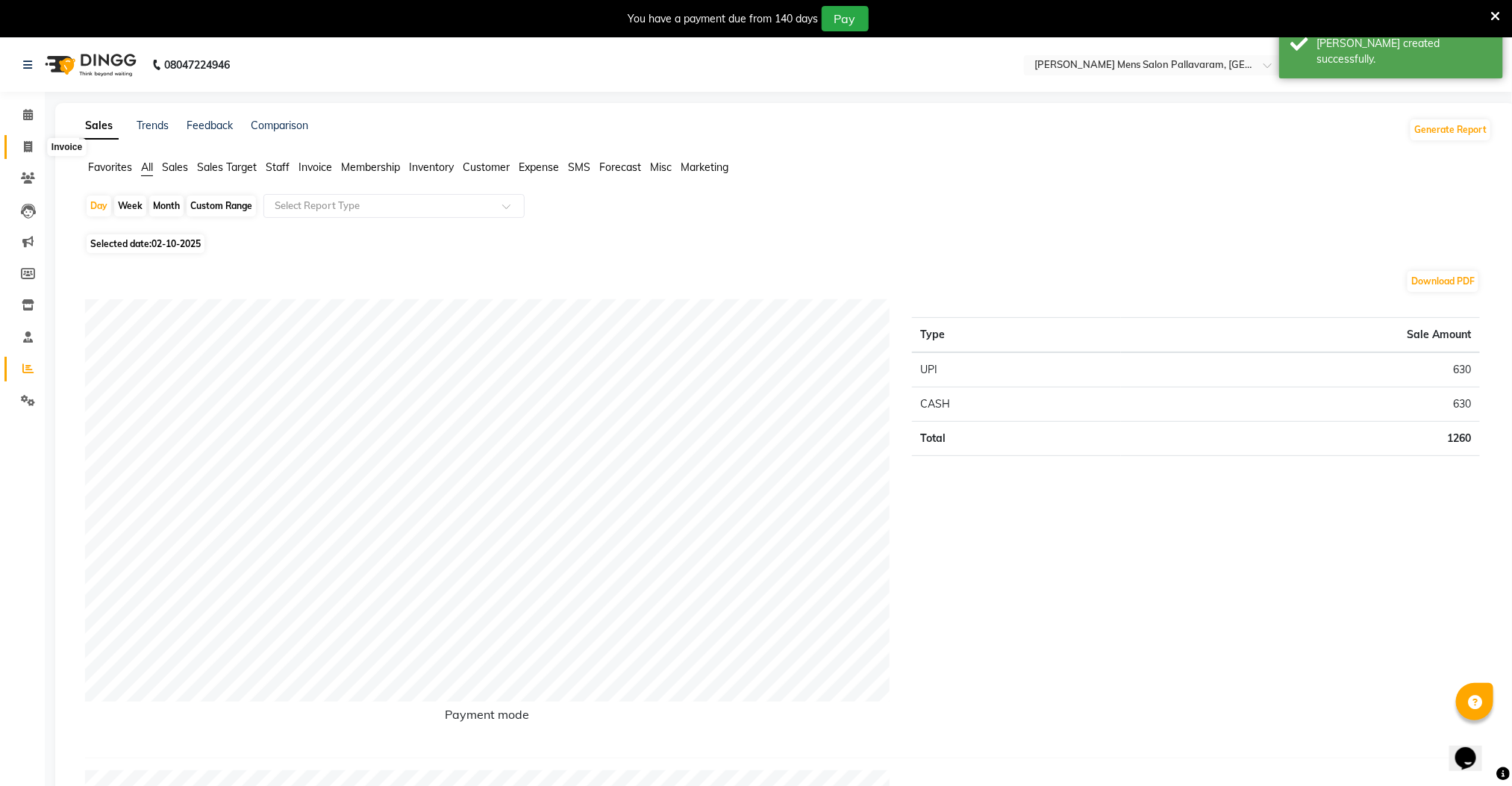
click at [31, 150] on icon at bounding box center [28, 146] width 8 height 11
select select "service"
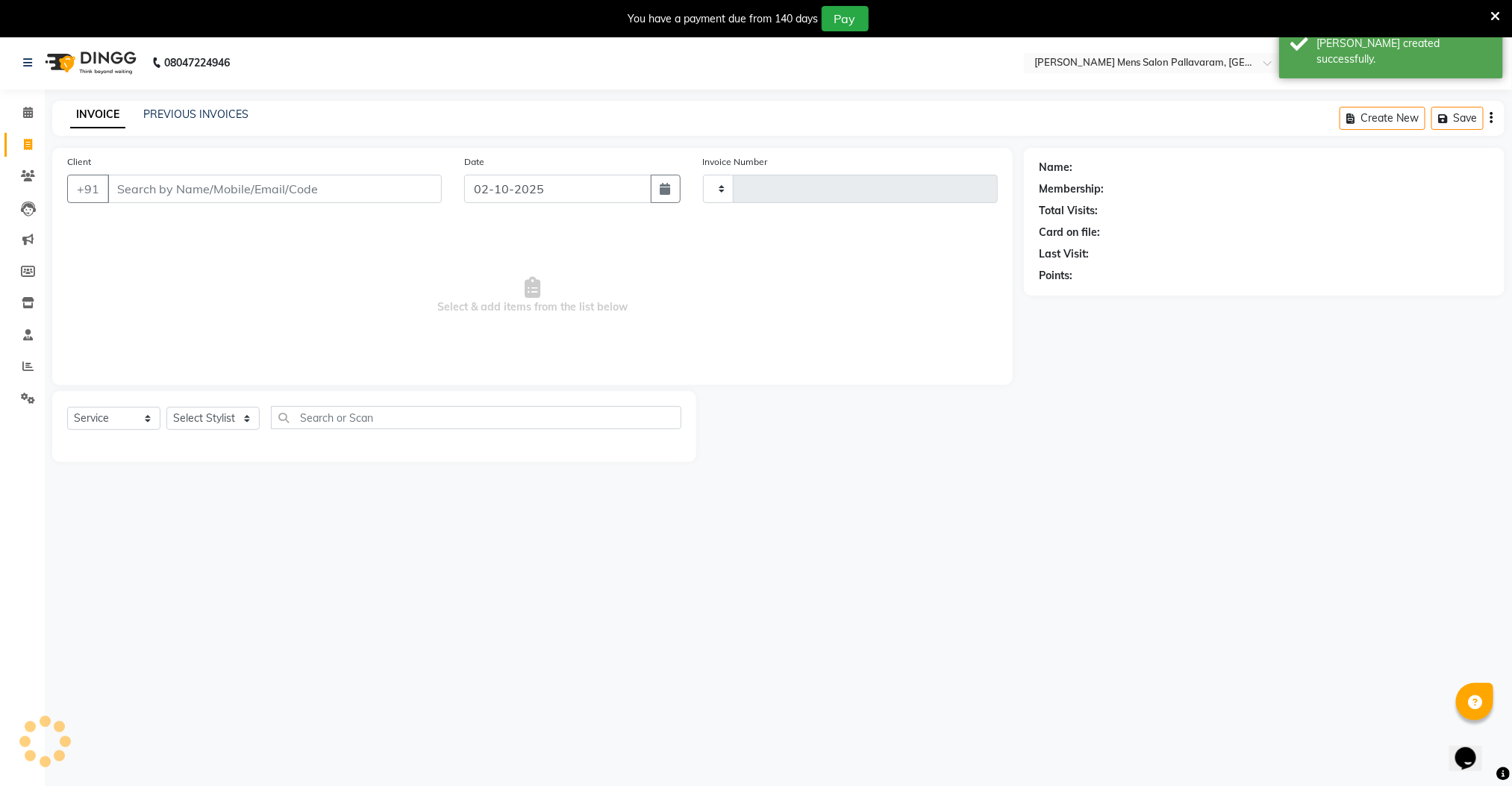
type input "3039"
select select "8211"
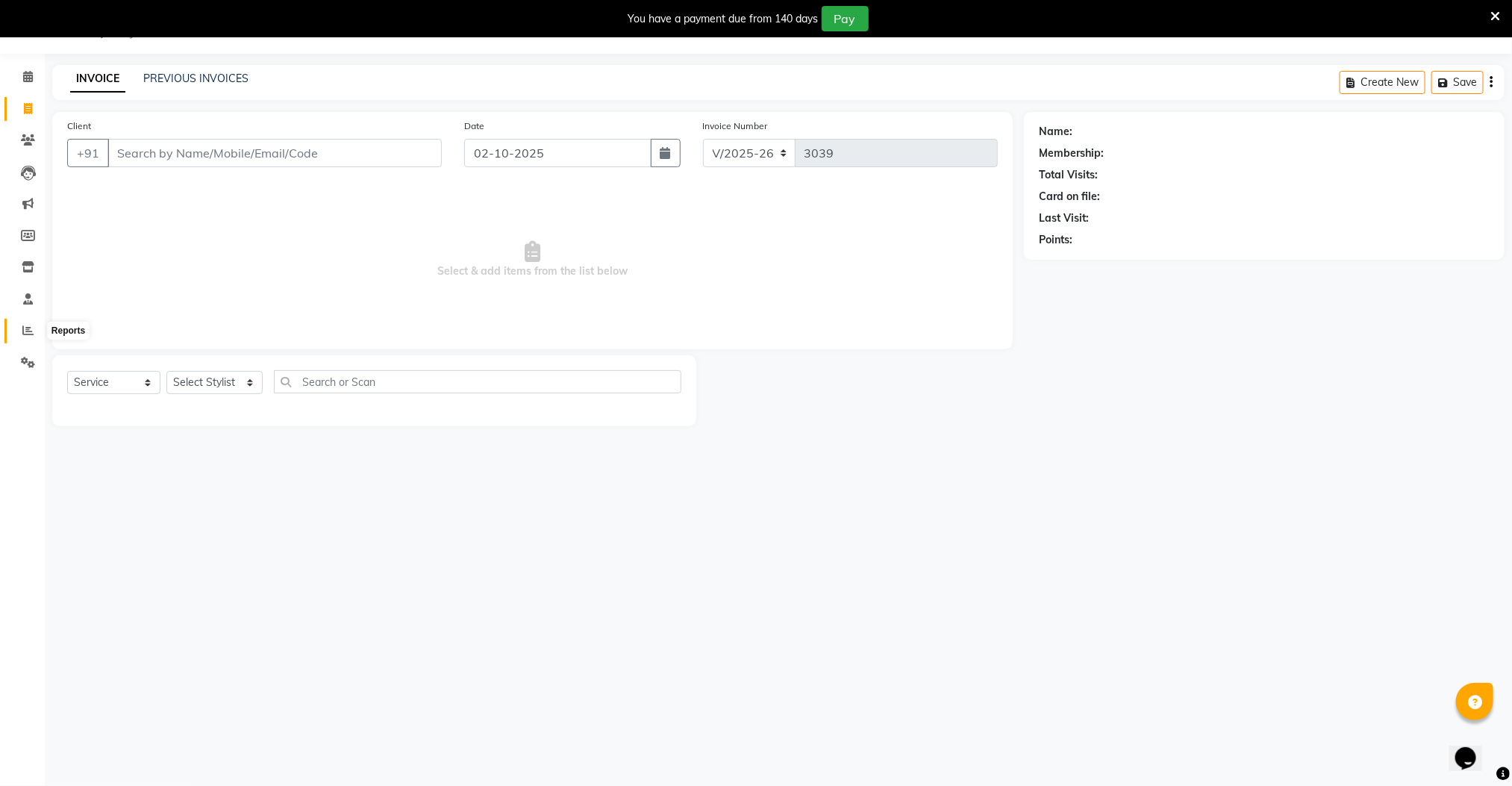
click at [29, 325] on icon at bounding box center [28, 330] width 11 height 11
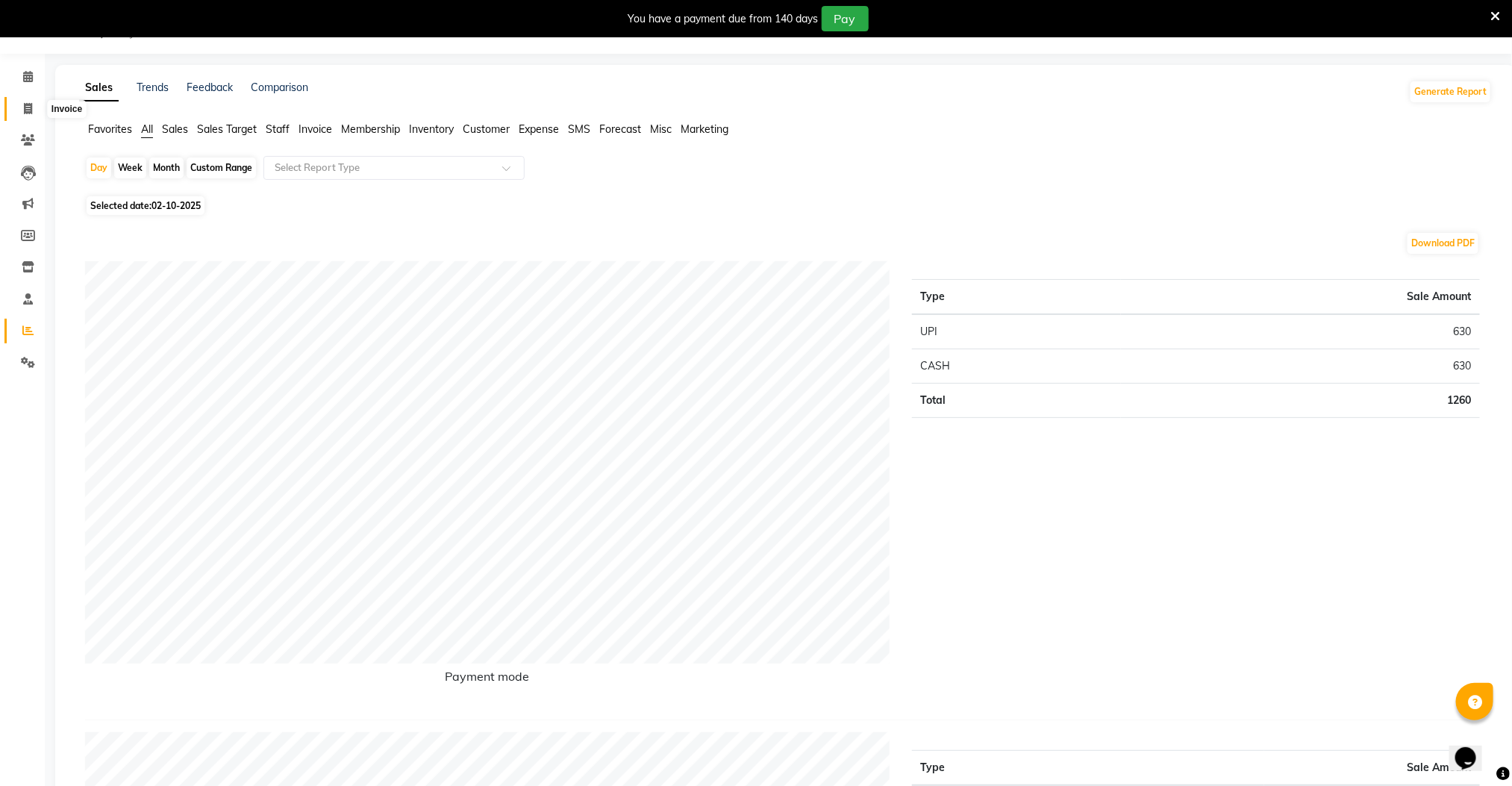
click at [24, 106] on icon at bounding box center [28, 109] width 8 height 11
select select "service"
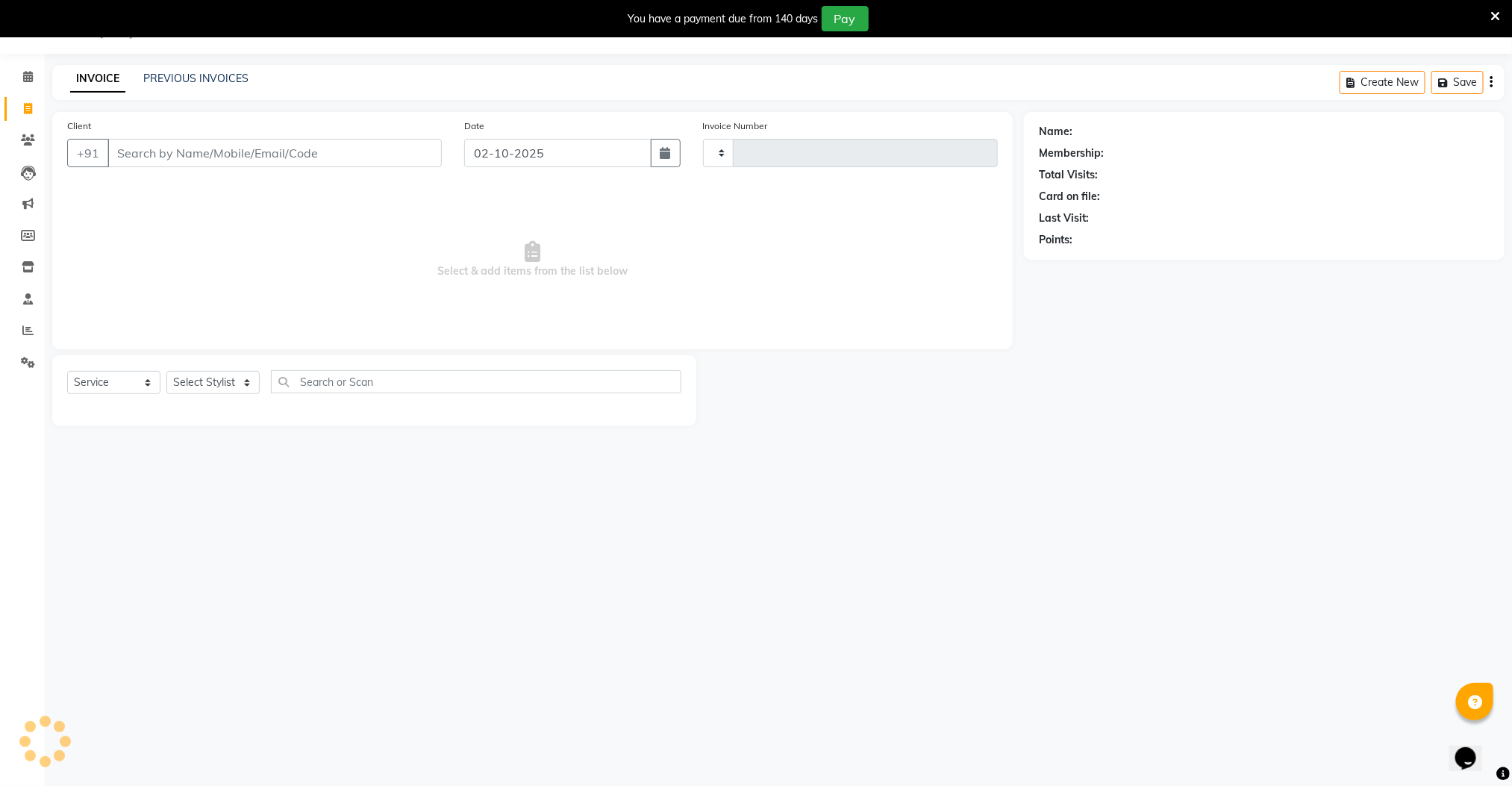
type input "3039"
select select "8211"
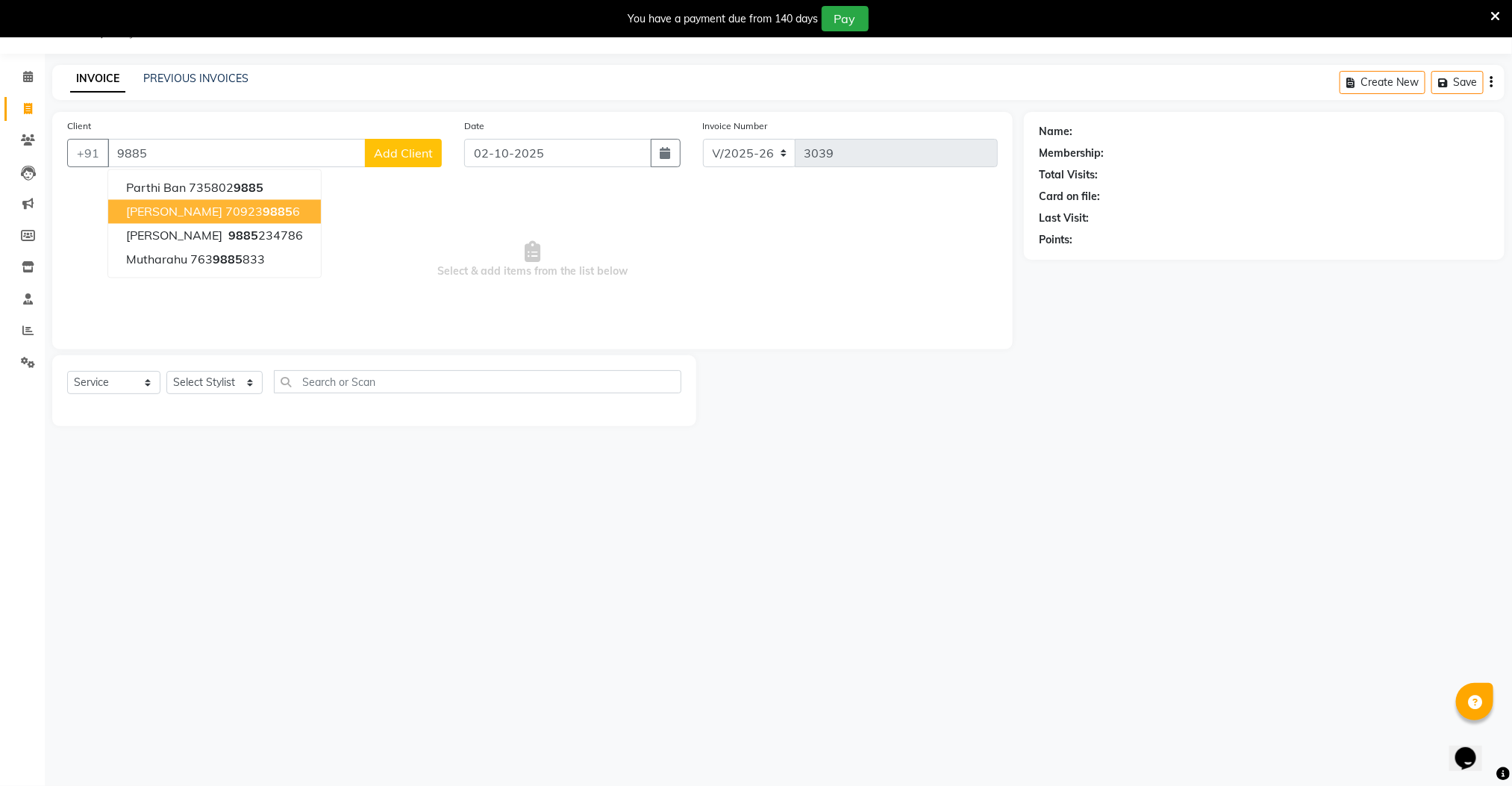
click at [225, 210] on ngb-highlight "70923 9885 6" at bounding box center [262, 211] width 74 height 15
type input "7092398856"
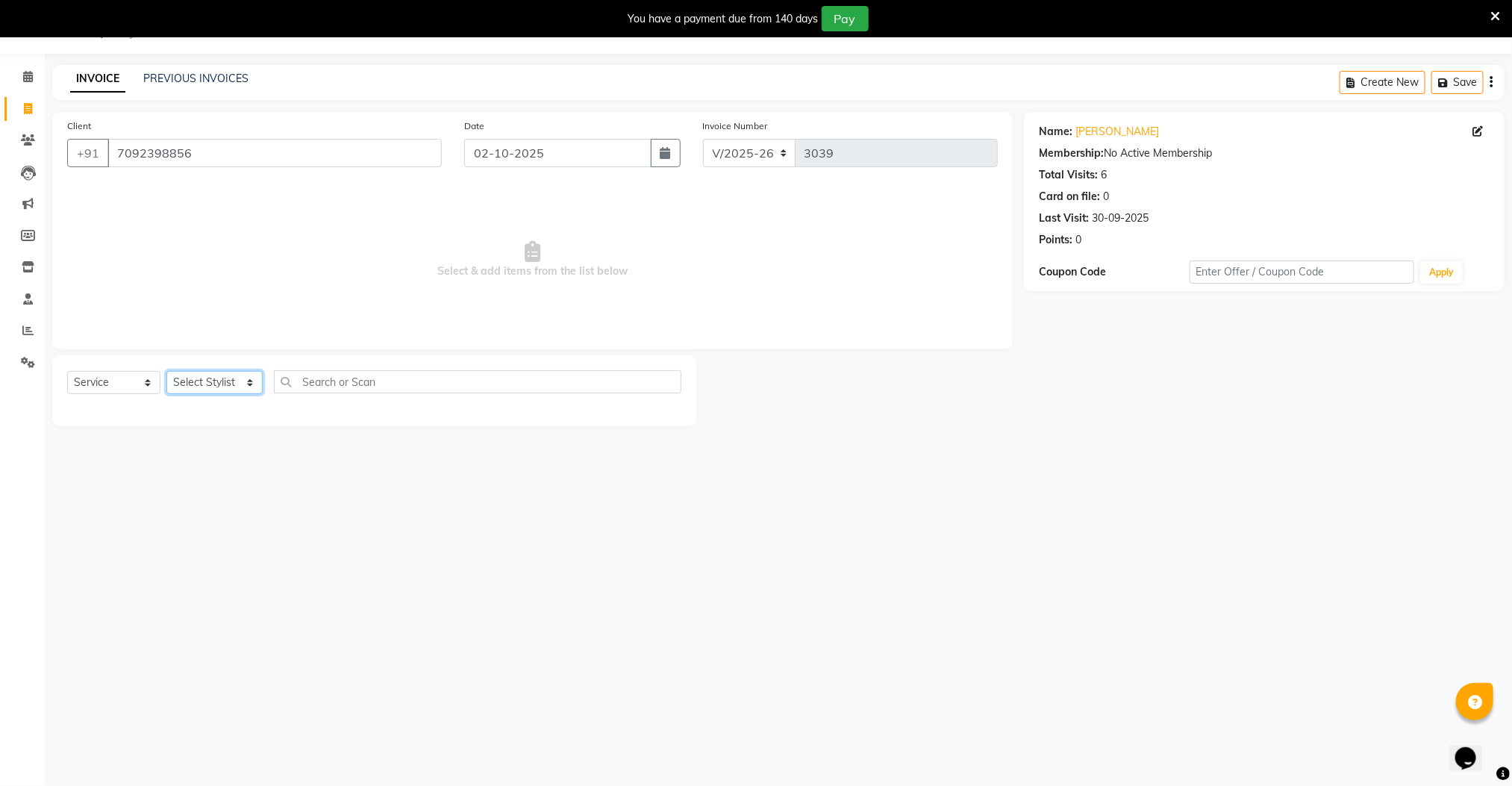
click at [211, 385] on select "Select Stylist Manager [PERSON_NAME] [PERSON_NAME] [PERSON_NAME]" at bounding box center [214, 383] width 96 height 23
select select "78843"
click at [166, 372] on select "Select Stylist Manager [PERSON_NAME] [PERSON_NAME] [PERSON_NAME]" at bounding box center [214, 383] width 96 height 23
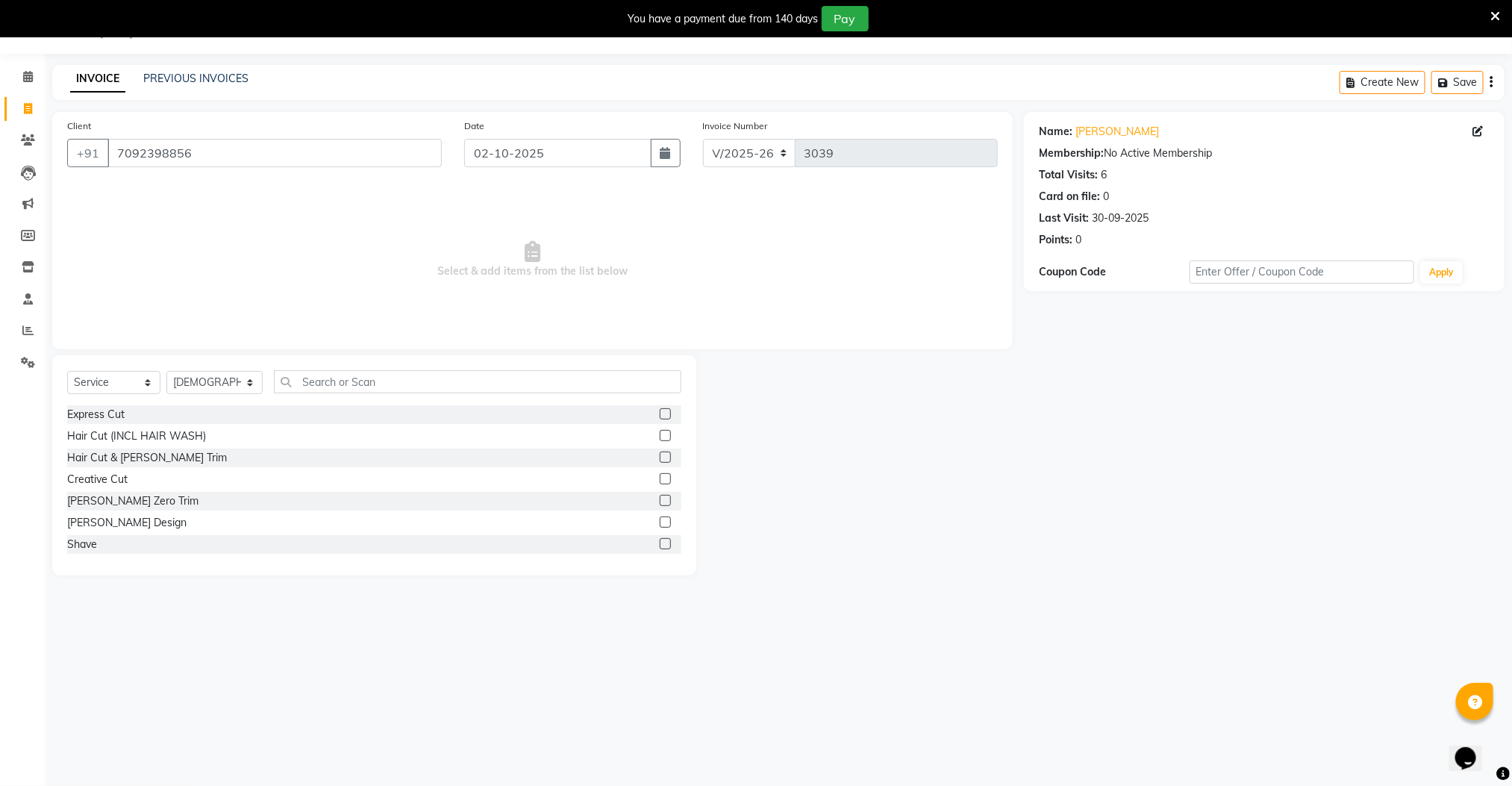
click at [660, 458] on label at bounding box center [665, 457] width 11 height 11
click at [660, 458] on input "checkbox" at bounding box center [665, 458] width 10 height 10
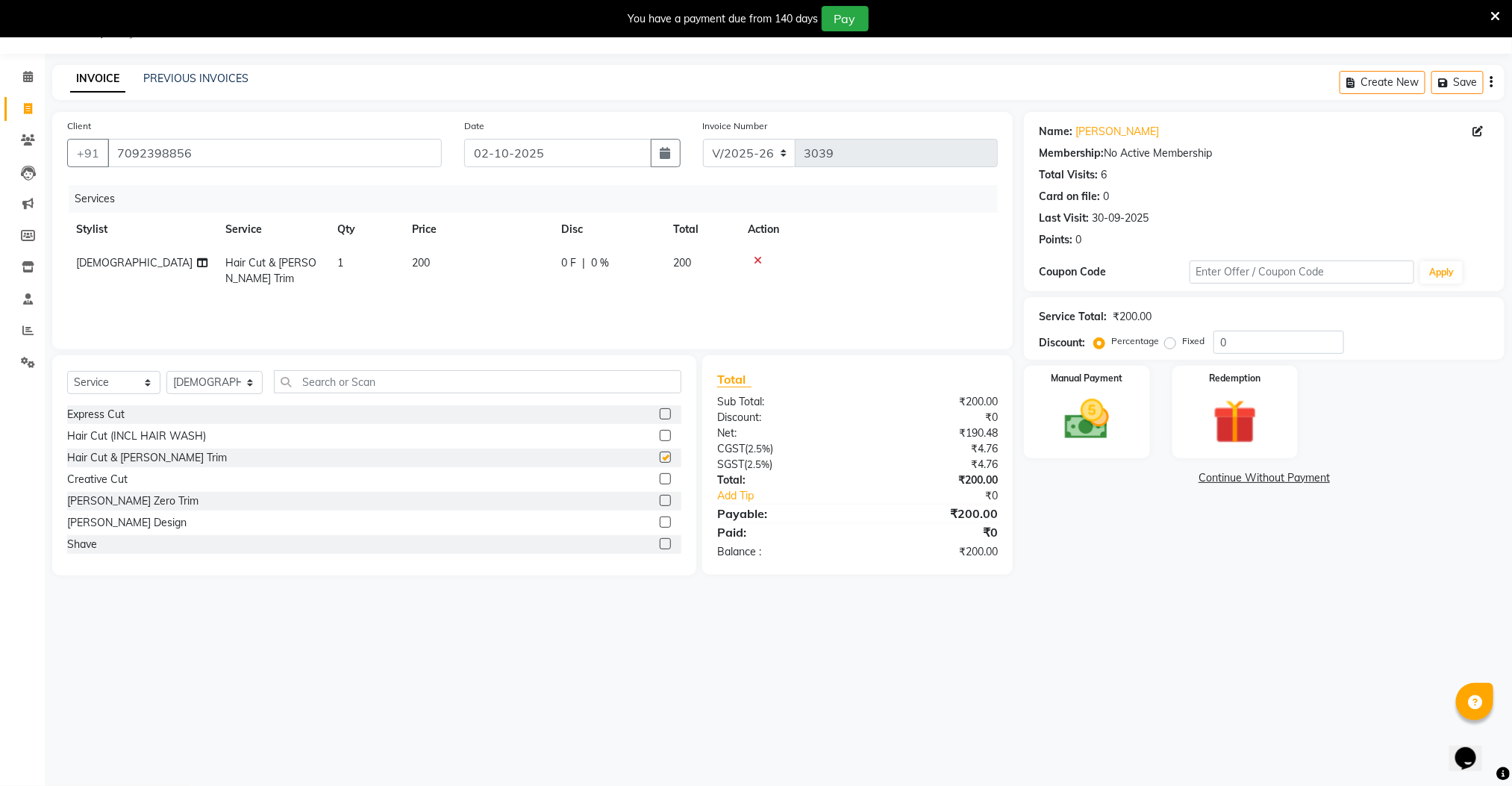
checkbox input "false"
click at [198, 387] on select "Select Stylist Manager [PERSON_NAME] [PERSON_NAME] [PERSON_NAME]" at bounding box center [214, 383] width 96 height 23
select select "89182"
click at [166, 372] on select "Select Stylist Manager [PERSON_NAME] [PERSON_NAME] [PERSON_NAME]" at bounding box center [214, 383] width 96 height 23
click at [660, 520] on label at bounding box center [665, 522] width 11 height 11
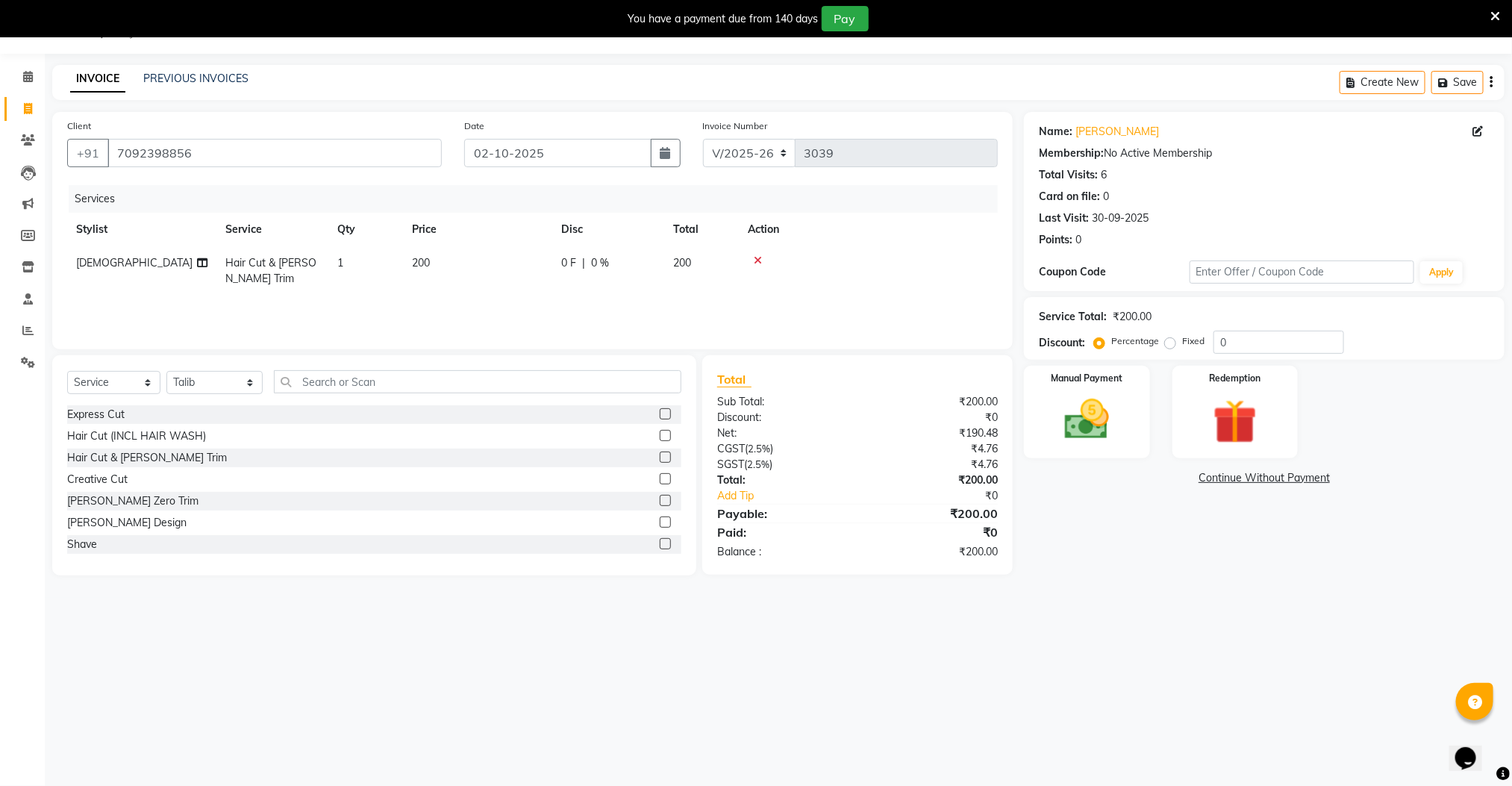
click at [660, 520] on input "checkbox" at bounding box center [665, 523] width 10 height 10
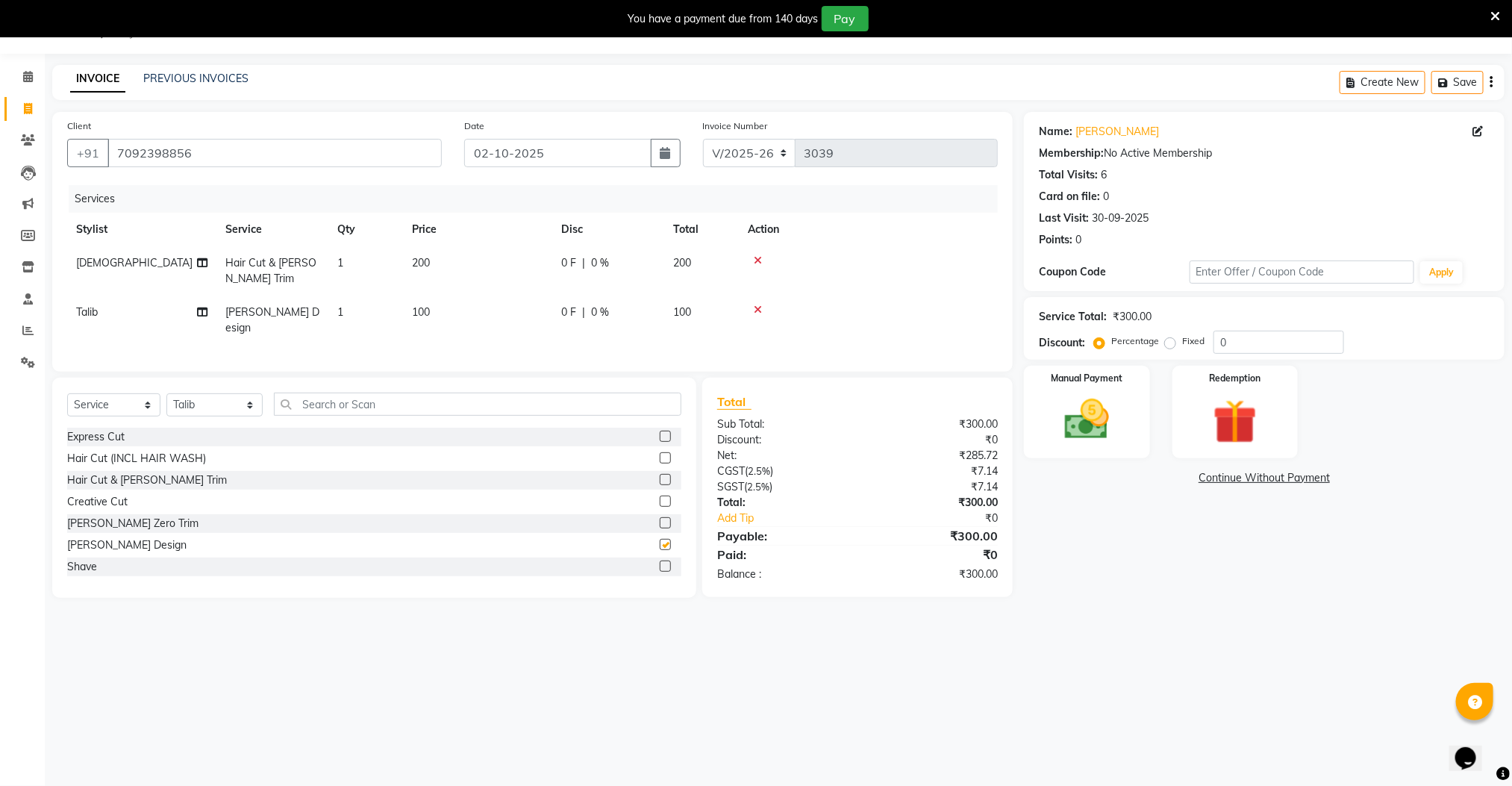
checkbox input "false"
click at [1089, 431] on img at bounding box center [1086, 419] width 74 height 53
click at [1141, 478] on span "UPI" at bounding box center [1144, 478] width 23 height 17
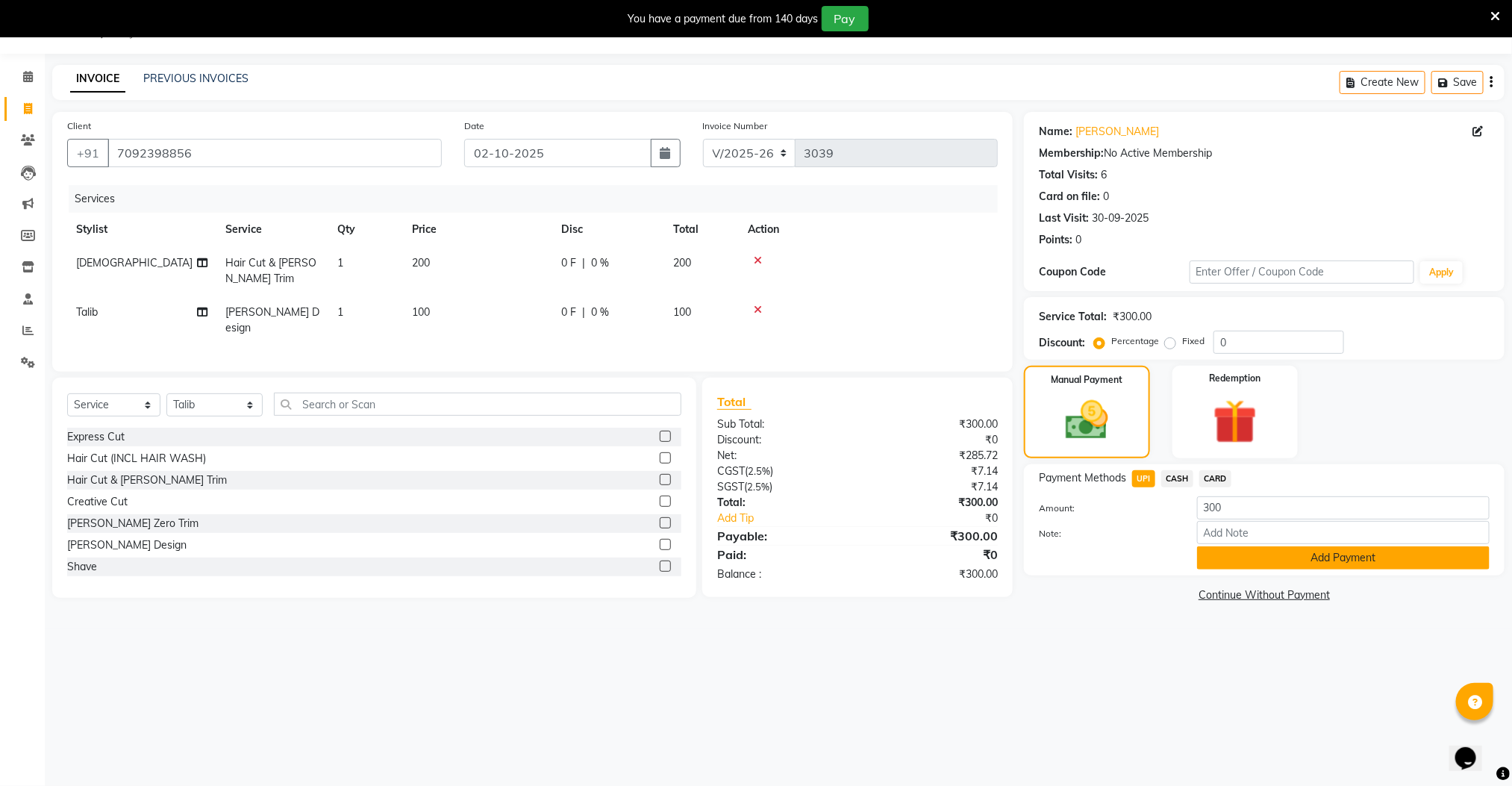
click at [1212, 566] on button "Add Payment" at bounding box center [1344, 558] width 292 height 23
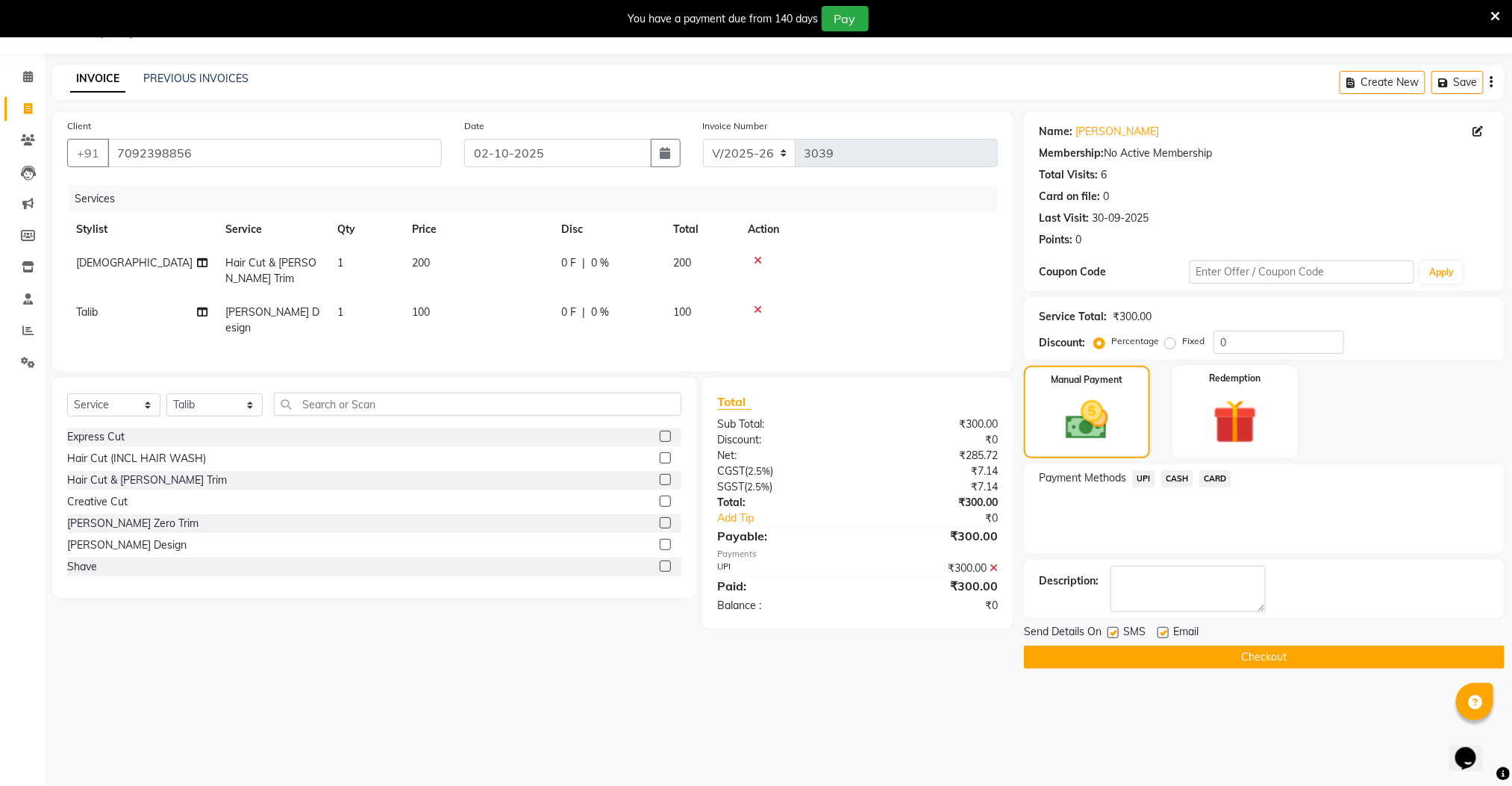
click at [1201, 665] on button "Checkout" at bounding box center [1265, 657] width 481 height 23
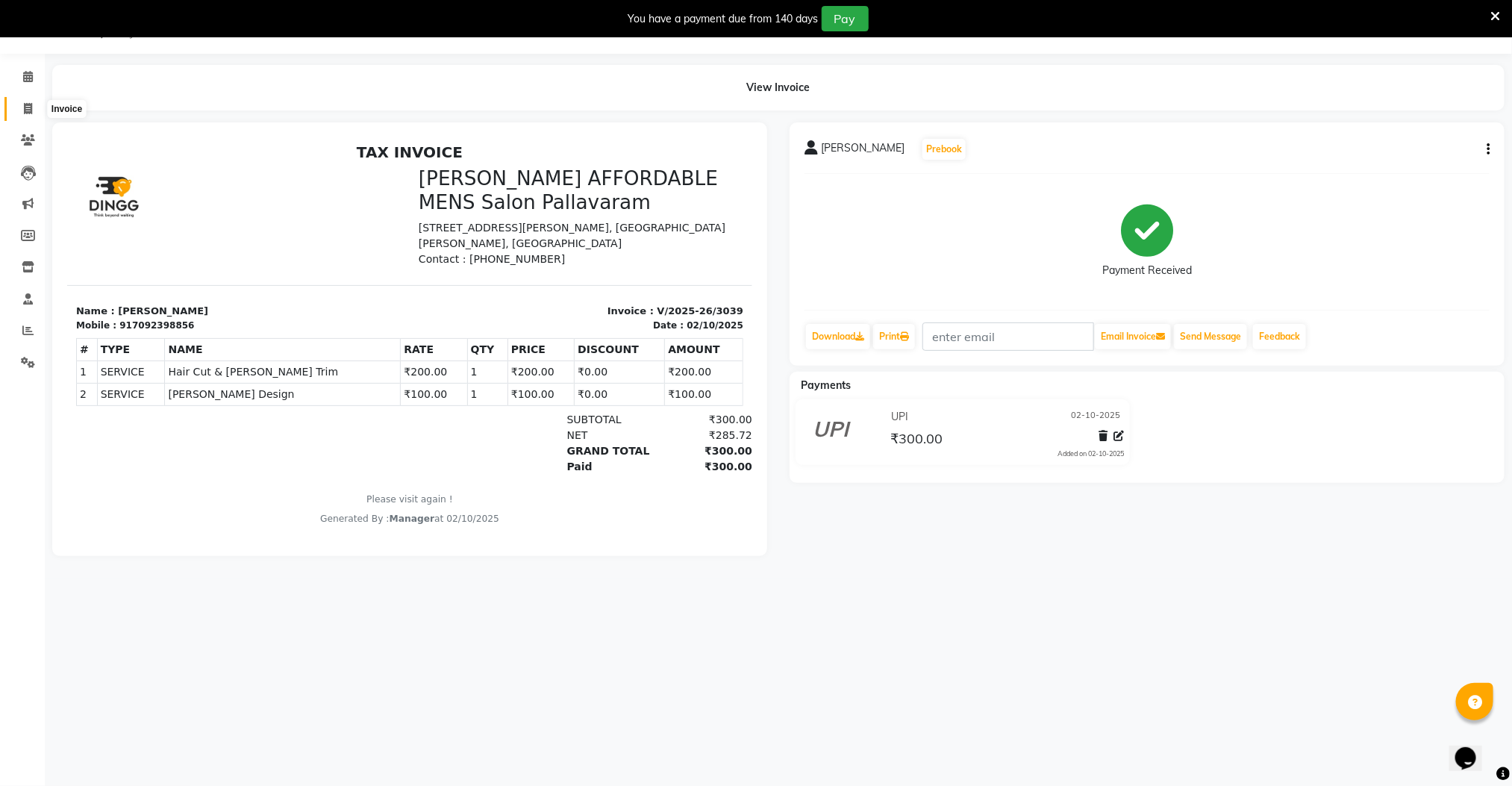
click at [24, 109] on icon at bounding box center [28, 109] width 8 height 11
select select "service"
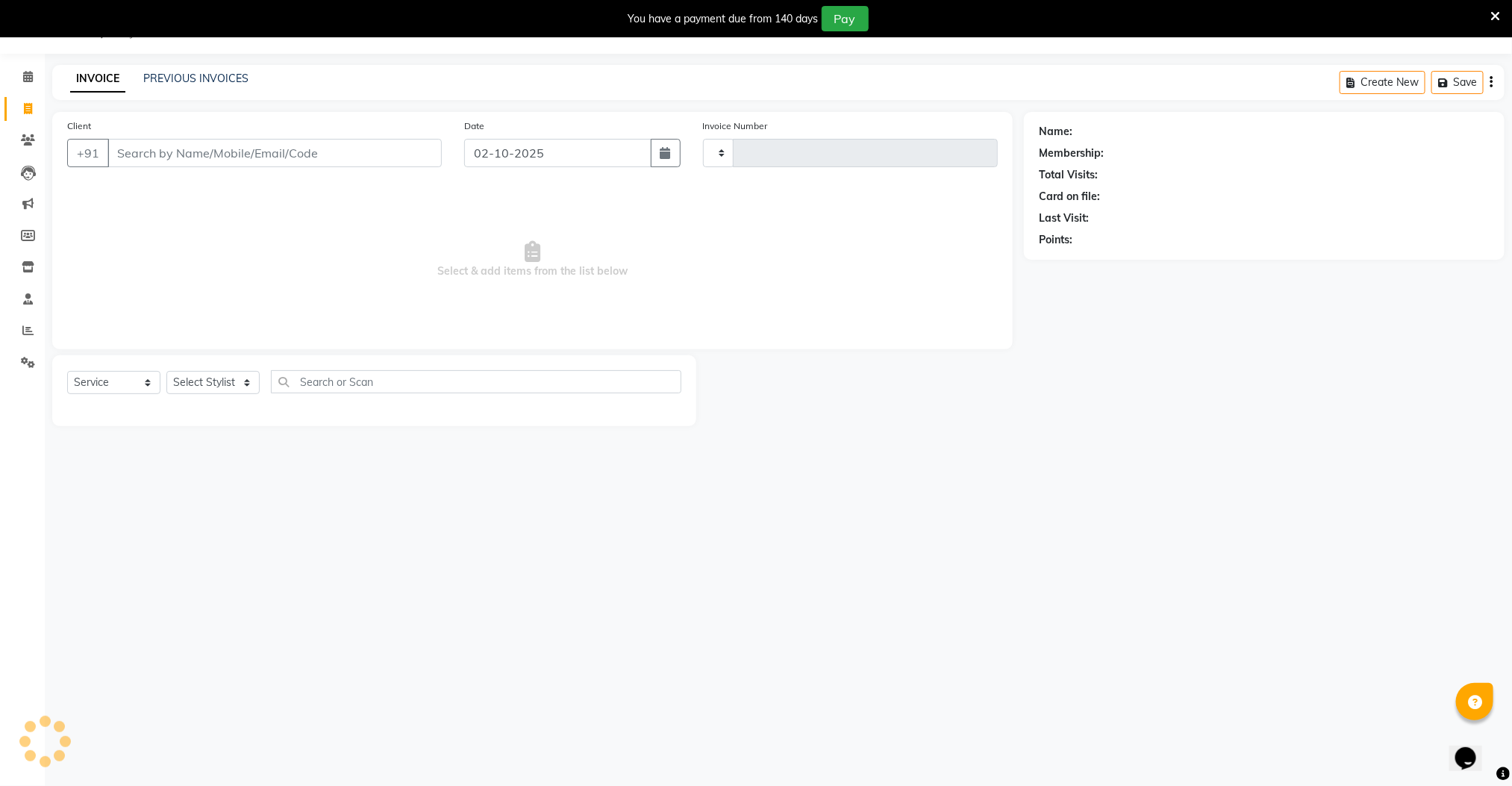
type input "3040"
select select "8211"
click at [151, 153] on input "Client" at bounding box center [274, 152] width 335 height 28
click at [30, 334] on icon at bounding box center [28, 330] width 11 height 11
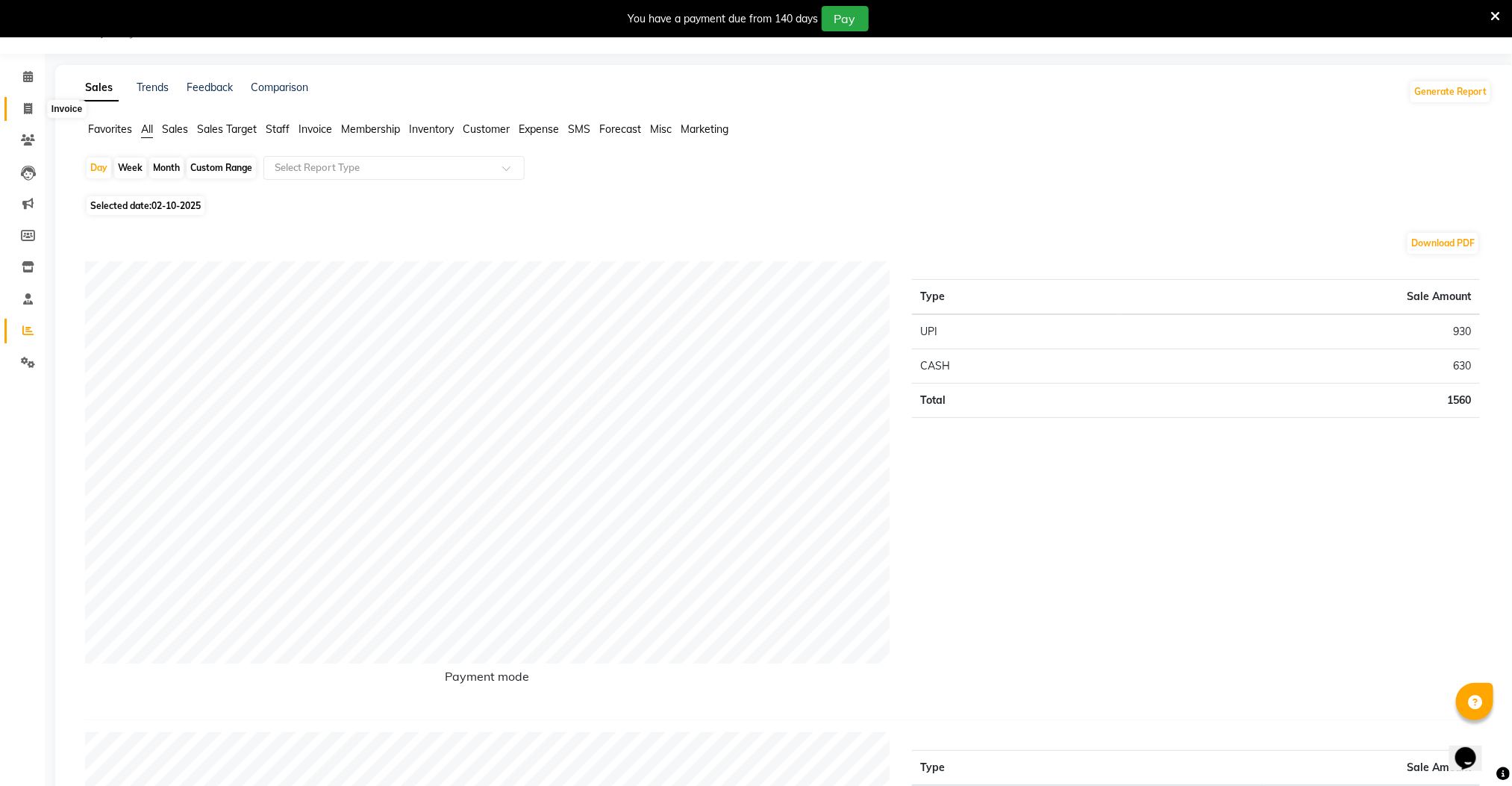
click at [25, 106] on icon at bounding box center [28, 109] width 8 height 11
select select "8211"
select select "service"
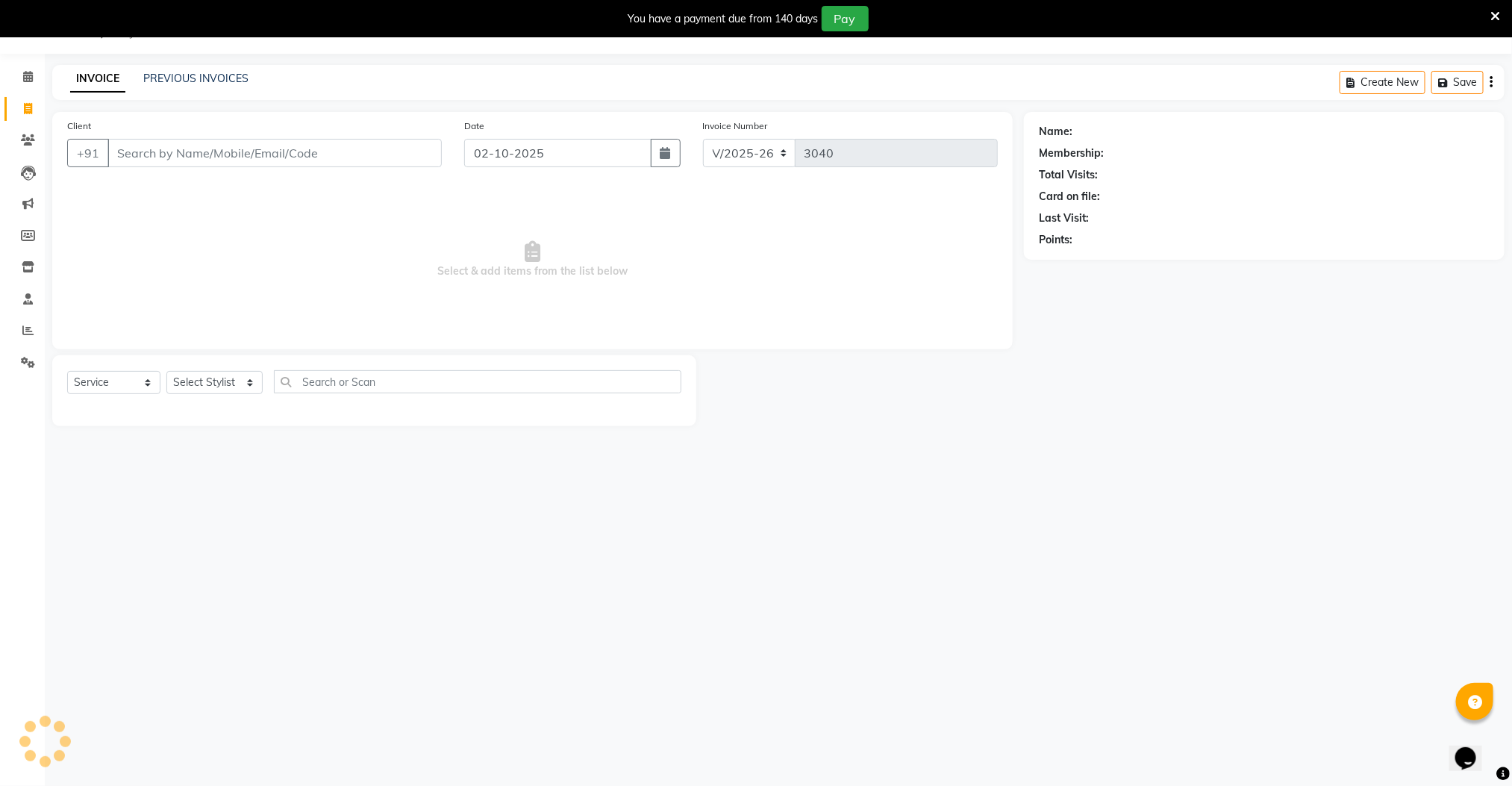
click at [171, 153] on input "Client" at bounding box center [274, 152] width 335 height 28
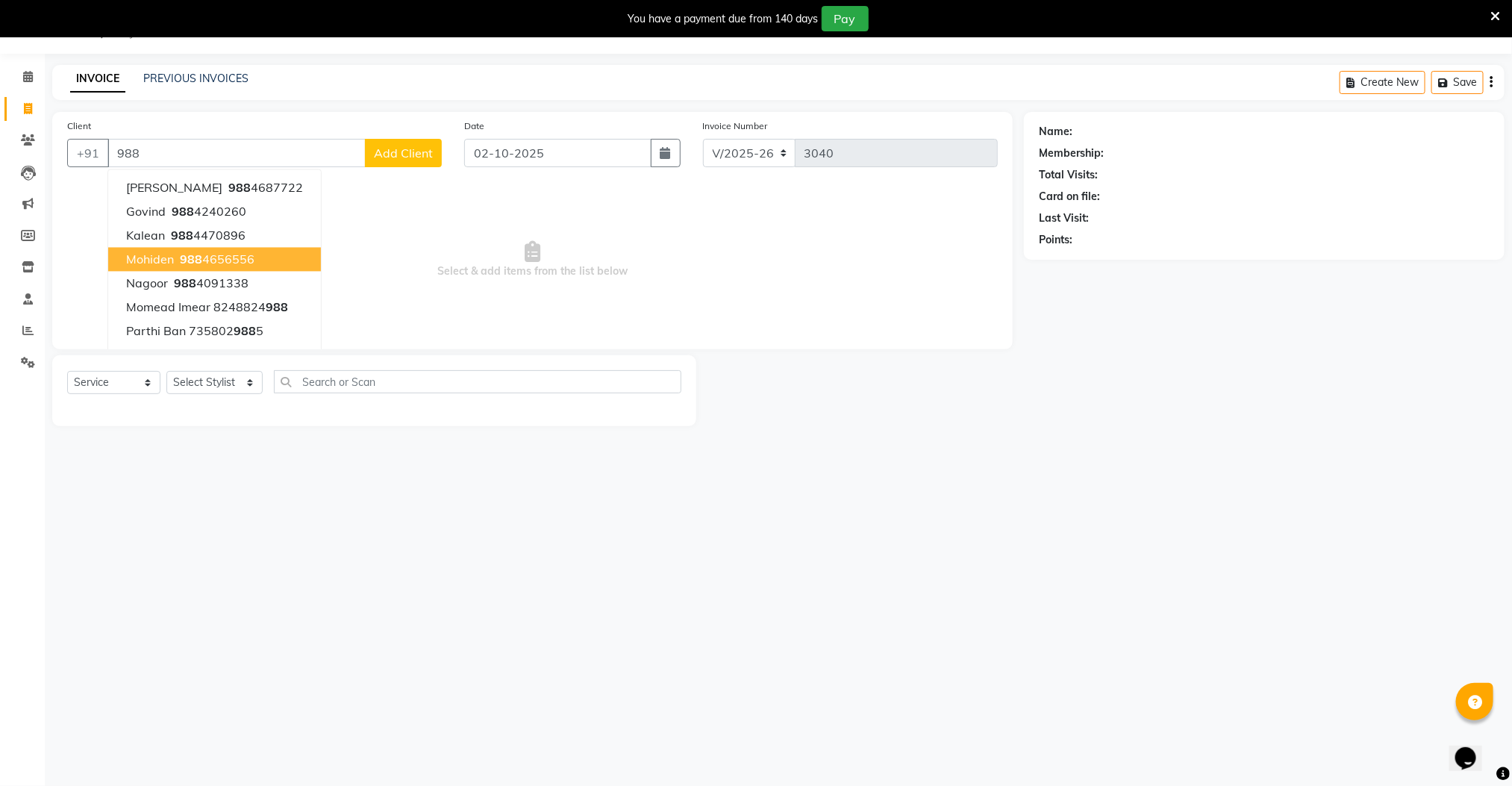
click at [199, 257] on span "988" at bounding box center [191, 259] width 22 height 15
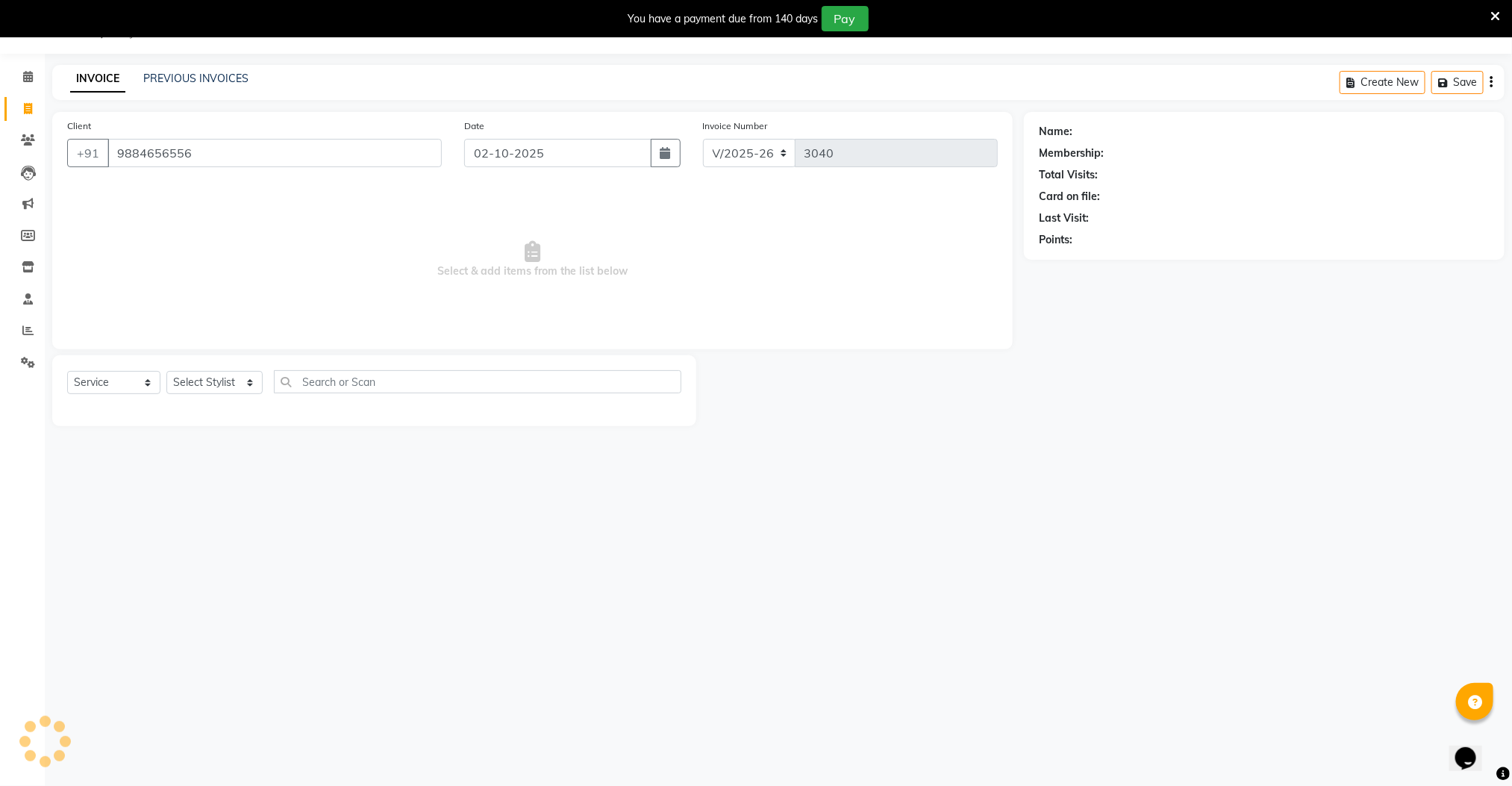
type input "9884656556"
click at [213, 380] on select "Select Stylist Manager [PERSON_NAME] [PERSON_NAME] [PERSON_NAME]" at bounding box center [214, 383] width 96 height 23
select select "78843"
click at [166, 372] on select "Select Stylist Manager [PERSON_NAME] [PERSON_NAME] [PERSON_NAME]" at bounding box center [214, 383] width 96 height 23
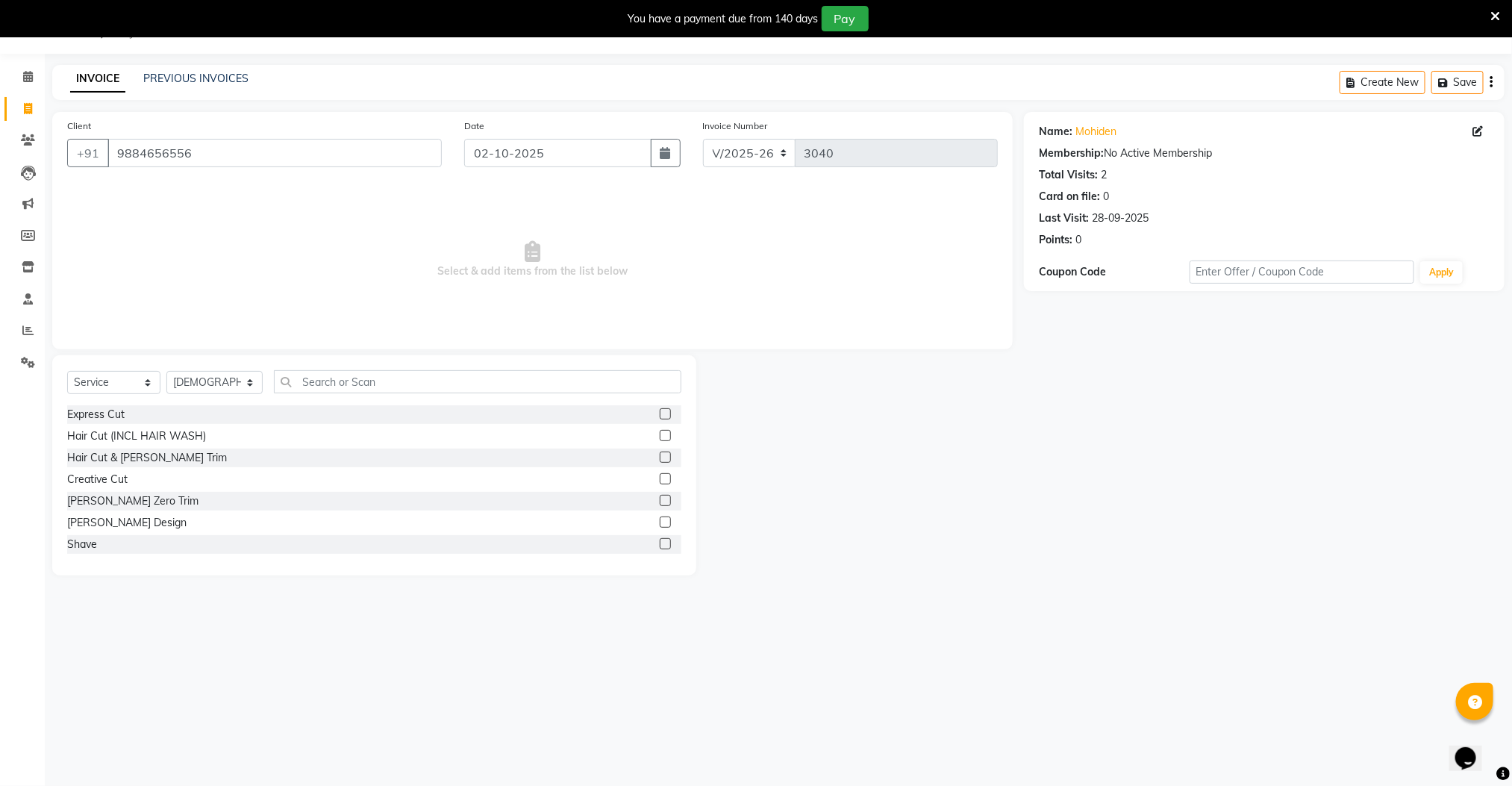
click at [660, 413] on label at bounding box center [665, 413] width 11 height 11
click at [660, 413] on input "checkbox" at bounding box center [665, 414] width 10 height 10
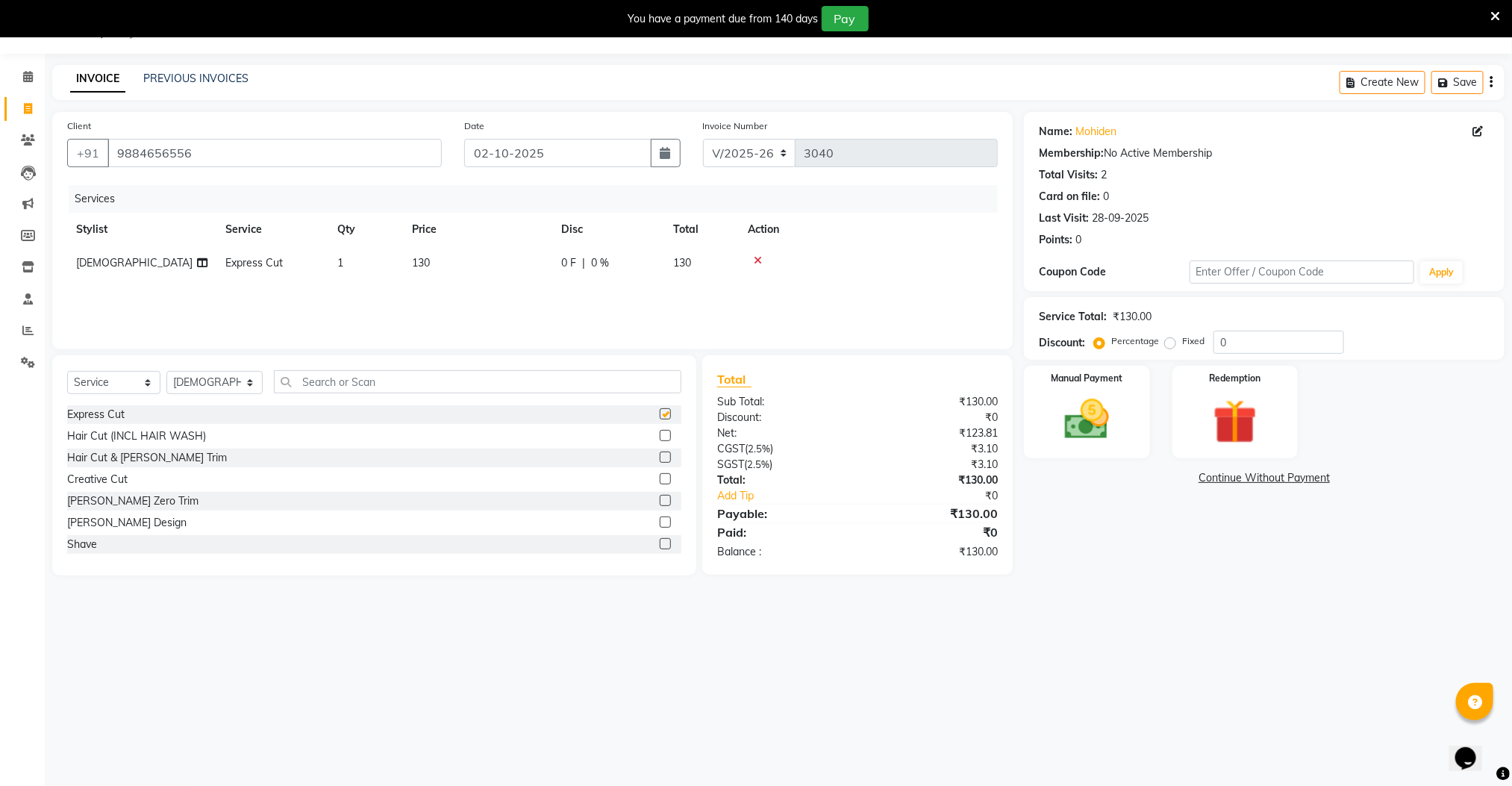
checkbox input "false"
click at [185, 383] on select "Select Stylist Manager [PERSON_NAME] [PERSON_NAME] [PERSON_NAME]" at bounding box center [214, 383] width 96 height 23
select select "89182"
click at [166, 372] on select "Select Stylist Manager [PERSON_NAME] [PERSON_NAME] [PERSON_NAME]" at bounding box center [214, 383] width 96 height 23
click at [660, 415] on label at bounding box center [665, 413] width 11 height 11
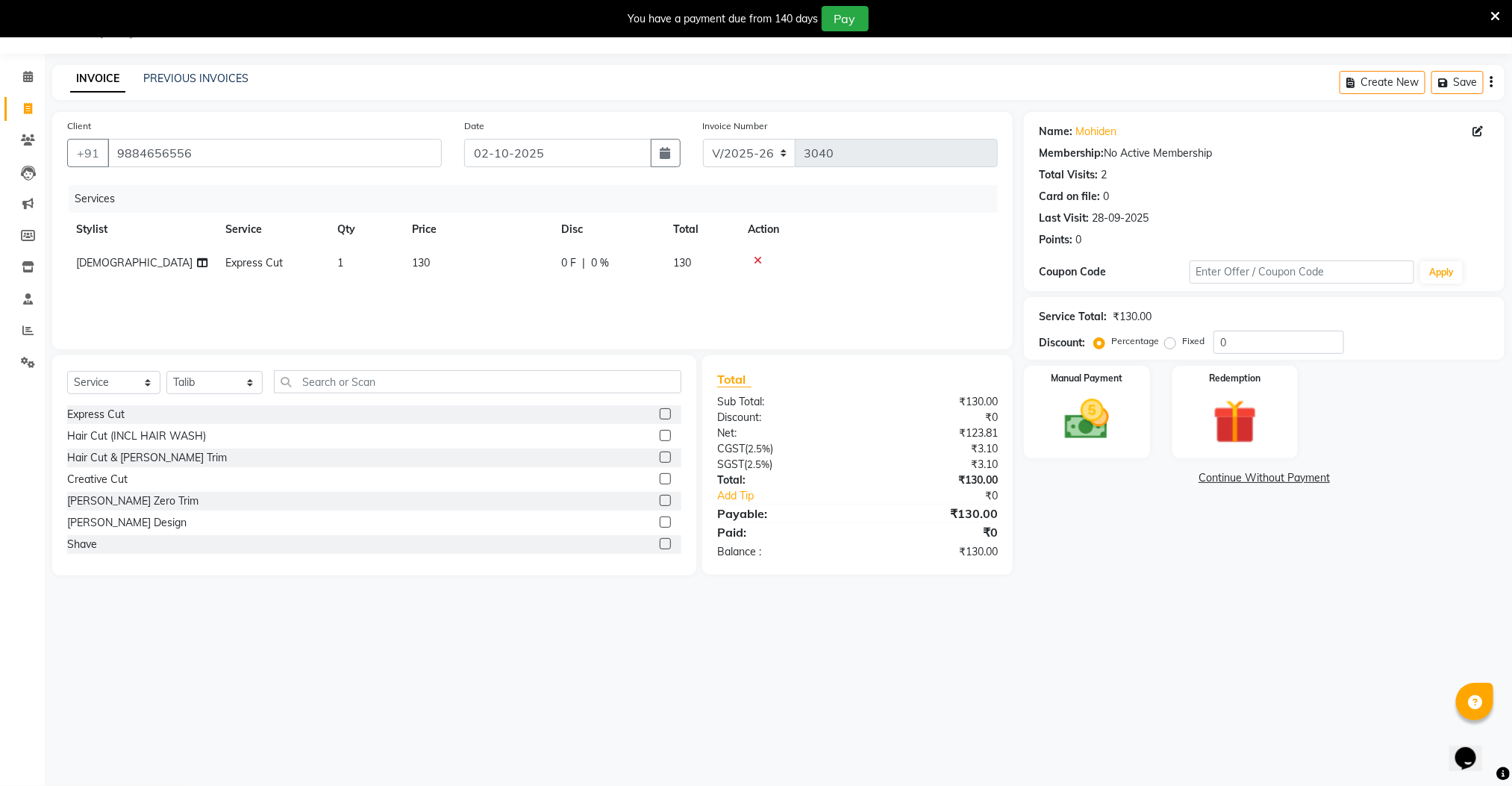
click at [660, 415] on input "checkbox" at bounding box center [665, 414] width 10 height 10
checkbox input "false"
click at [1053, 402] on img at bounding box center [1086, 419] width 74 height 53
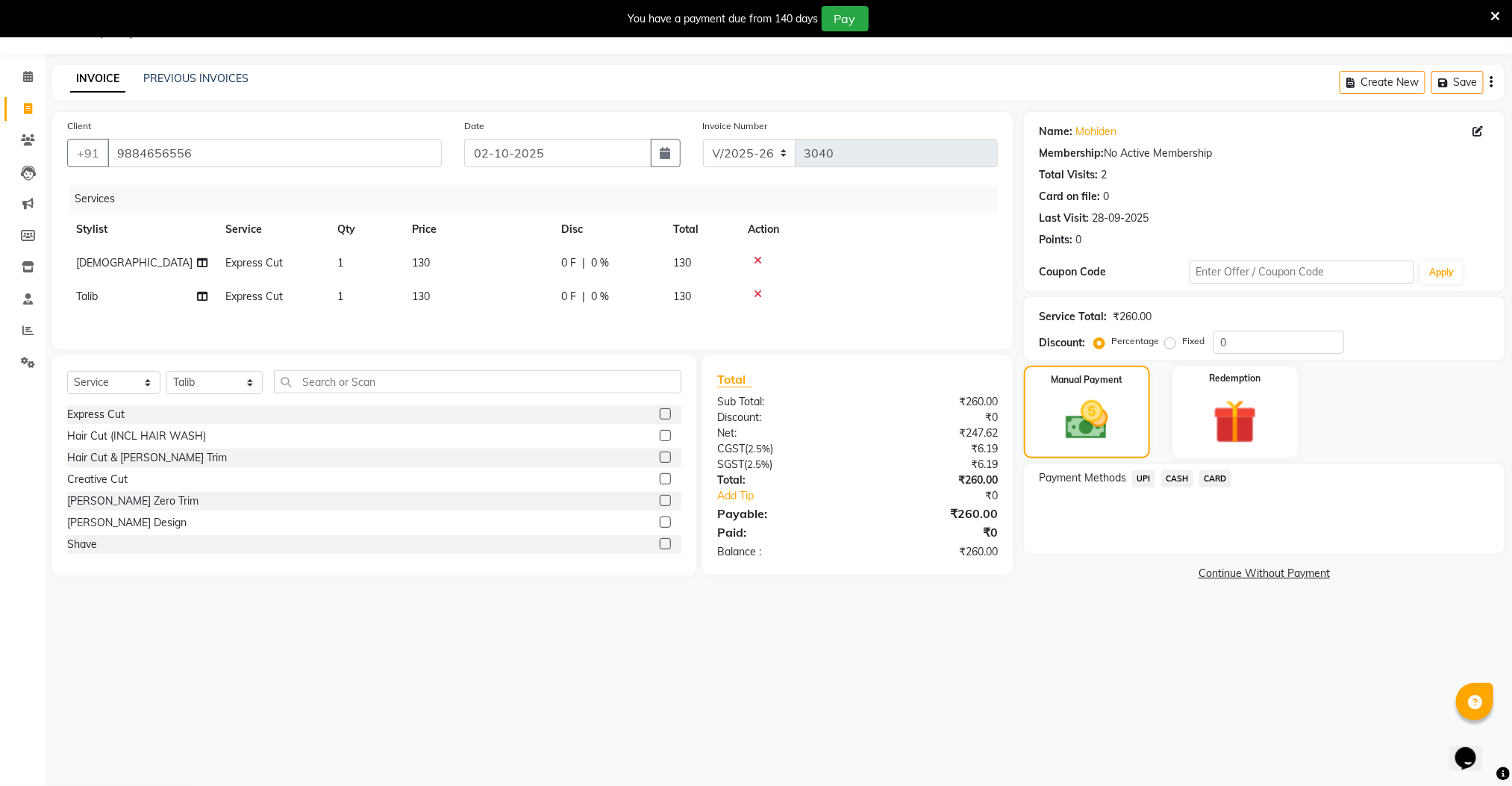
click at [1174, 475] on span "CASH" at bounding box center [1177, 478] width 32 height 17
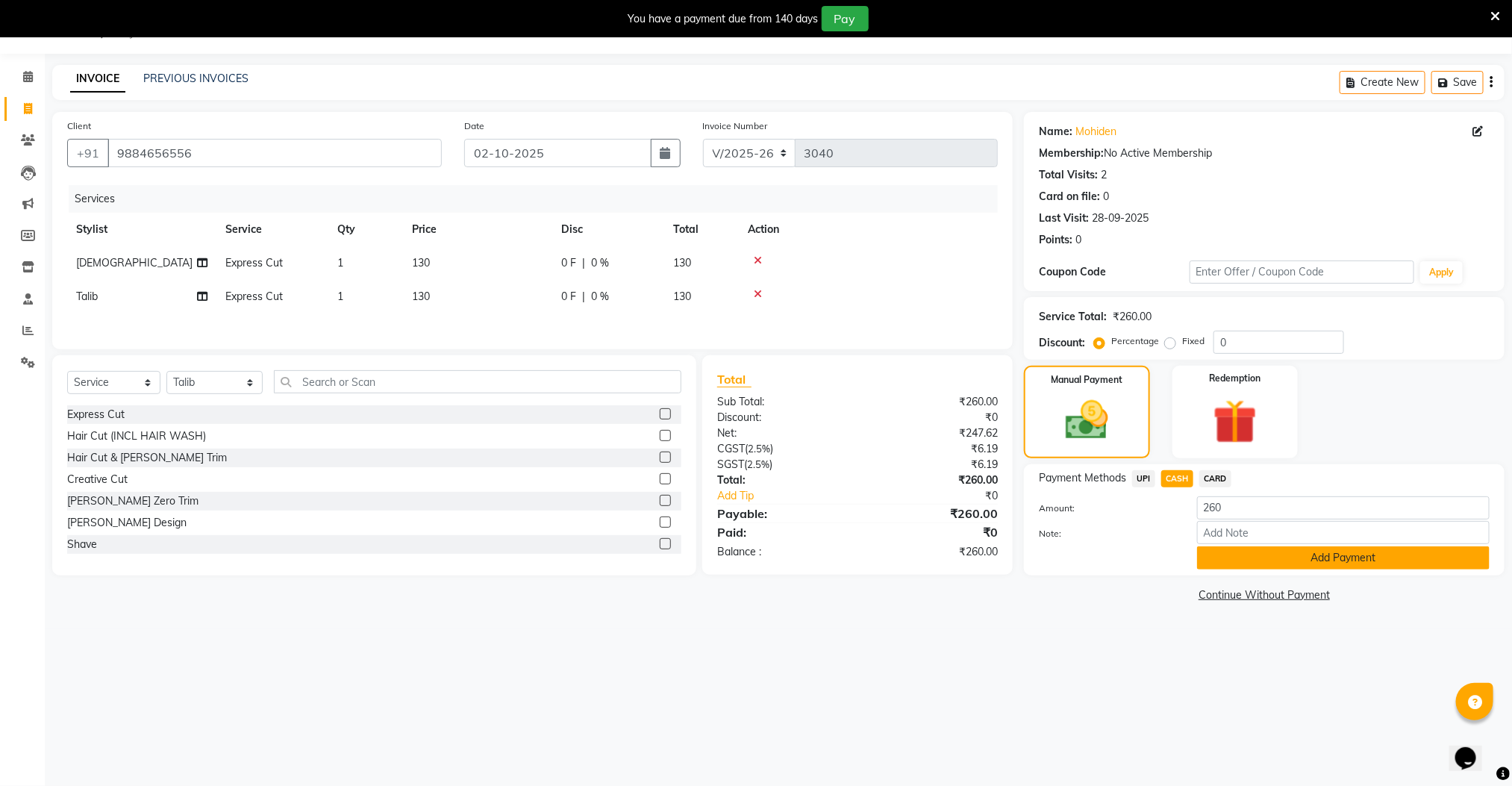
click at [1232, 557] on button "Add Payment" at bounding box center [1344, 558] width 292 height 23
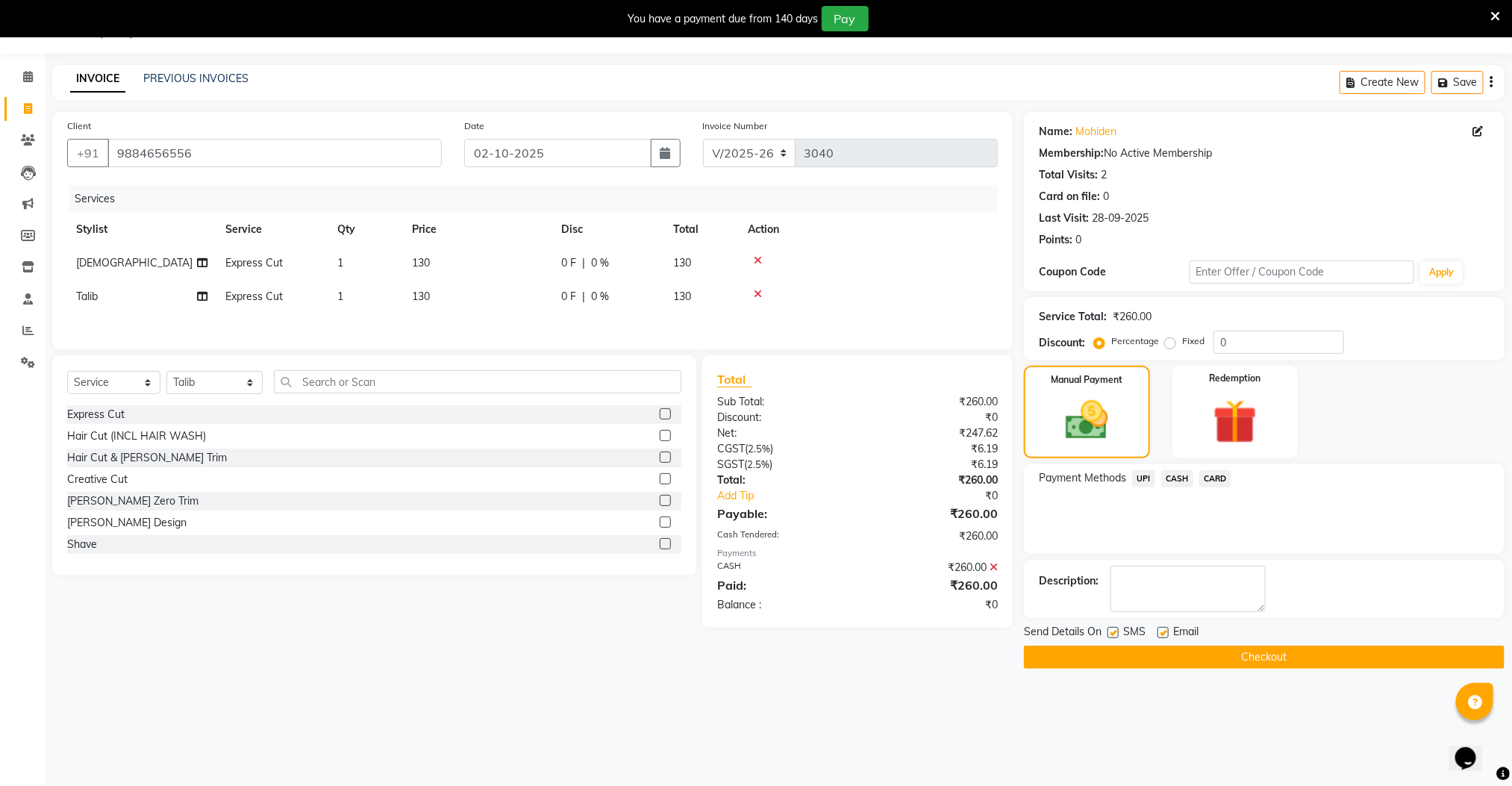
click at [1230, 660] on button "Checkout" at bounding box center [1265, 657] width 481 height 23
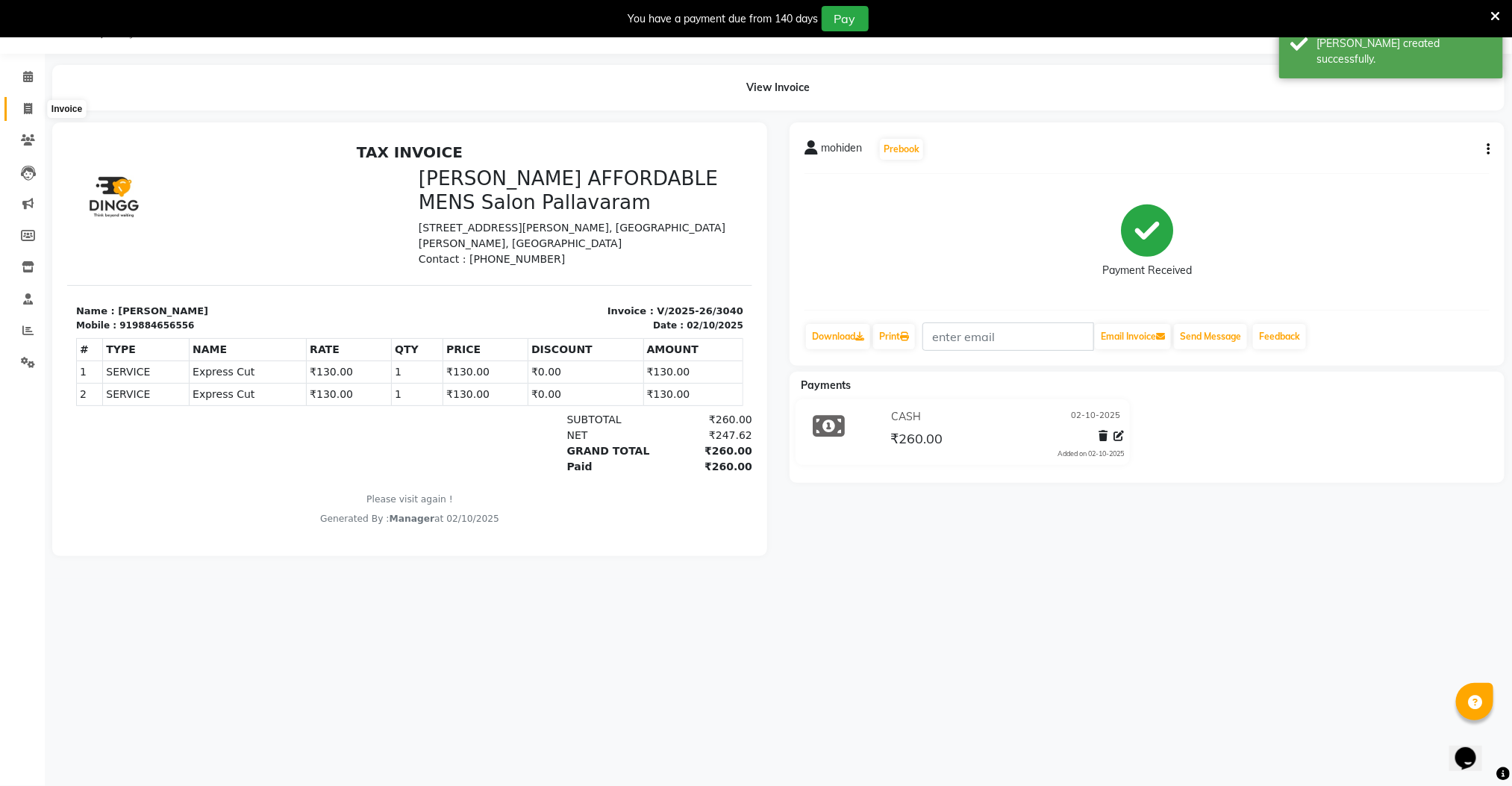
click at [32, 109] on span at bounding box center [28, 109] width 26 height 17
select select "service"
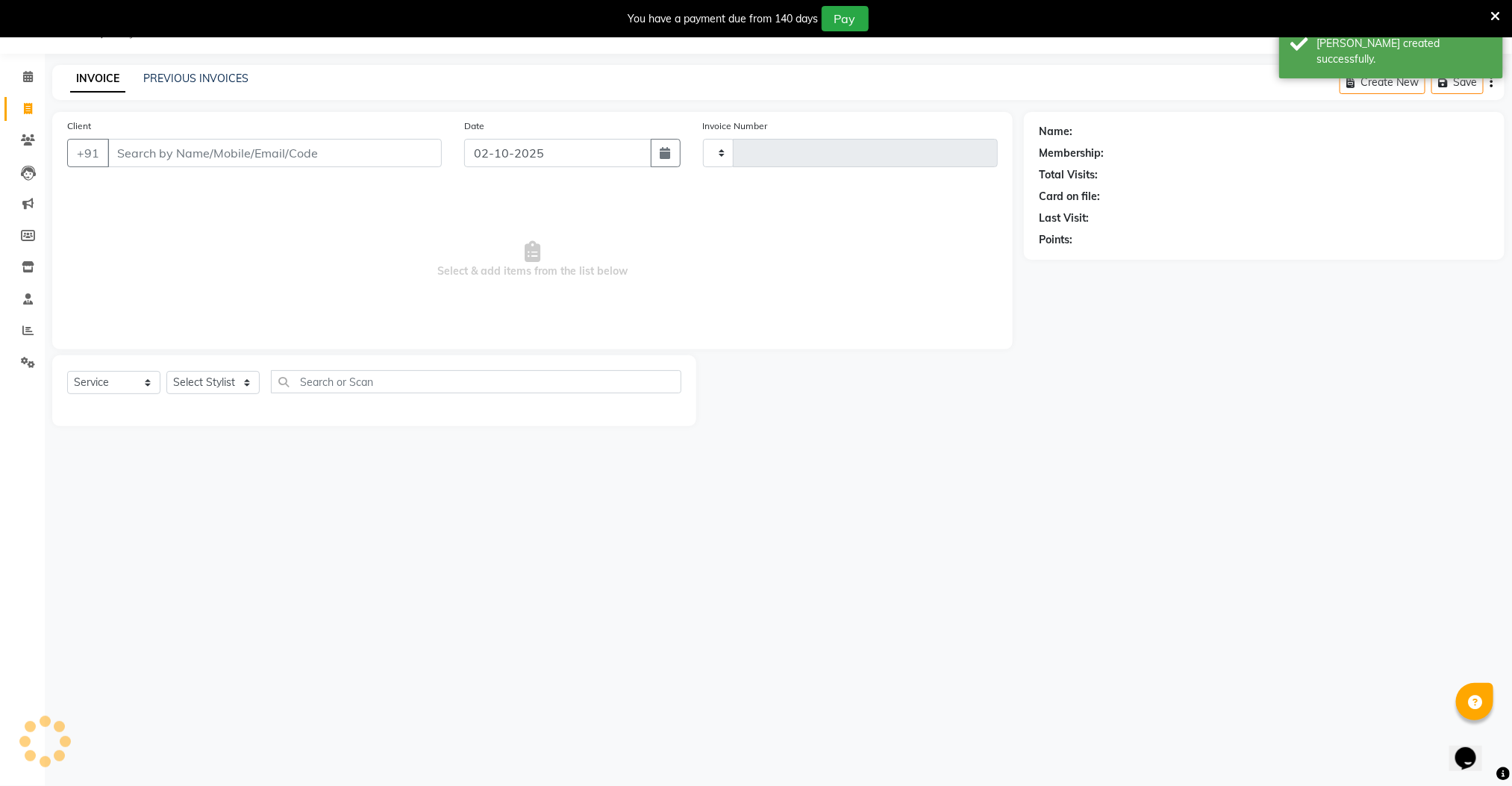
type input "3041"
select select "8211"
click at [27, 334] on icon at bounding box center [28, 330] width 11 height 11
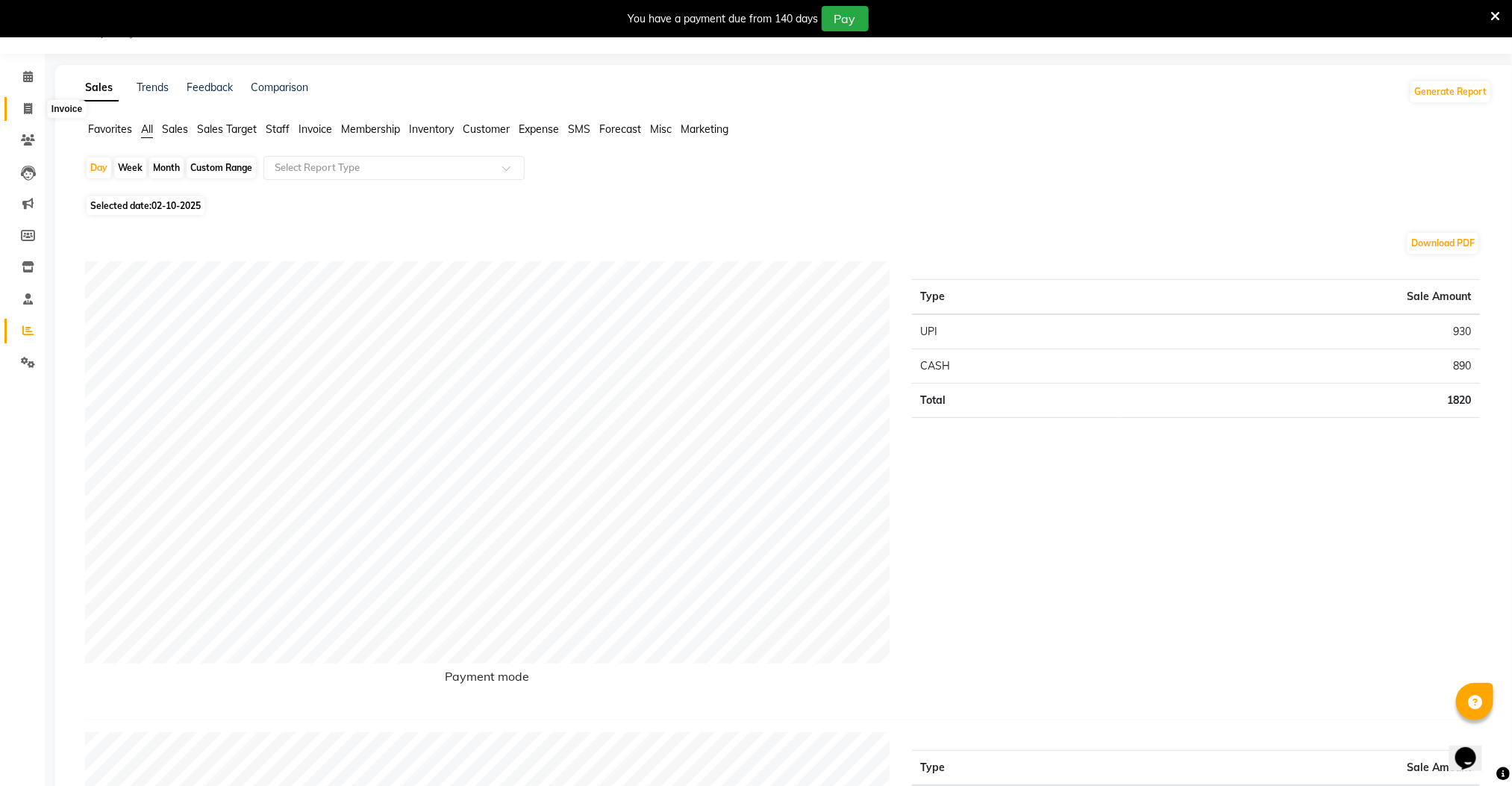
click at [31, 108] on icon at bounding box center [28, 109] width 8 height 11
select select "service"
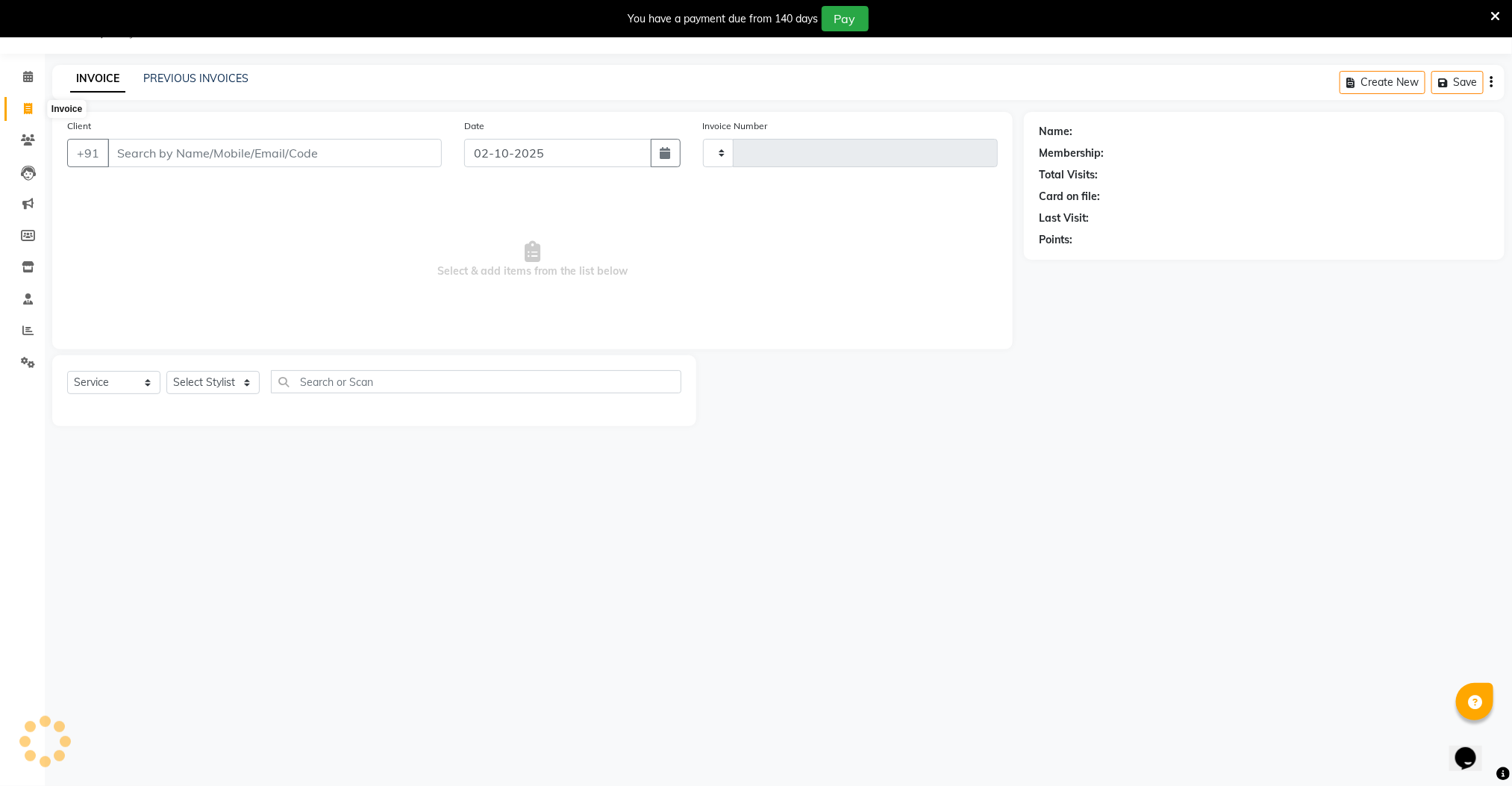
type input "3041"
select select "8211"
click at [188, 78] on link "PREVIOUS INVOICES" at bounding box center [195, 79] width 105 height 14
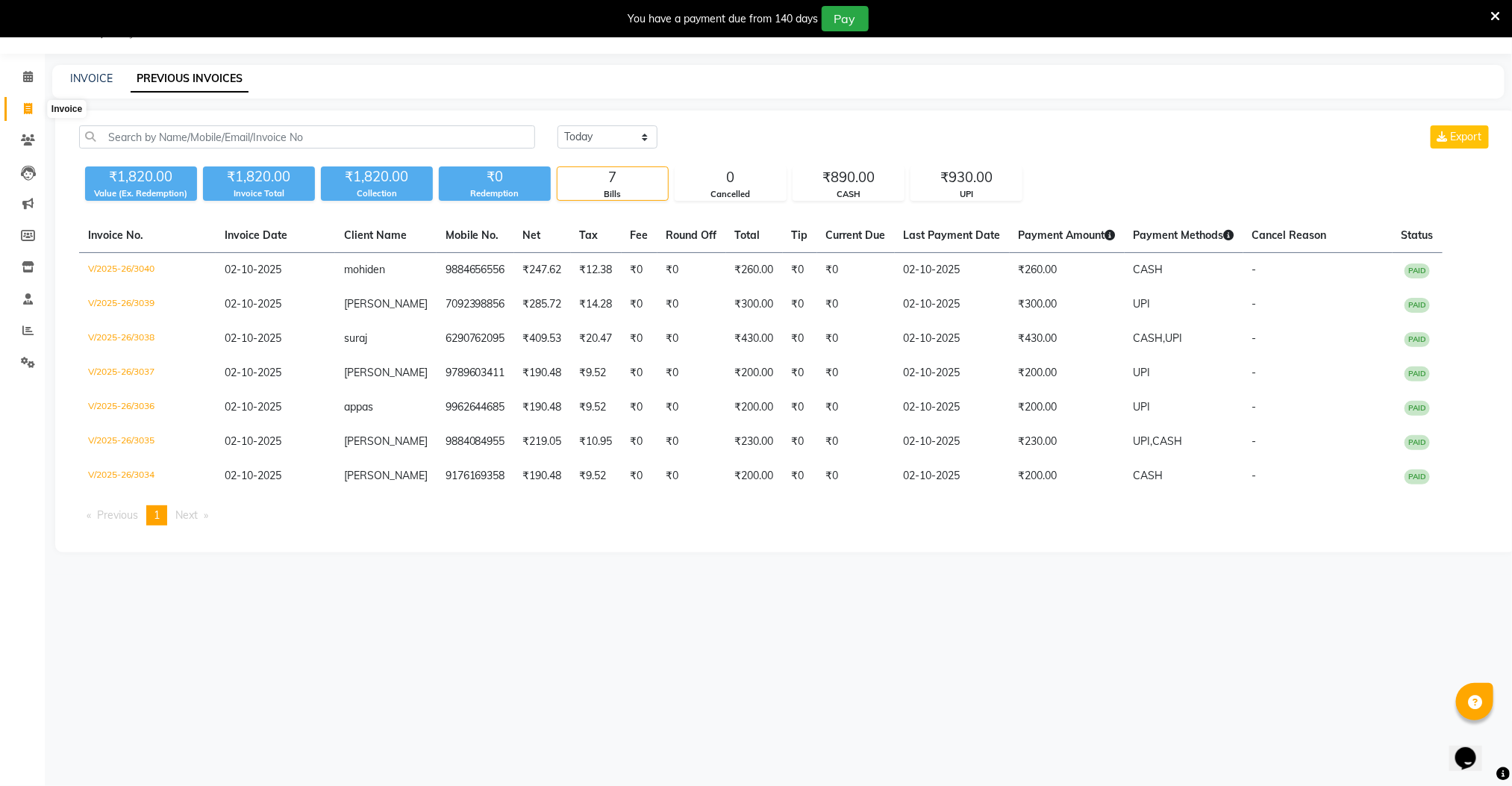
click at [24, 116] on span at bounding box center [28, 109] width 26 height 17
select select "8211"
select select "service"
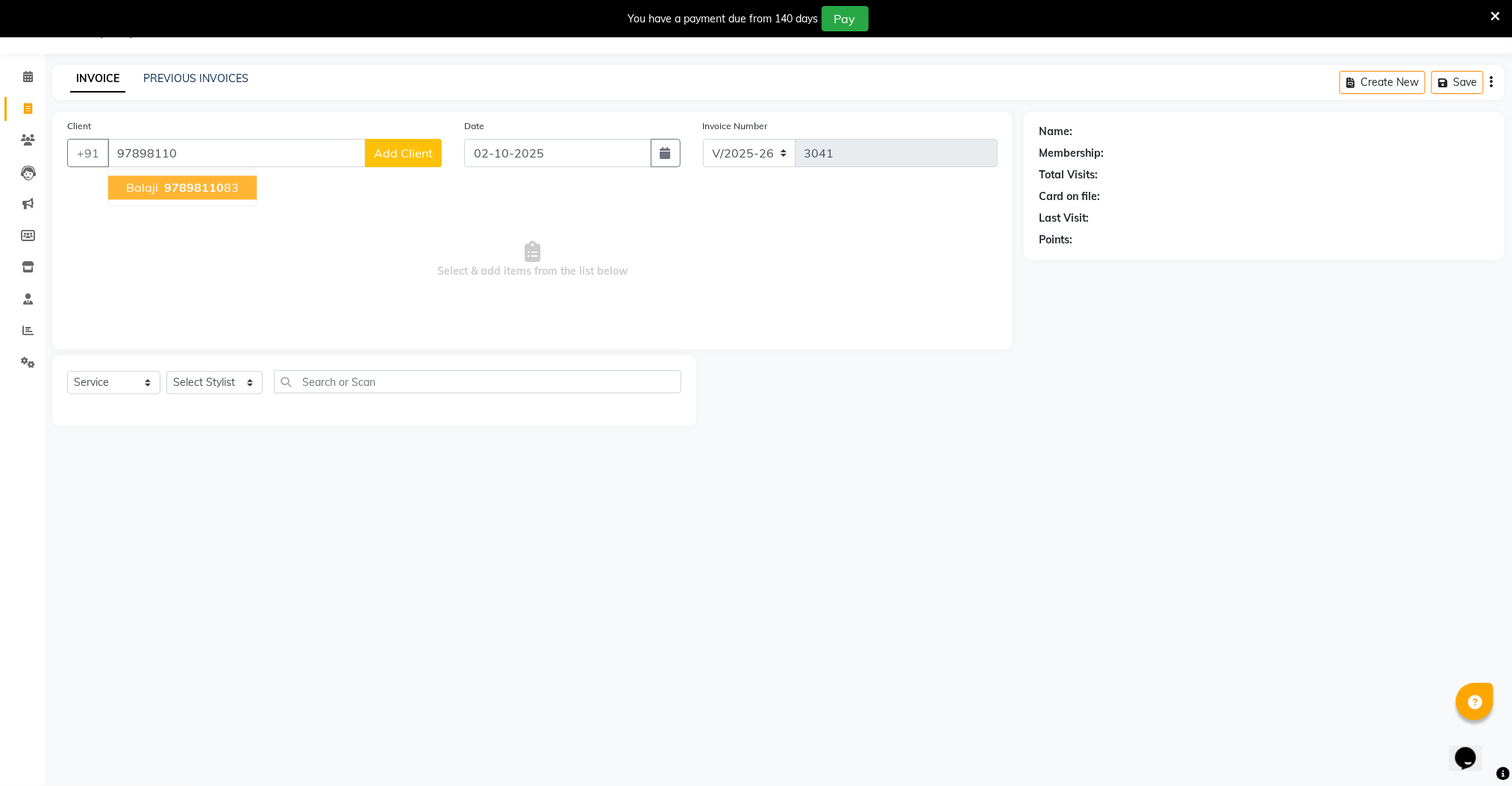
click at [194, 189] on span "97898110" at bounding box center [194, 188] width 60 height 15
type input "9789811083"
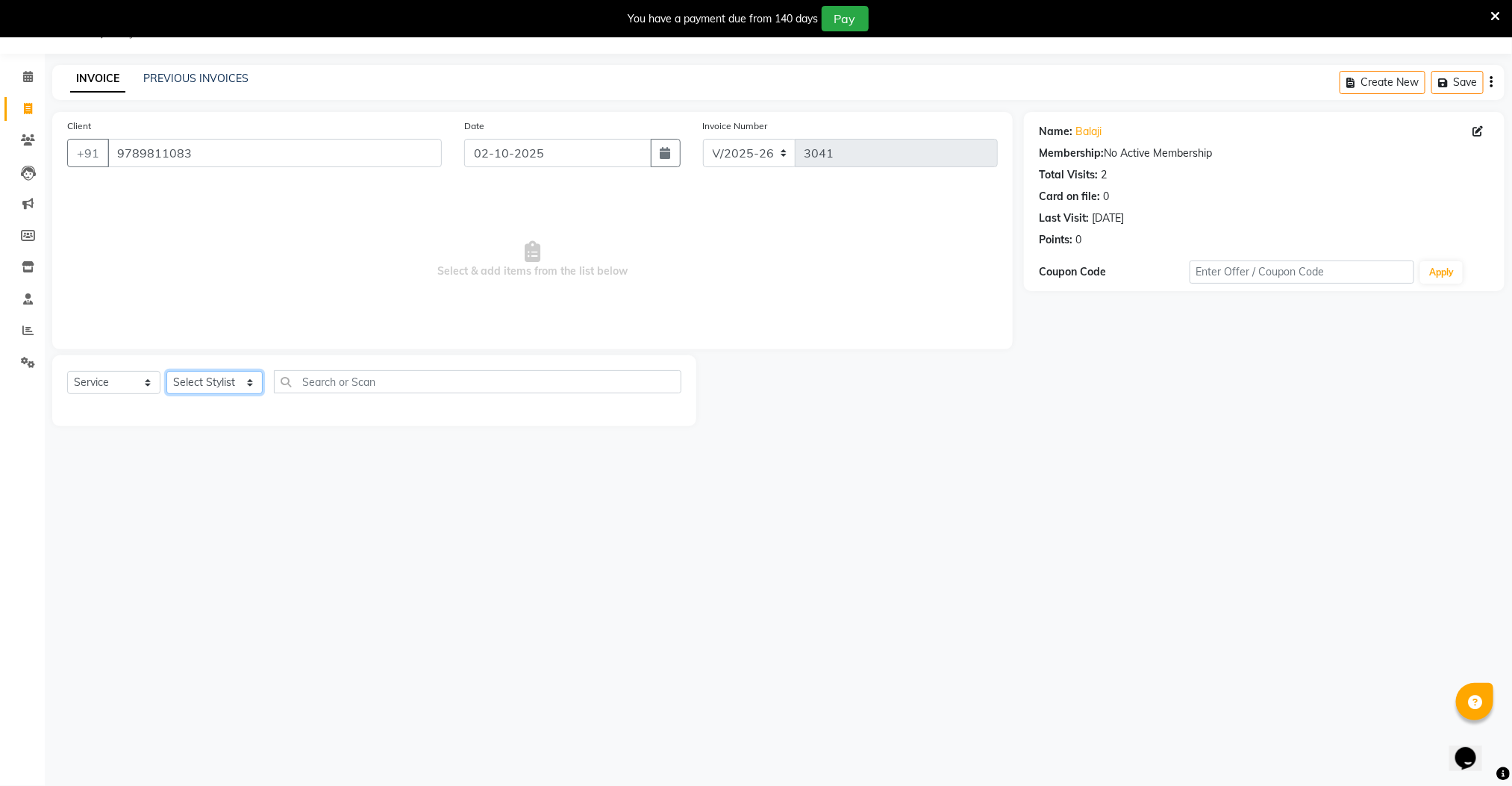
click at [215, 378] on select "Select Stylist Manager [PERSON_NAME] [PERSON_NAME] [PERSON_NAME]" at bounding box center [214, 383] width 96 height 23
select select "89182"
click at [166, 372] on select "Select Stylist Manager [PERSON_NAME] [PERSON_NAME] [PERSON_NAME]" at bounding box center [214, 383] width 96 height 23
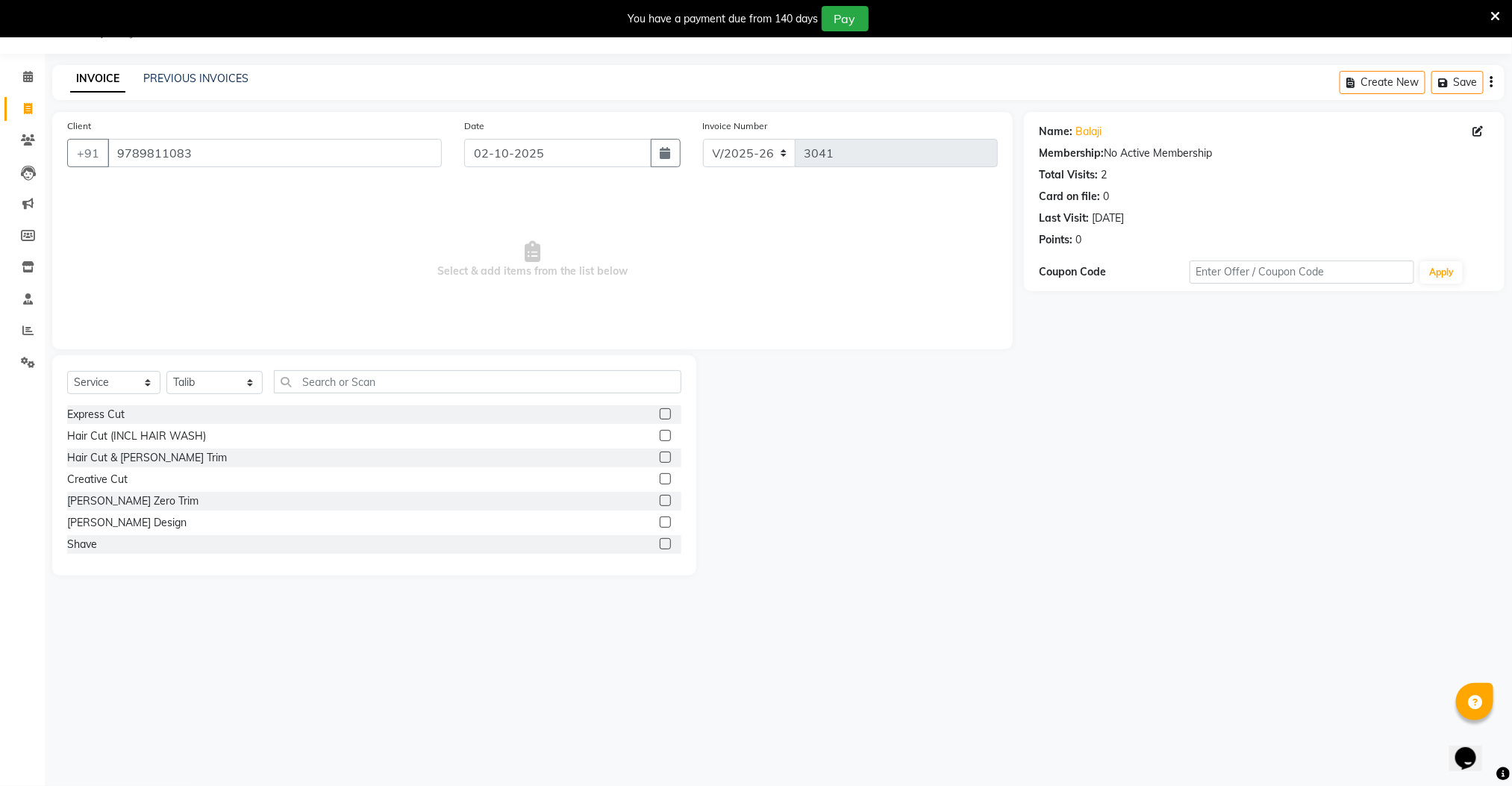
click at [660, 455] on label at bounding box center [665, 457] width 11 height 11
click at [660, 455] on input "checkbox" at bounding box center [665, 458] width 10 height 10
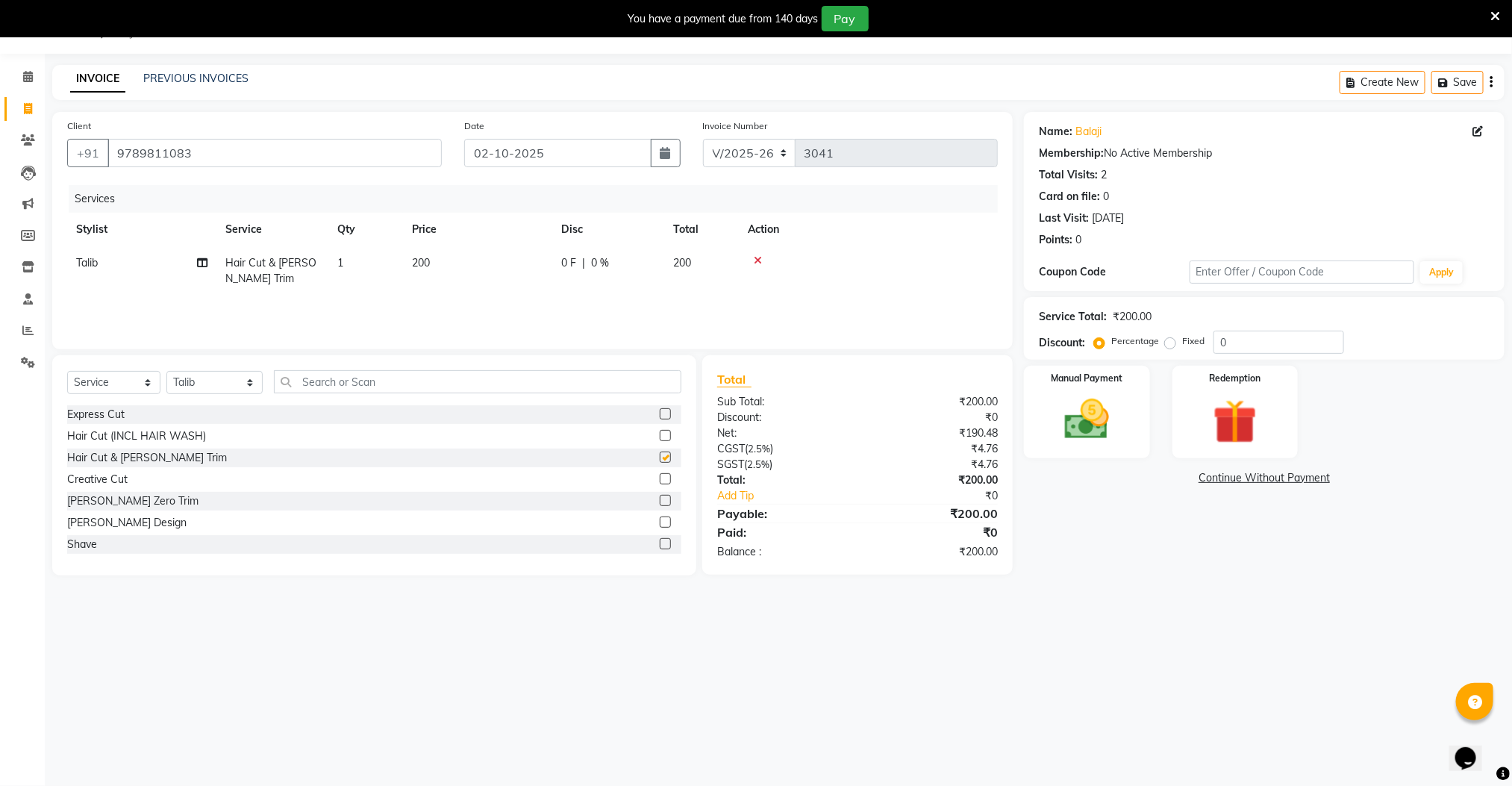
checkbox input "false"
click at [1071, 423] on img at bounding box center [1086, 419] width 74 height 53
click at [1174, 477] on span "CASH" at bounding box center [1177, 478] width 32 height 17
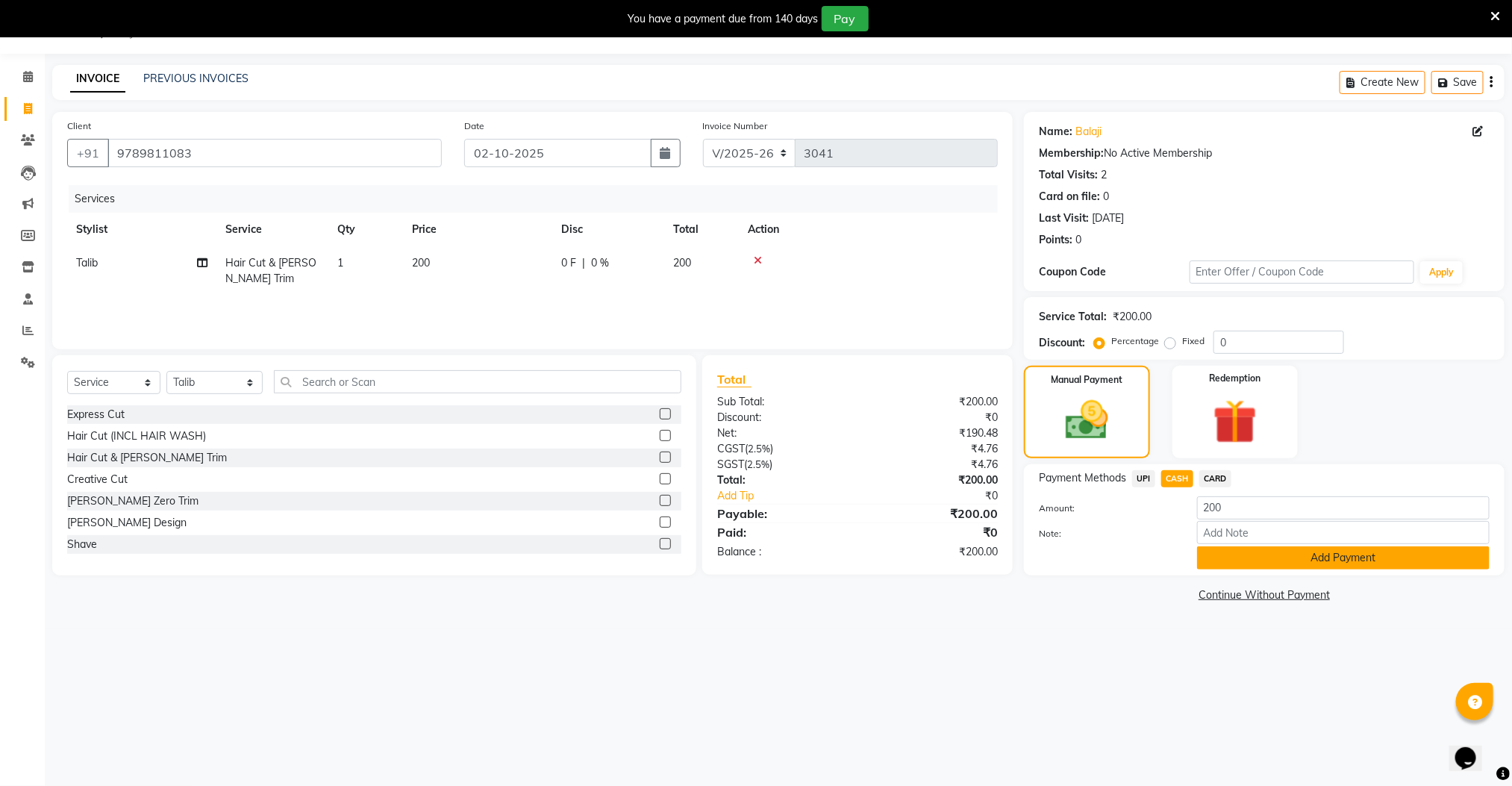
click at [1230, 558] on button "Add Payment" at bounding box center [1344, 558] width 292 height 23
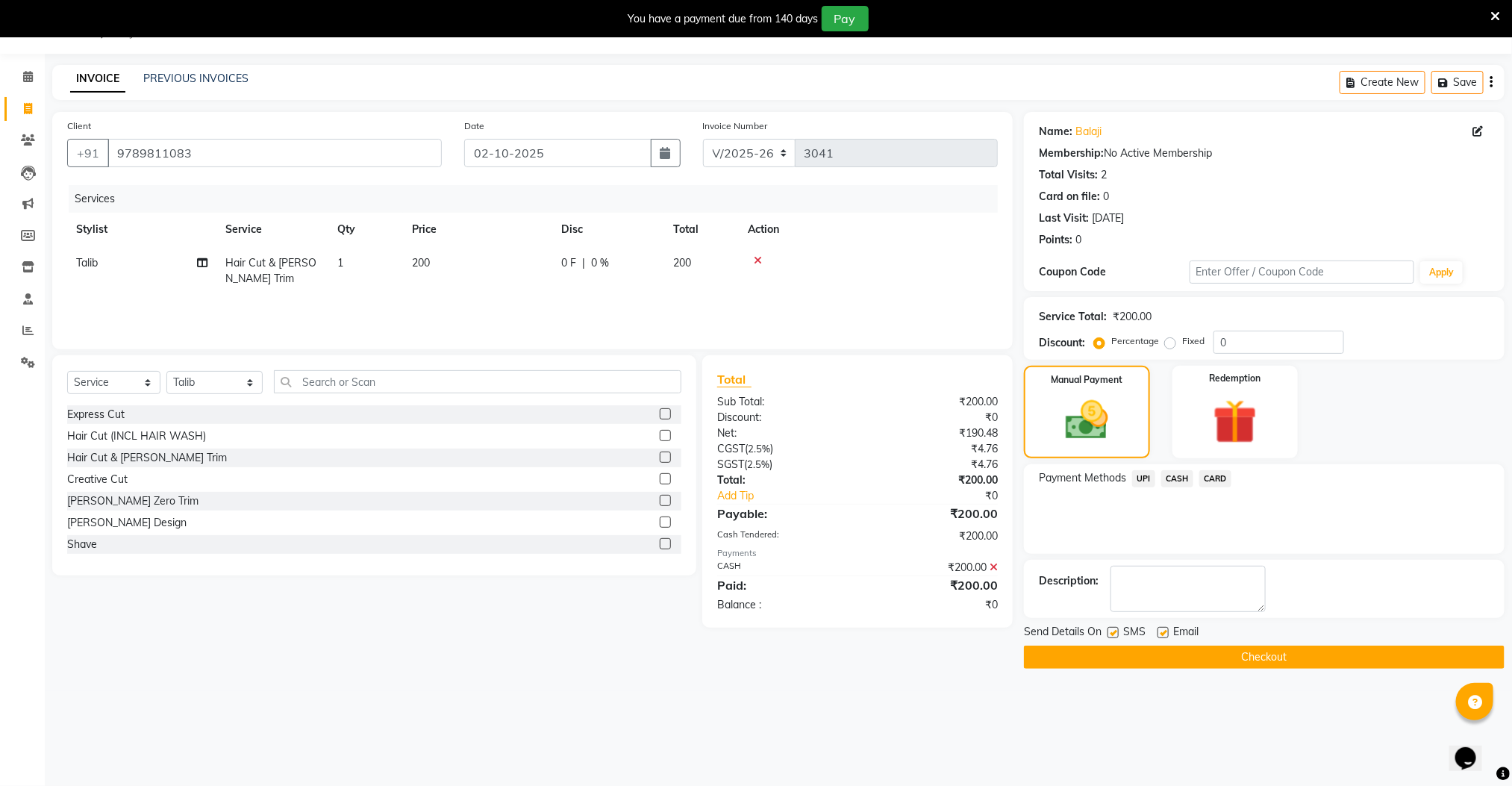
click at [1210, 659] on button "Checkout" at bounding box center [1265, 657] width 481 height 23
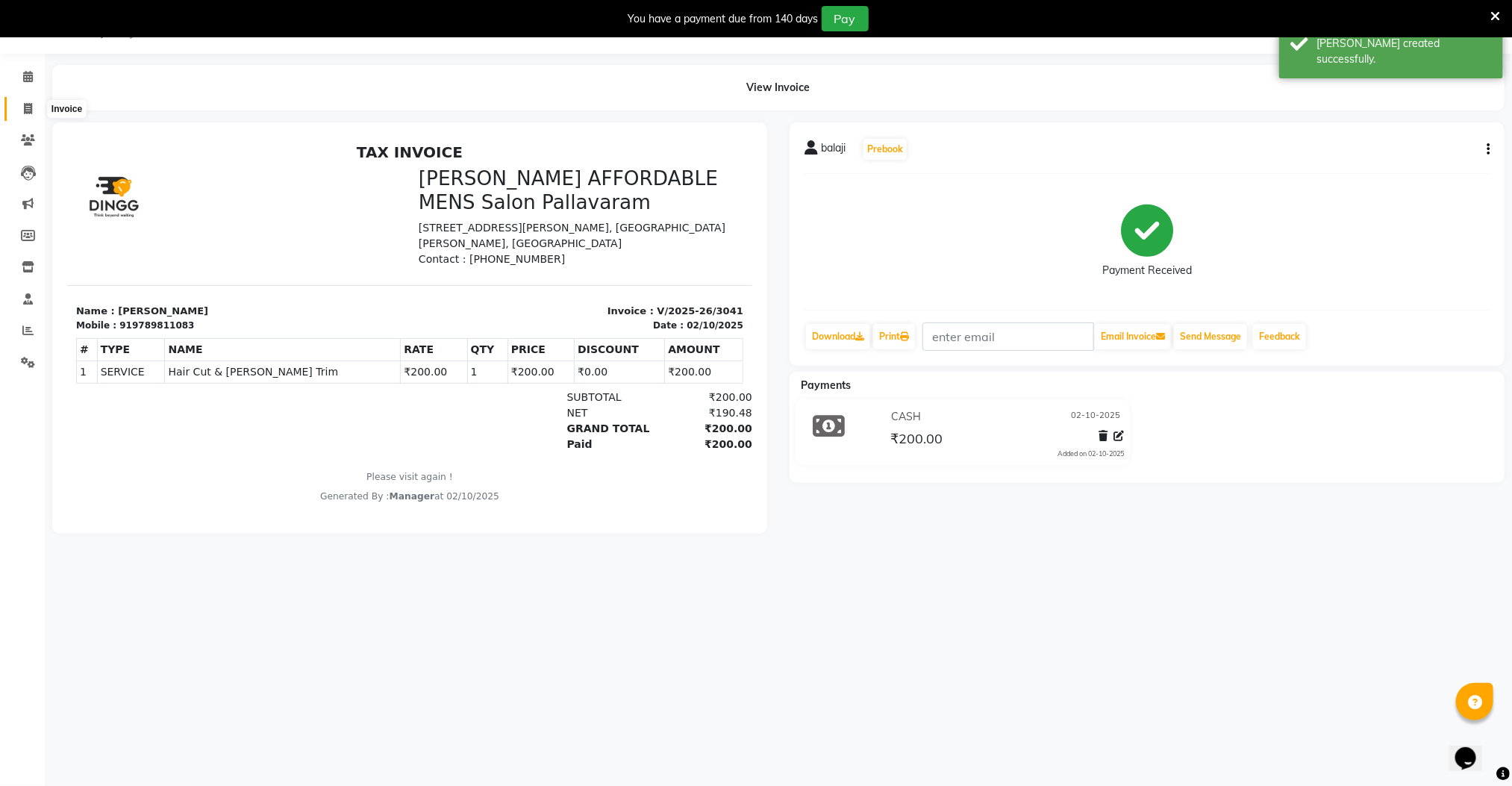
click at [24, 106] on icon at bounding box center [28, 109] width 8 height 11
select select "service"
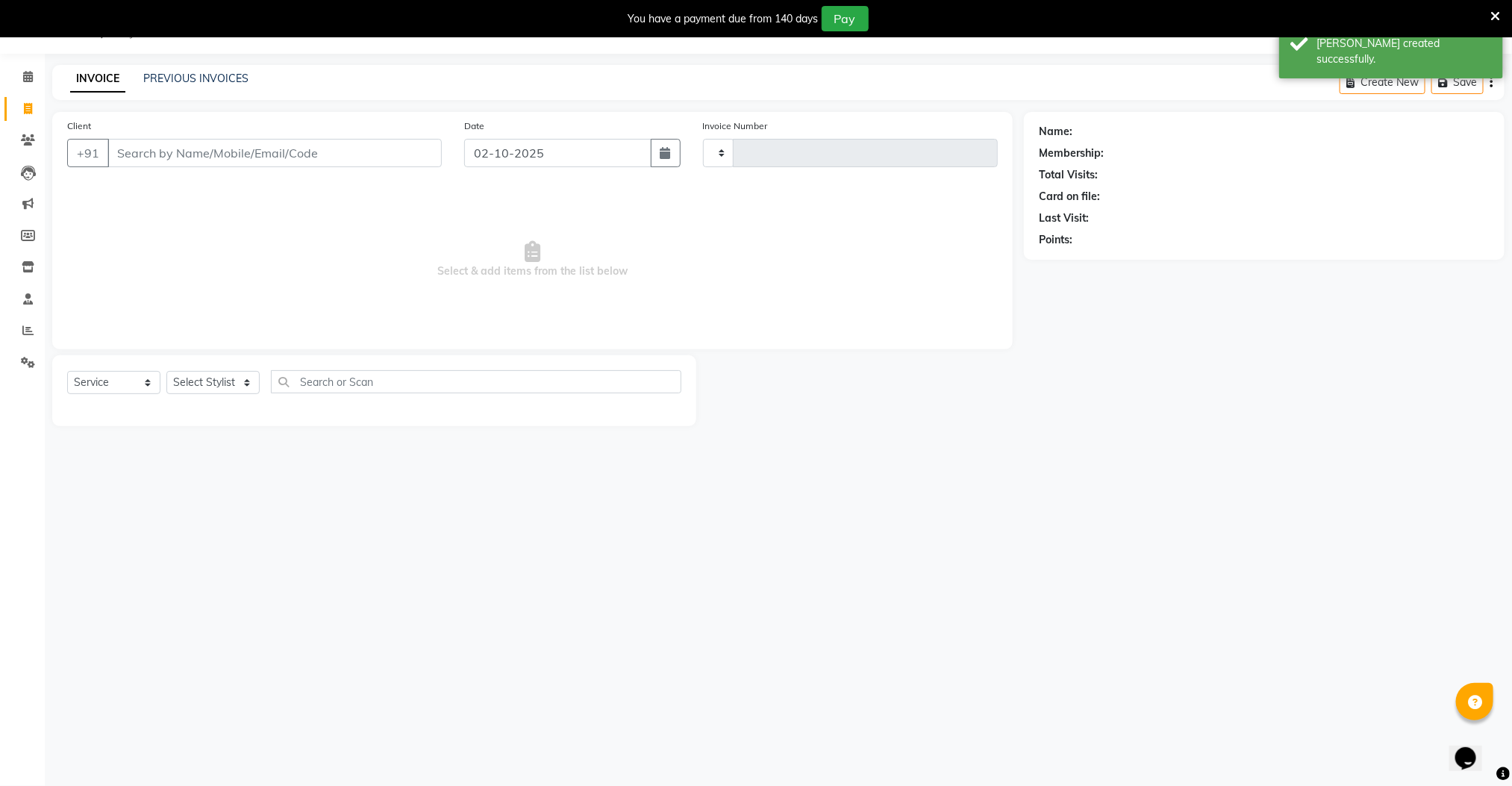
type input "3042"
select select "8211"
click at [22, 331] on icon at bounding box center [28, 330] width 11 height 11
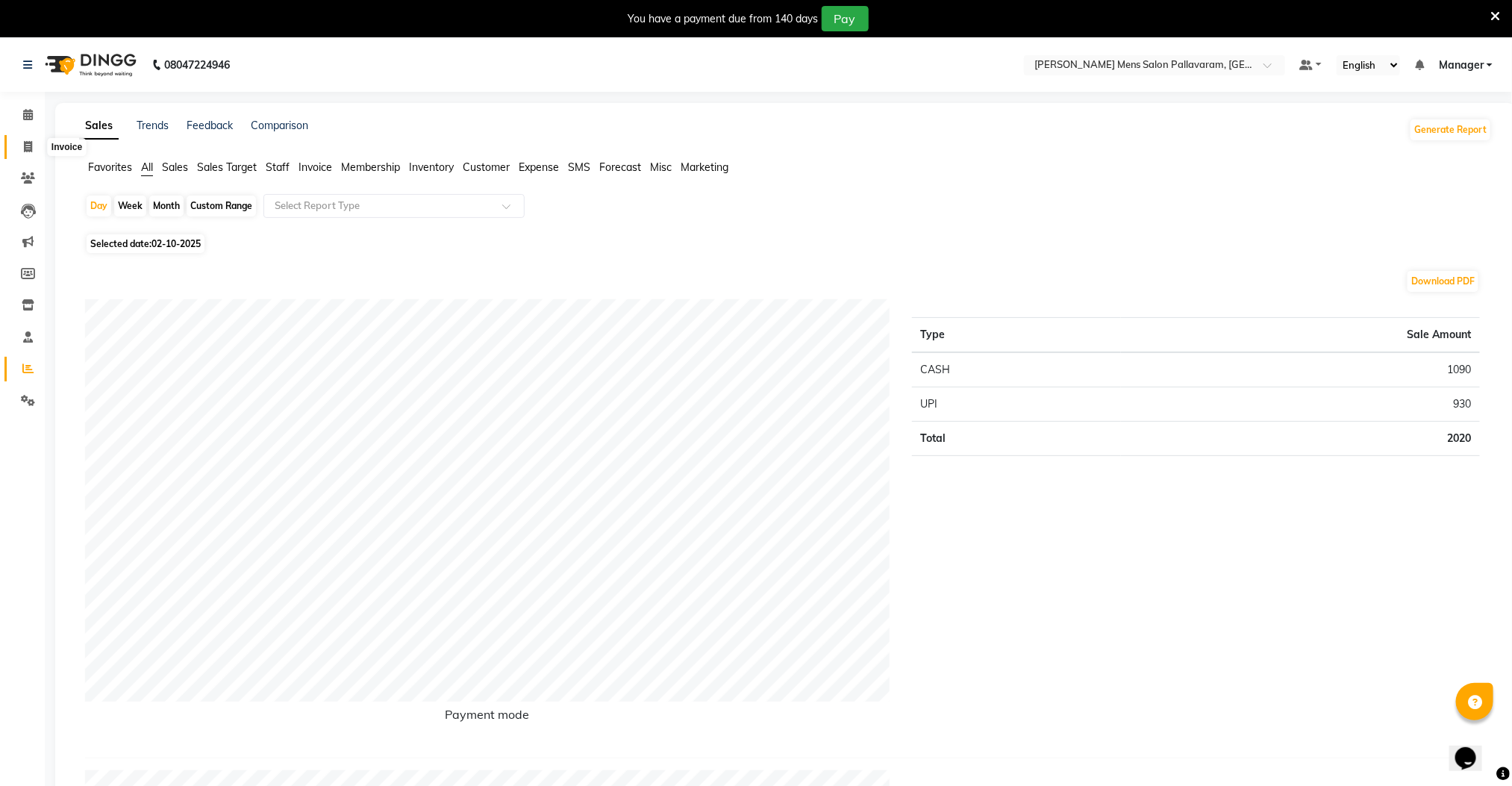
click at [24, 141] on icon at bounding box center [28, 146] width 8 height 11
select select "service"
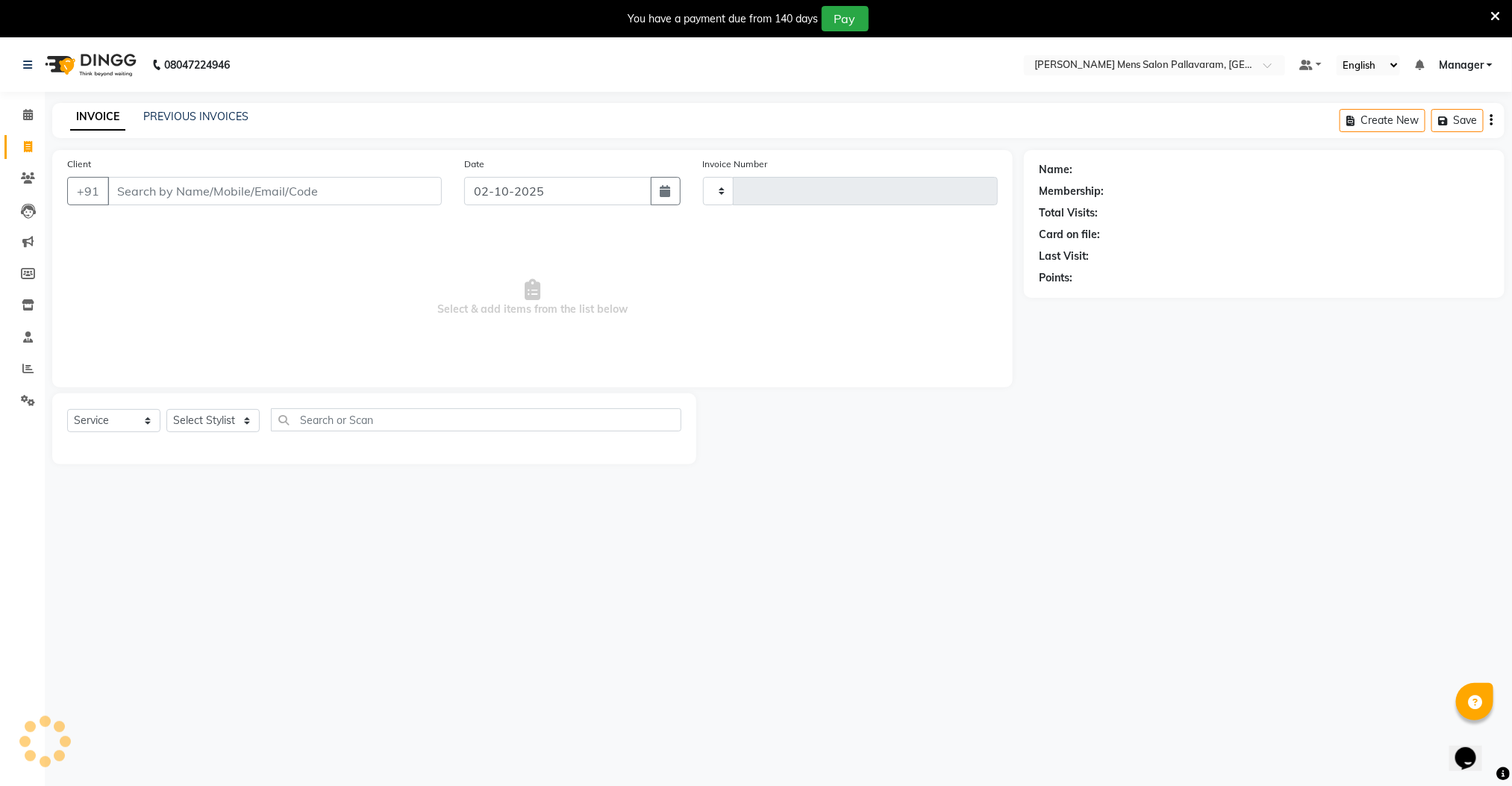
scroll to position [38, 0]
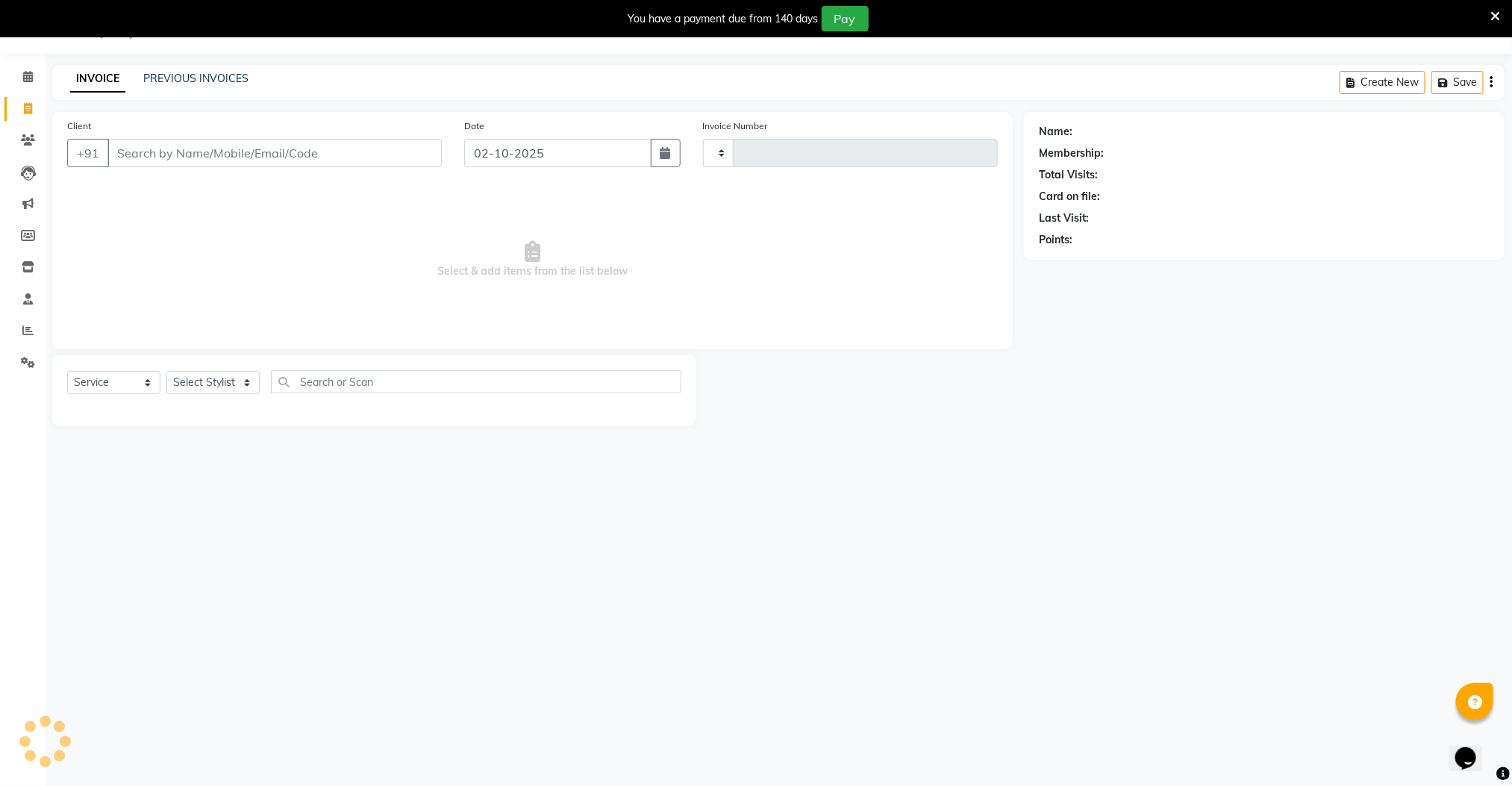
type input "3042"
select select "8211"
click at [128, 148] on input "Client" at bounding box center [274, 152] width 335 height 28
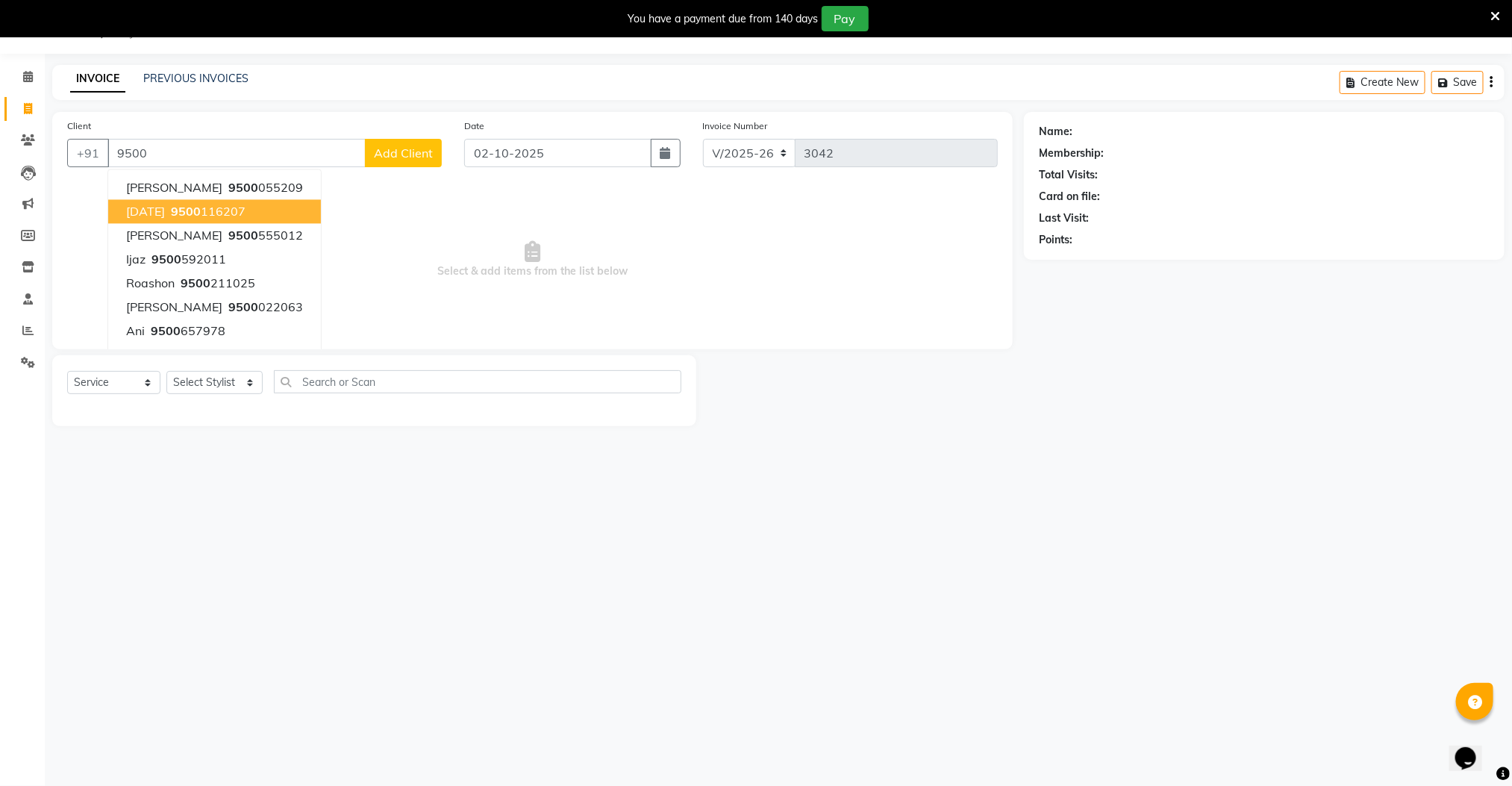
click at [175, 211] on span "9500" at bounding box center [185, 211] width 30 height 15
type input "9500116207"
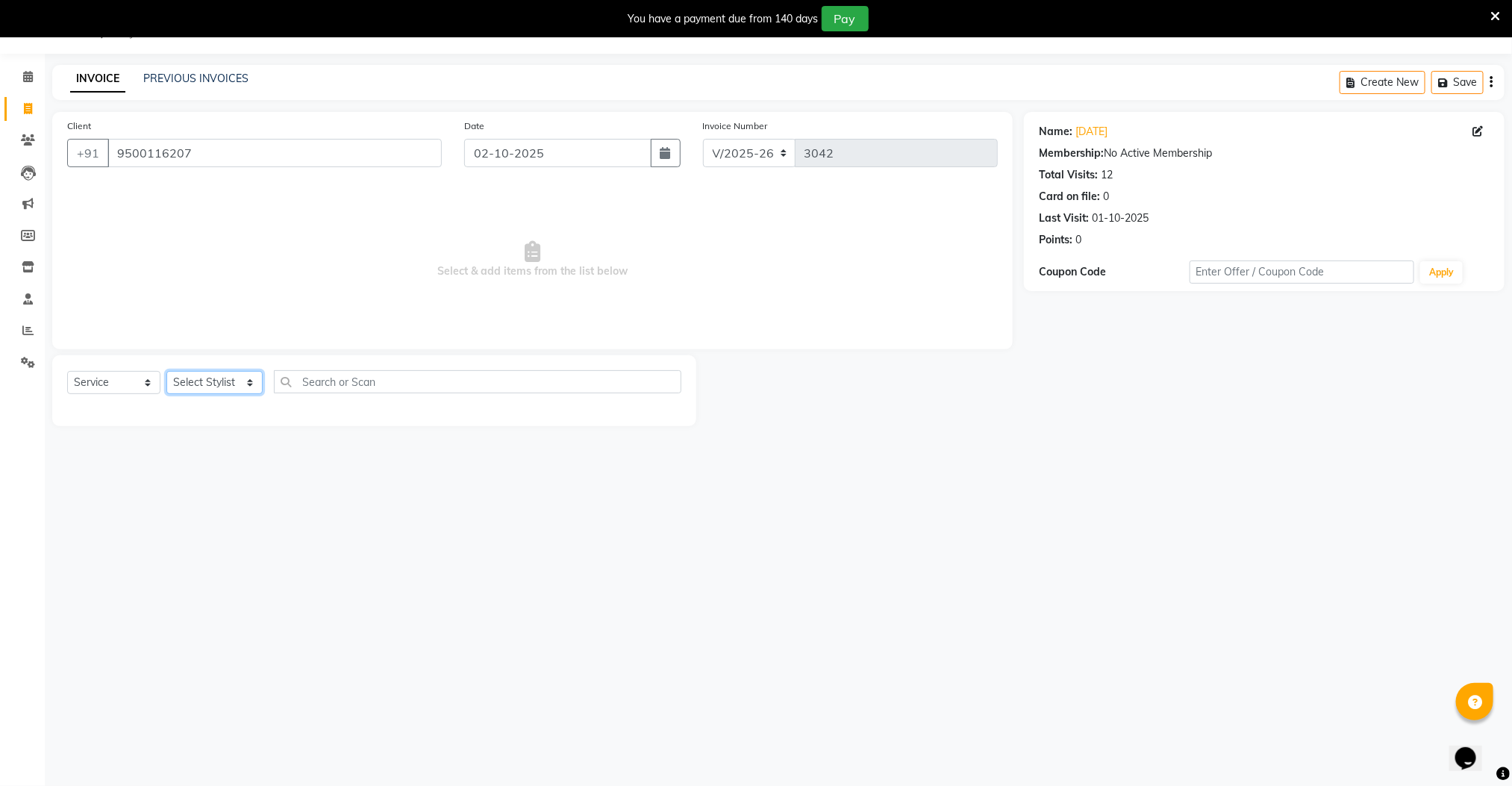
click at [216, 383] on select "Select Stylist Manager [PERSON_NAME] [PERSON_NAME] [PERSON_NAME]" at bounding box center [214, 383] width 96 height 23
click at [166, 372] on select "Select Stylist Manager [PERSON_NAME] [PERSON_NAME] [PERSON_NAME]" at bounding box center [214, 383] width 96 height 23
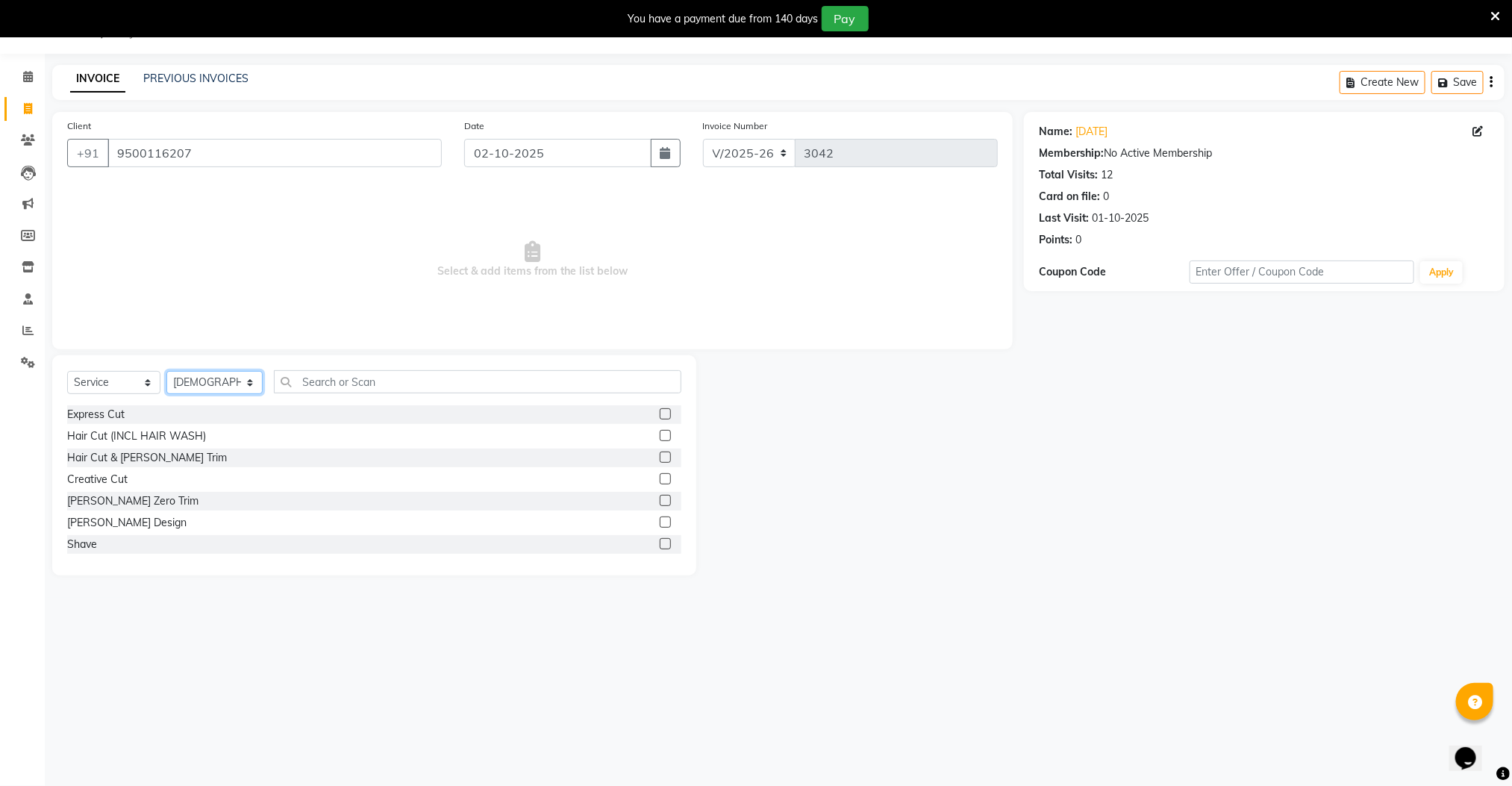
click at [217, 388] on select "Select Stylist Manager [PERSON_NAME] [PERSON_NAME] [PERSON_NAME]" at bounding box center [214, 383] width 96 height 23
select select "89182"
click at [166, 372] on select "Select Stylist Manager [PERSON_NAME] [PERSON_NAME] [PERSON_NAME]" at bounding box center [214, 383] width 96 height 23
click at [660, 458] on label at bounding box center [665, 457] width 11 height 11
click at [660, 458] on input "checkbox" at bounding box center [665, 458] width 10 height 10
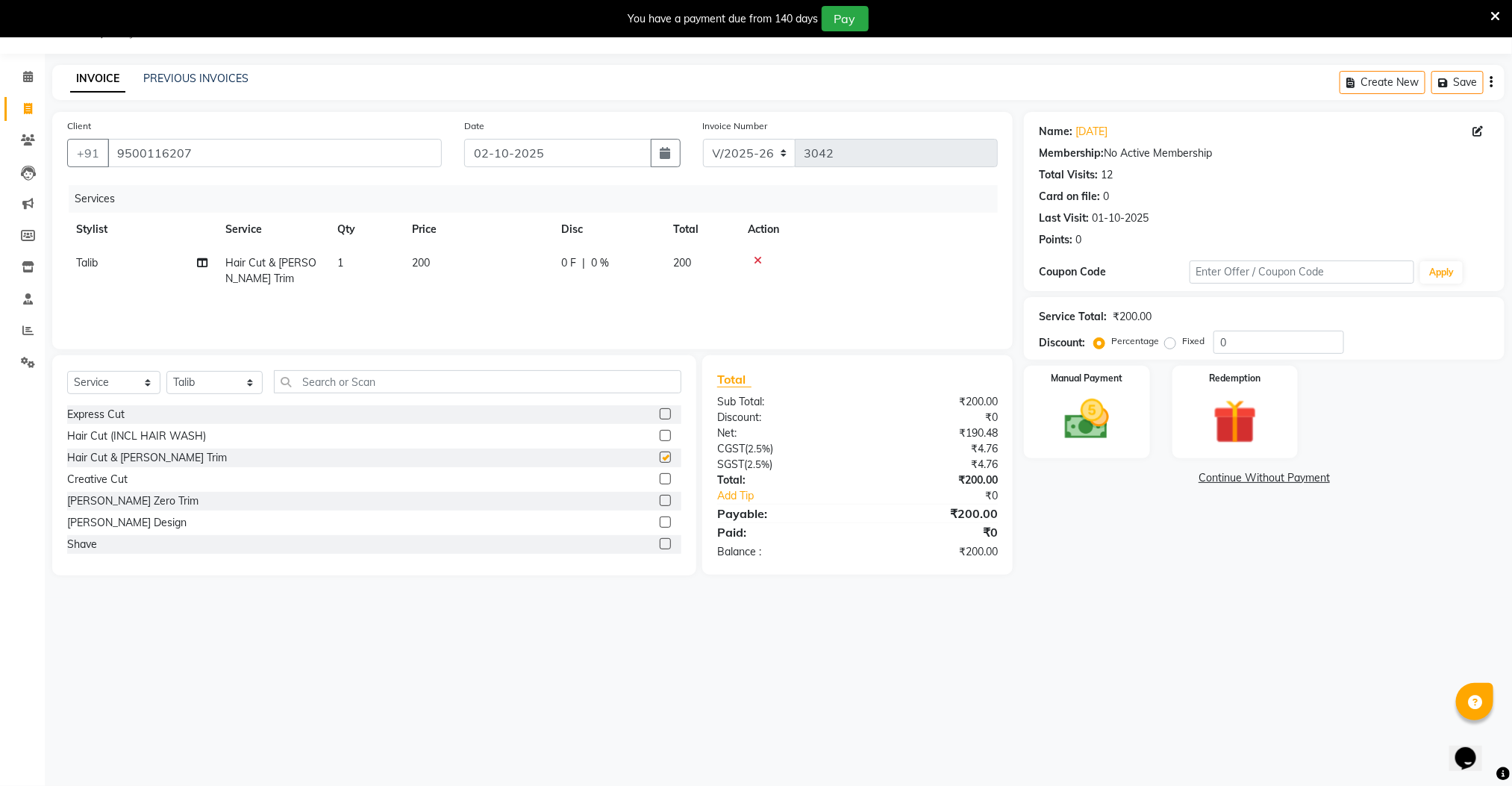
checkbox input "false"
click at [1078, 422] on img at bounding box center [1086, 419] width 74 height 53
click at [1177, 478] on span "CASH" at bounding box center [1177, 478] width 32 height 17
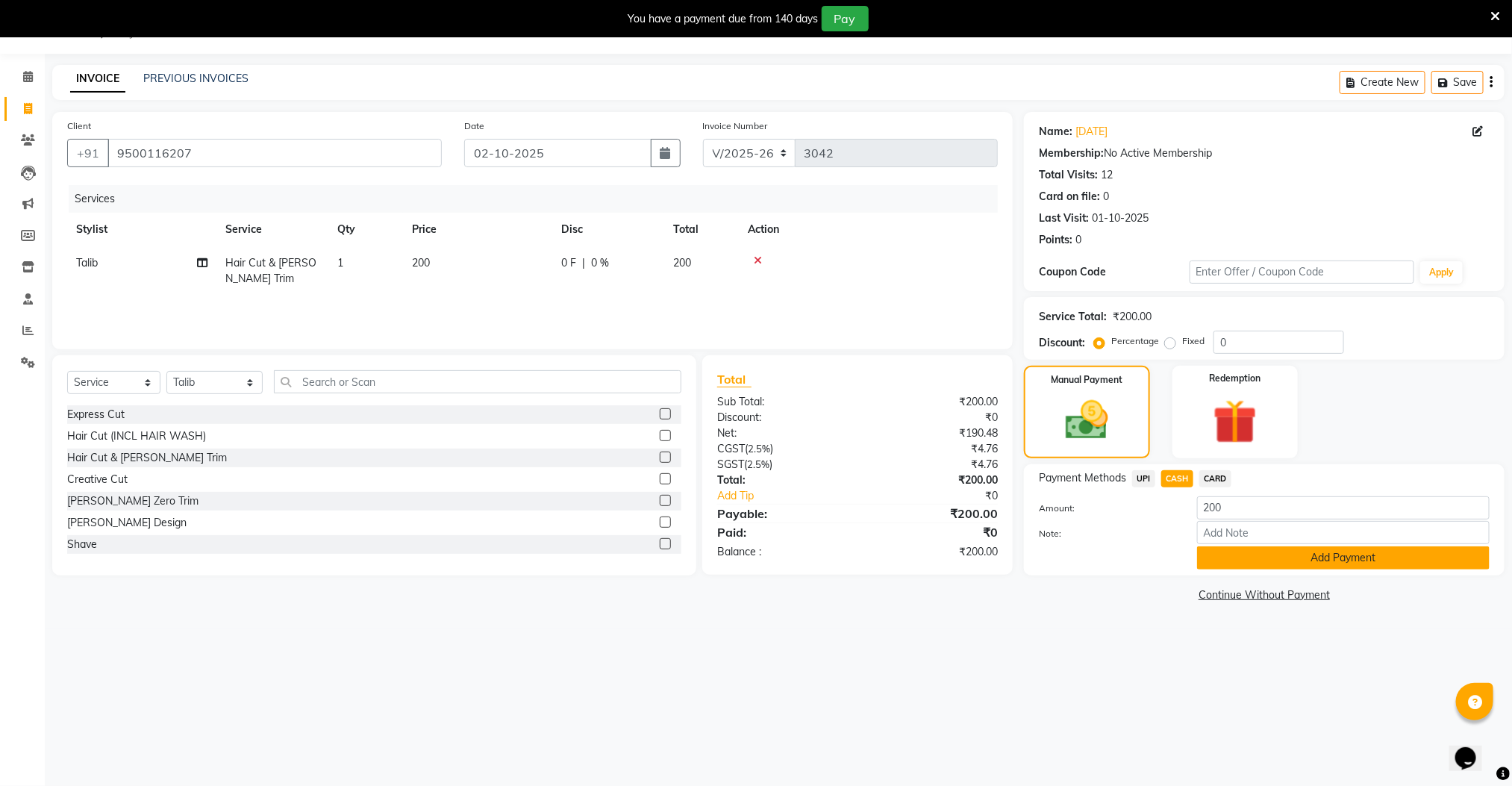
click at [1234, 560] on button "Add Payment" at bounding box center [1344, 558] width 292 height 23
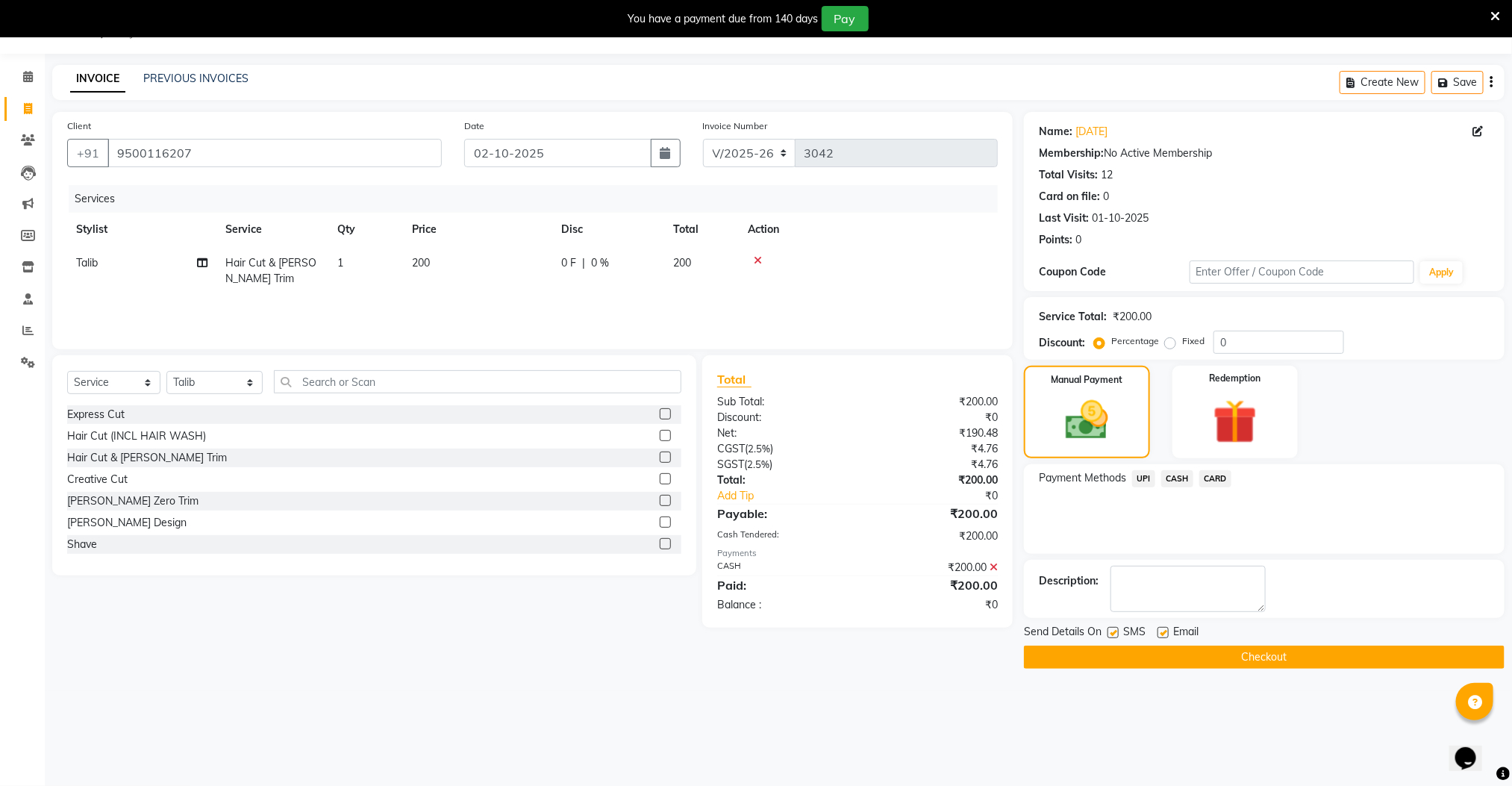
click at [1201, 659] on button "Checkout" at bounding box center [1265, 657] width 481 height 23
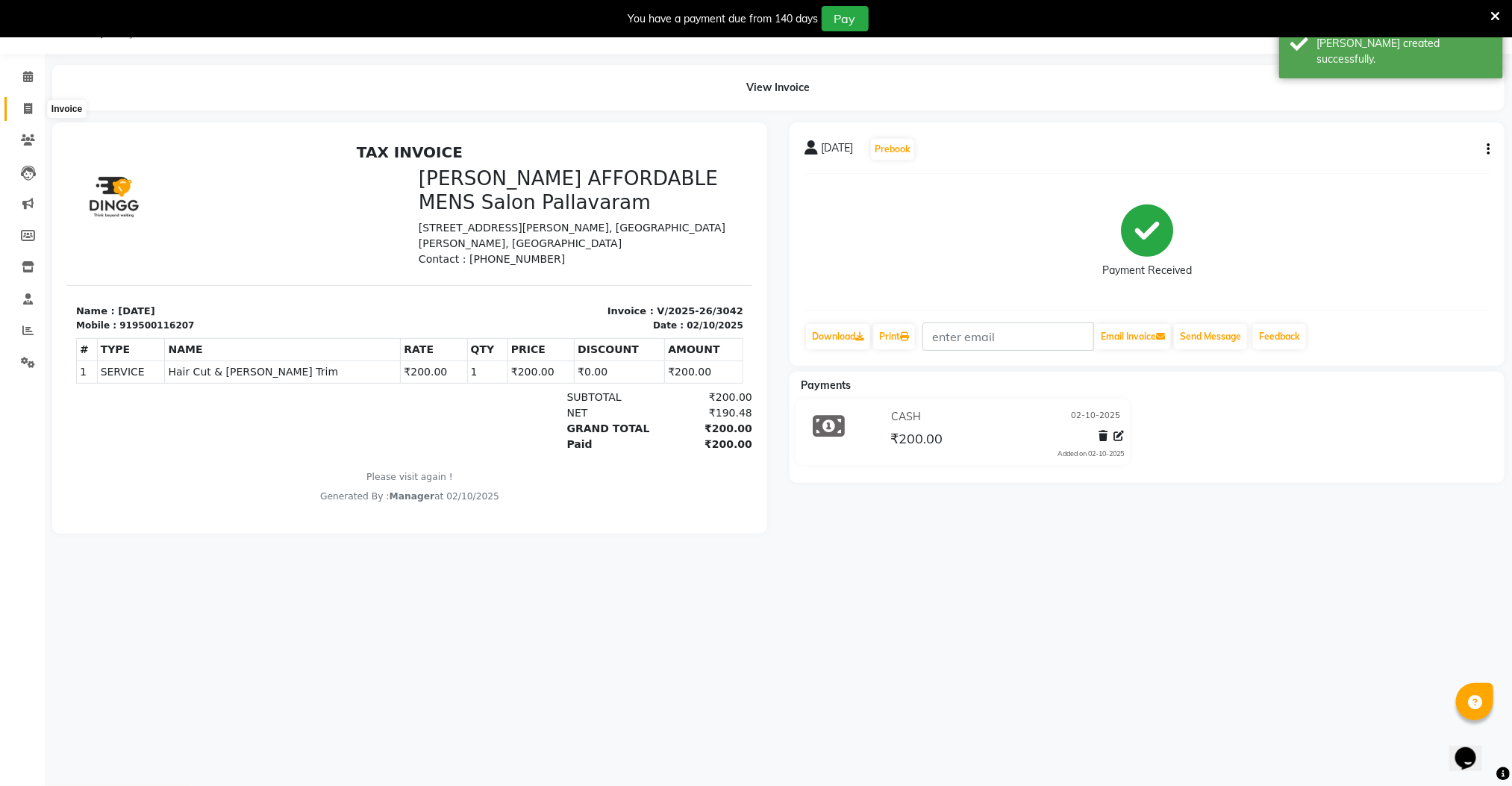
click at [22, 109] on span at bounding box center [28, 109] width 26 height 17
select select "service"
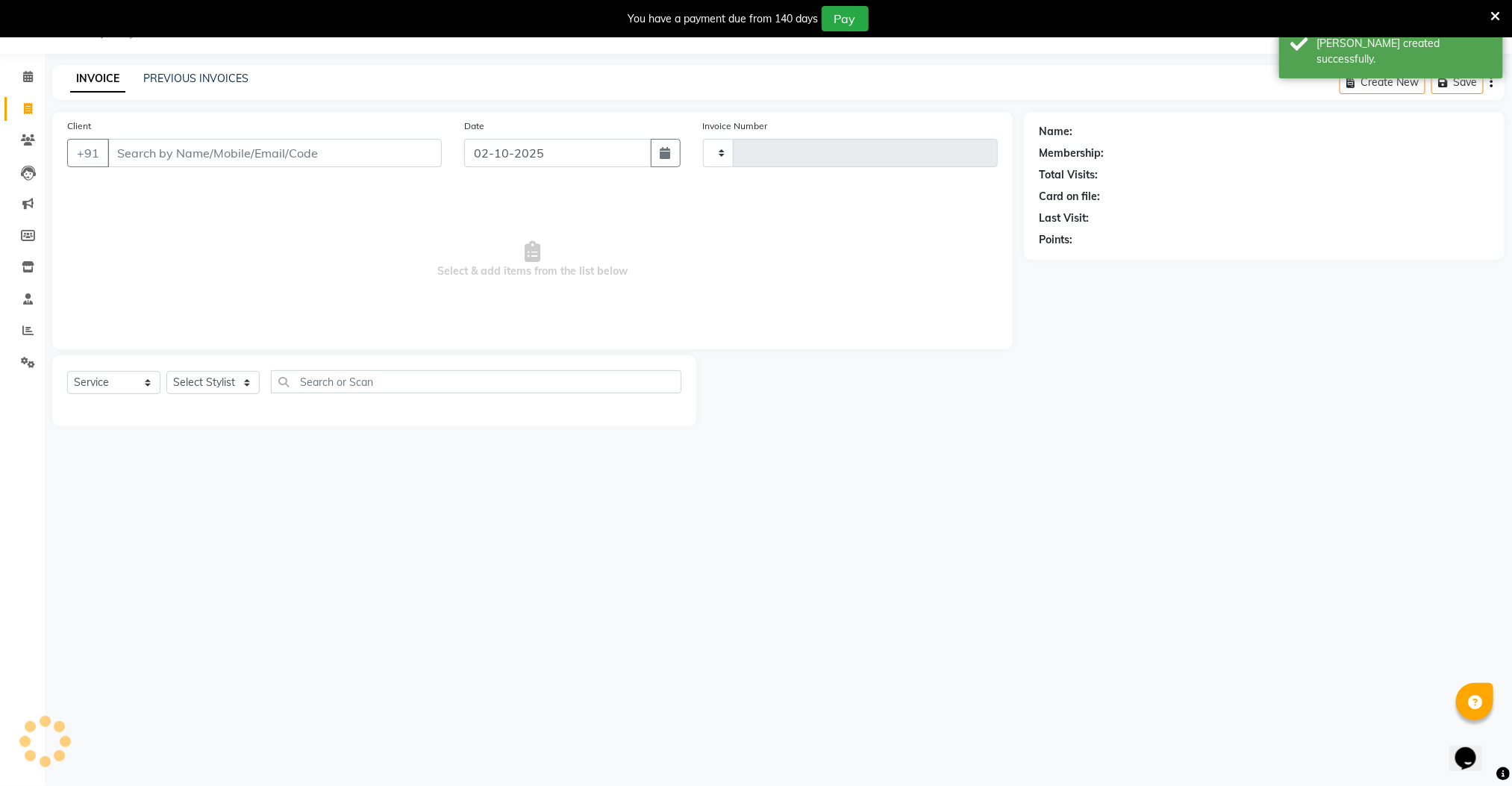
type input "3043"
select select "8211"
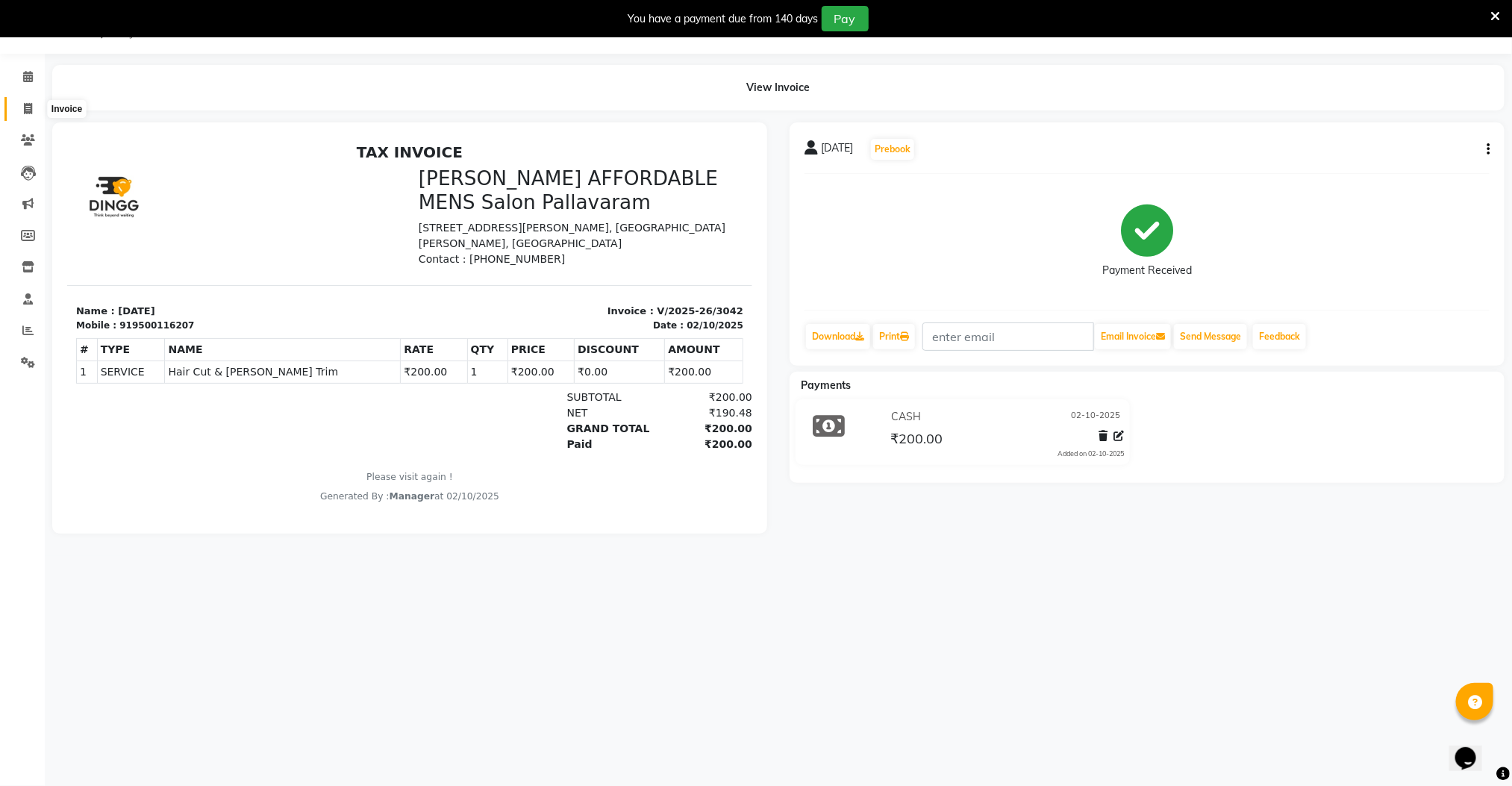
click at [21, 106] on span at bounding box center [28, 109] width 26 height 17
select select "8211"
select select "service"
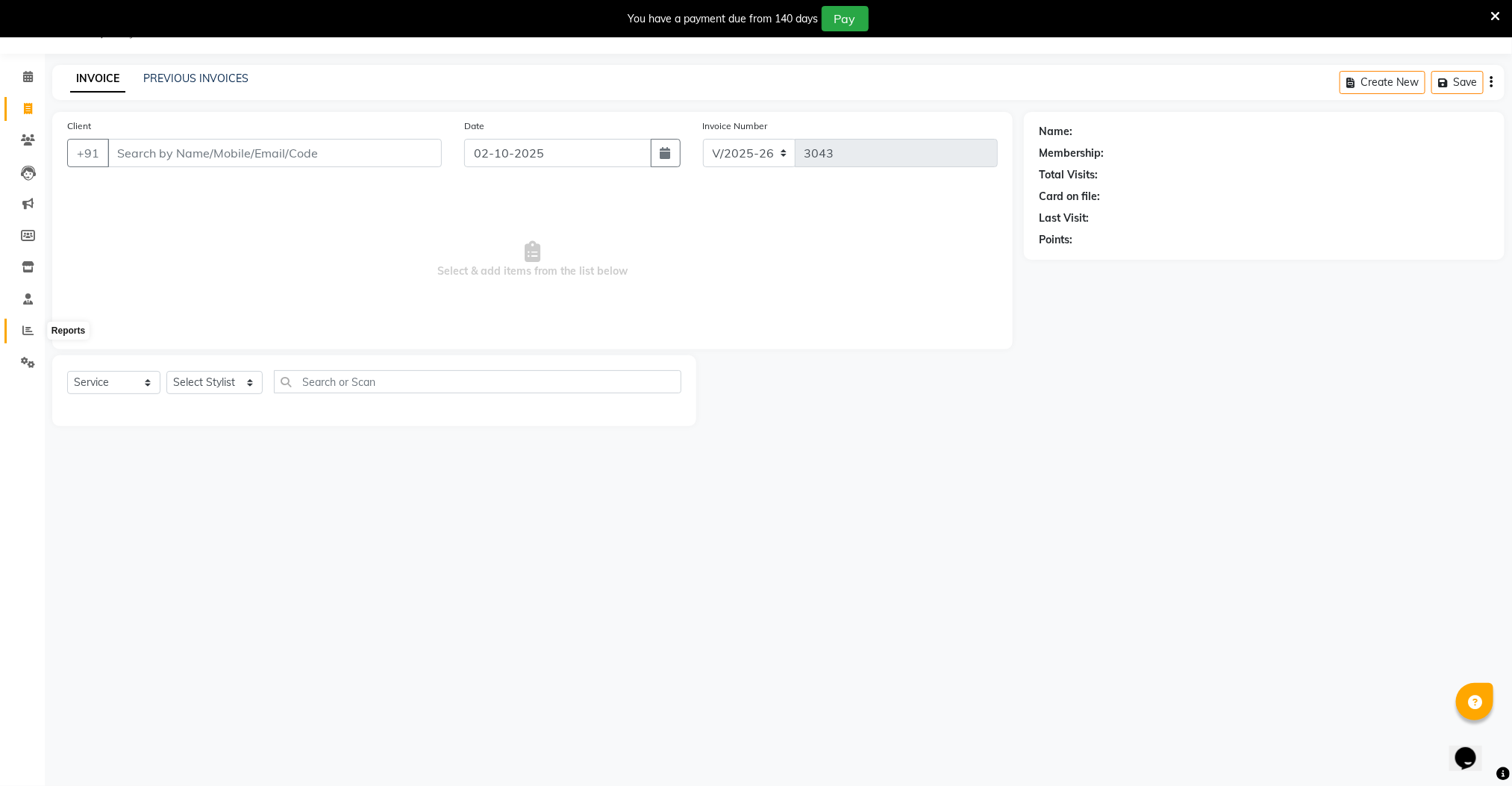
click at [22, 331] on icon at bounding box center [28, 330] width 11 height 11
